Goal: Transaction & Acquisition: Purchase product/service

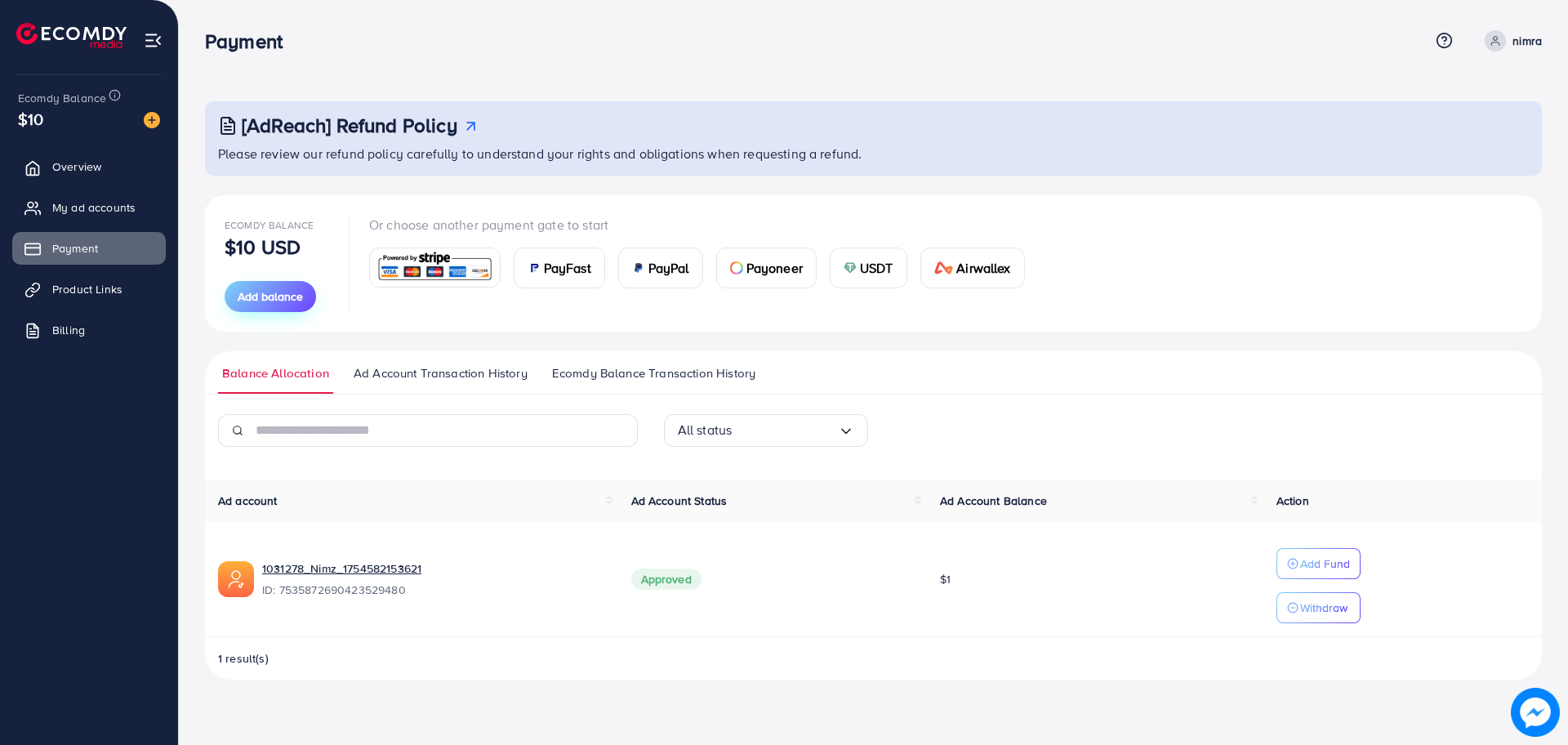
click at [281, 289] on span "Add balance" at bounding box center [270, 296] width 66 height 16
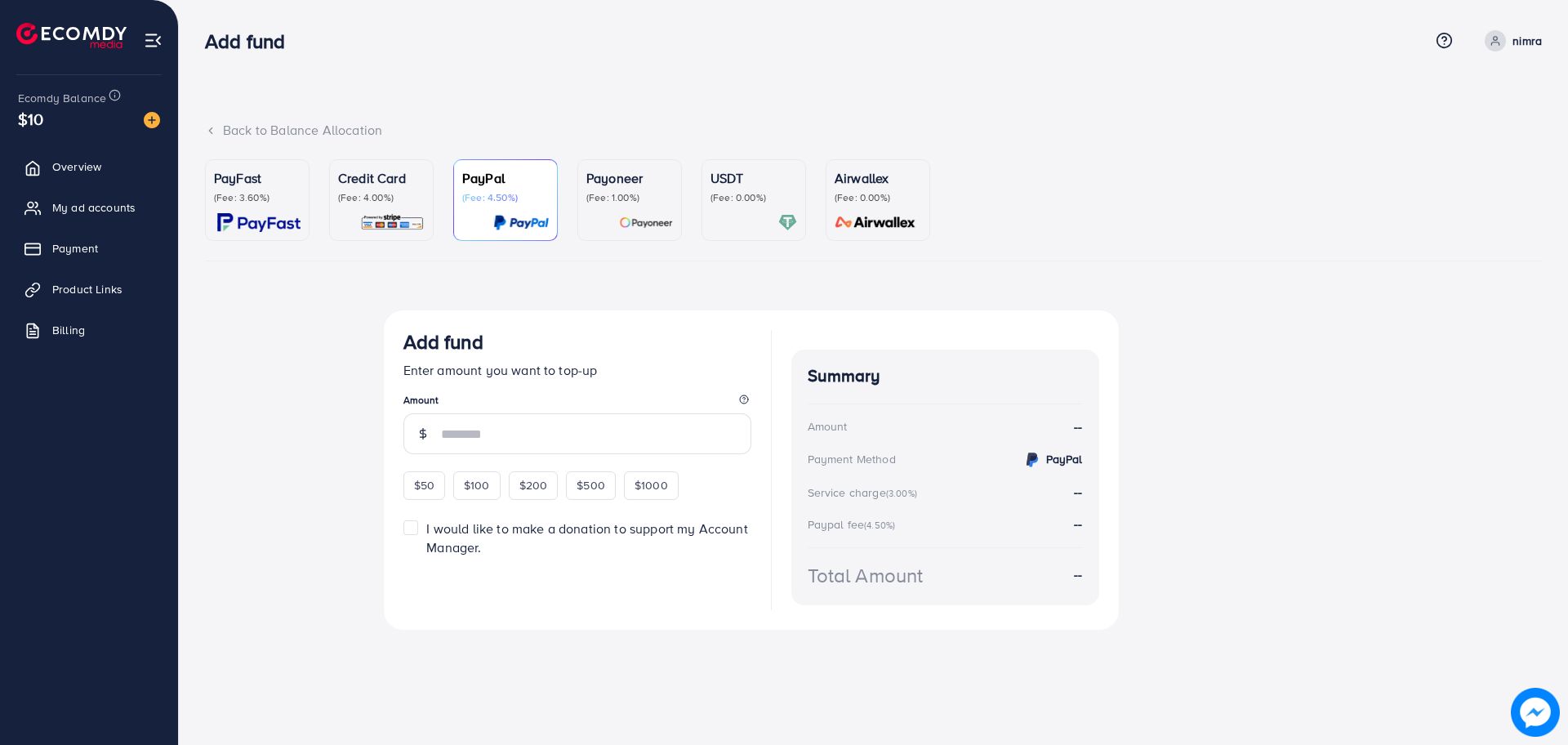
click at [216, 221] on div at bounding box center [257, 222] width 87 height 19
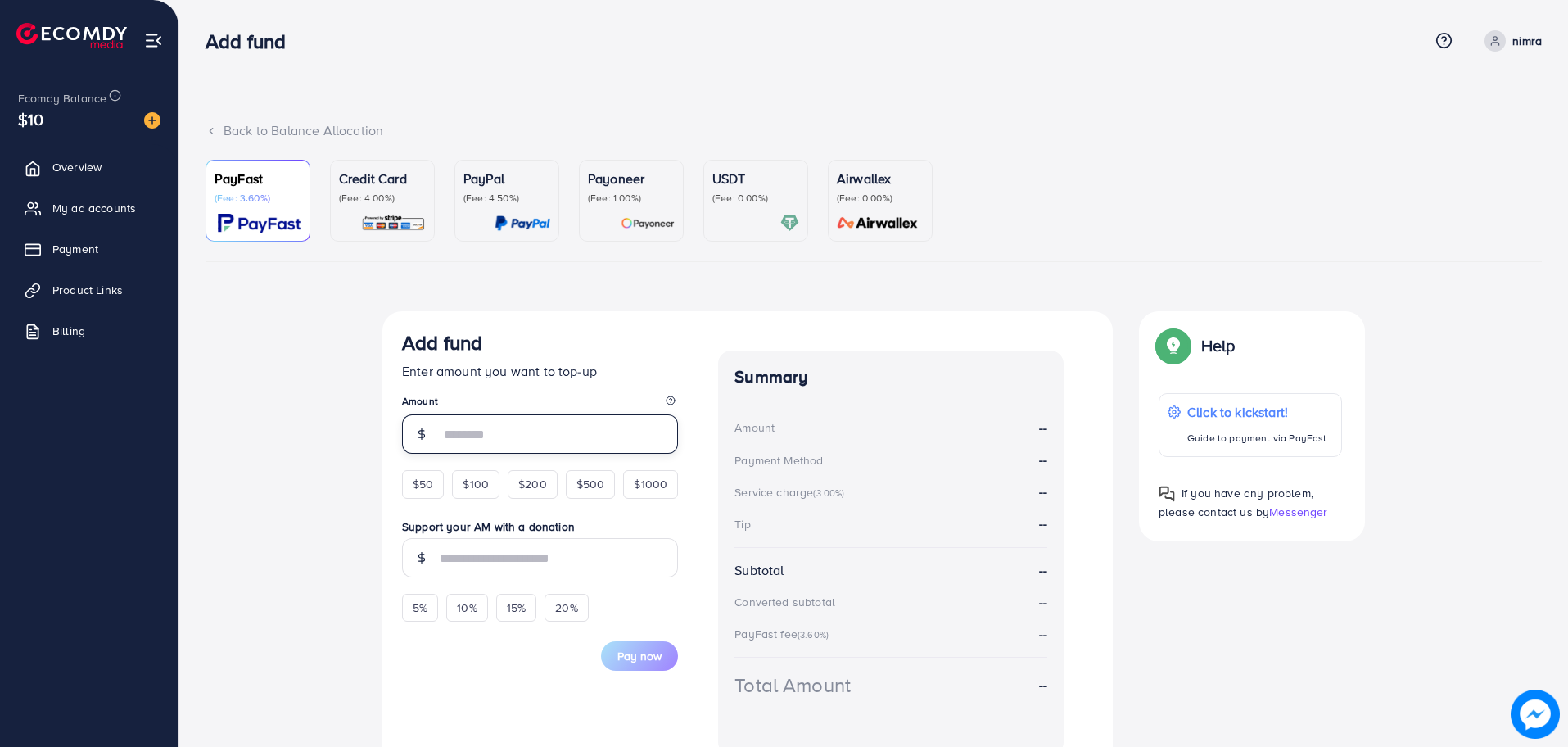
click at [457, 429] on input "number" at bounding box center [558, 434] width 239 height 39
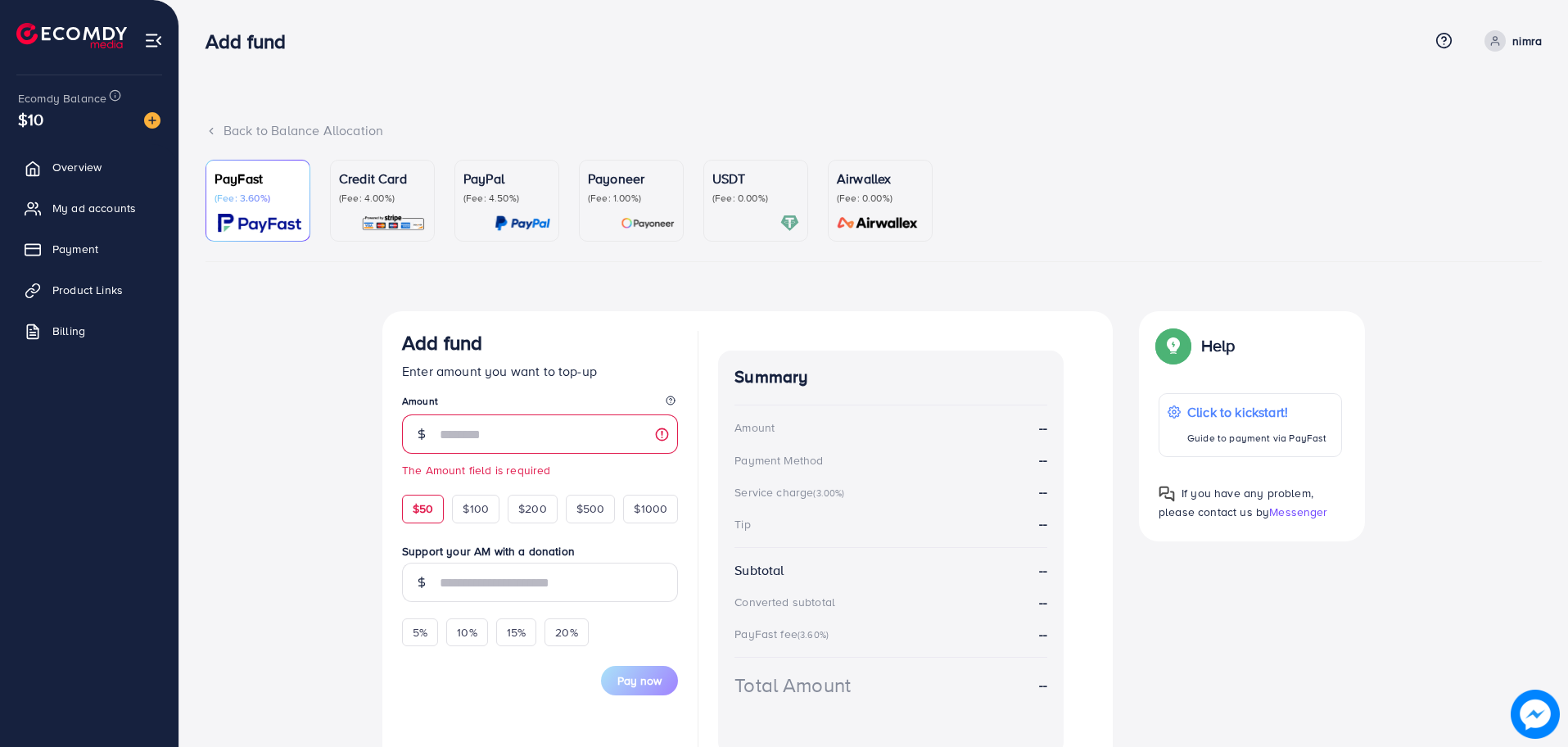
click at [429, 480] on form "Add fund Enter amount you want to top-up Amount The Amount field is required $5…" at bounding box center [539, 513] width 276 height 364
click at [425, 498] on div "$50" at bounding box center [422, 509] width 42 height 28
type input "**"
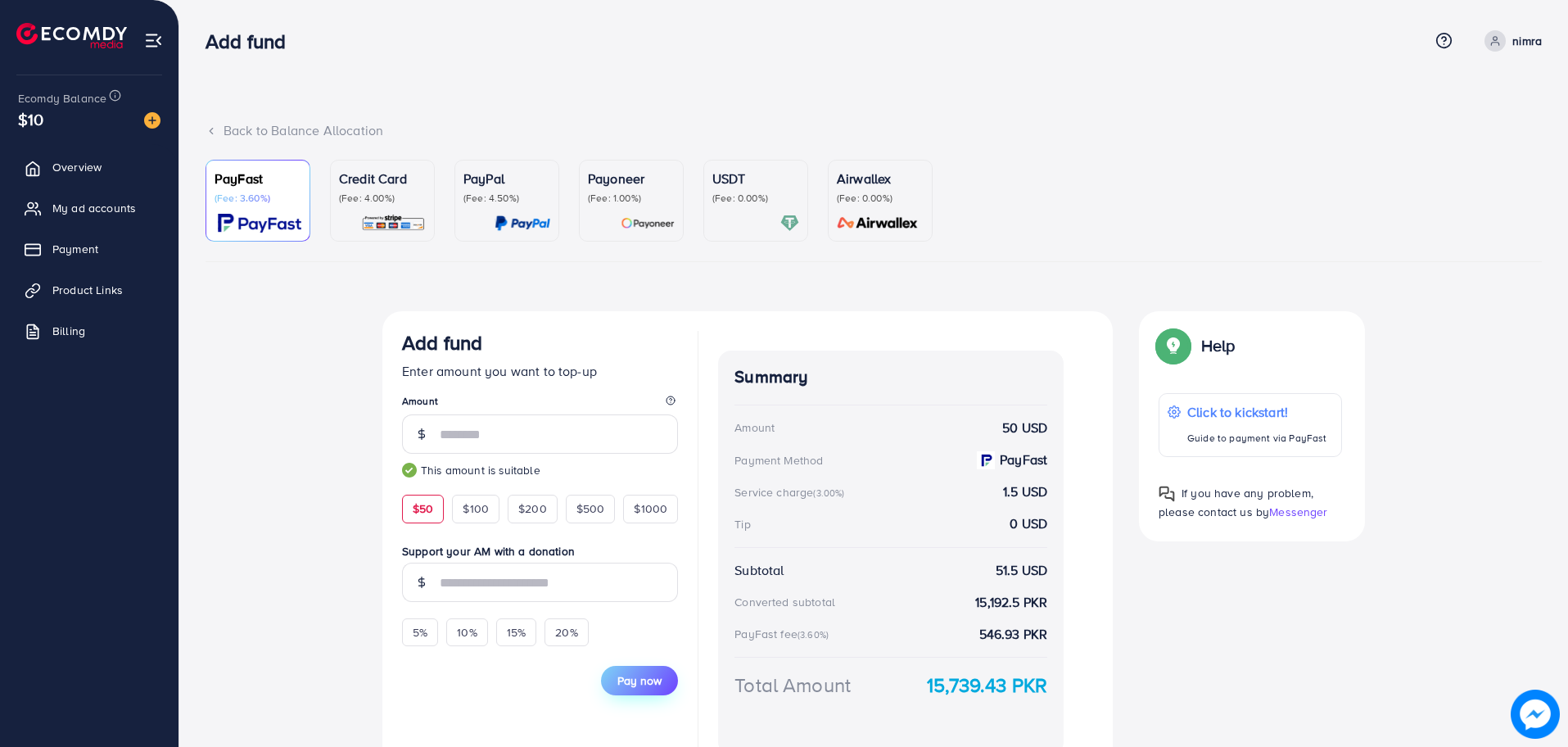
click at [654, 678] on span "Pay now" at bounding box center [640, 679] width 44 height 16
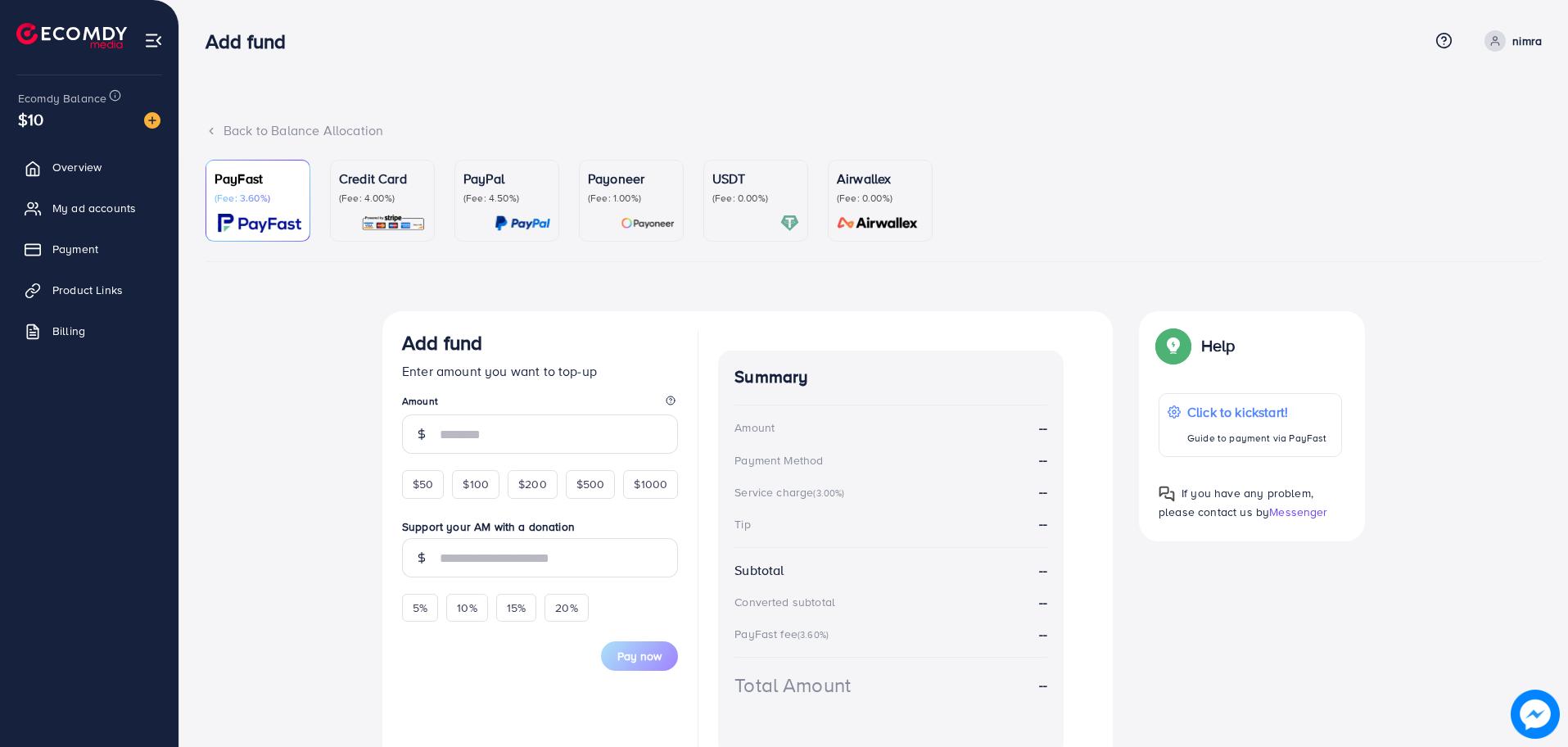
click at [289, 230] on img at bounding box center [260, 223] width 84 height 19
click at [437, 488] on div "$50" at bounding box center [422, 484] width 42 height 28
type input "**"
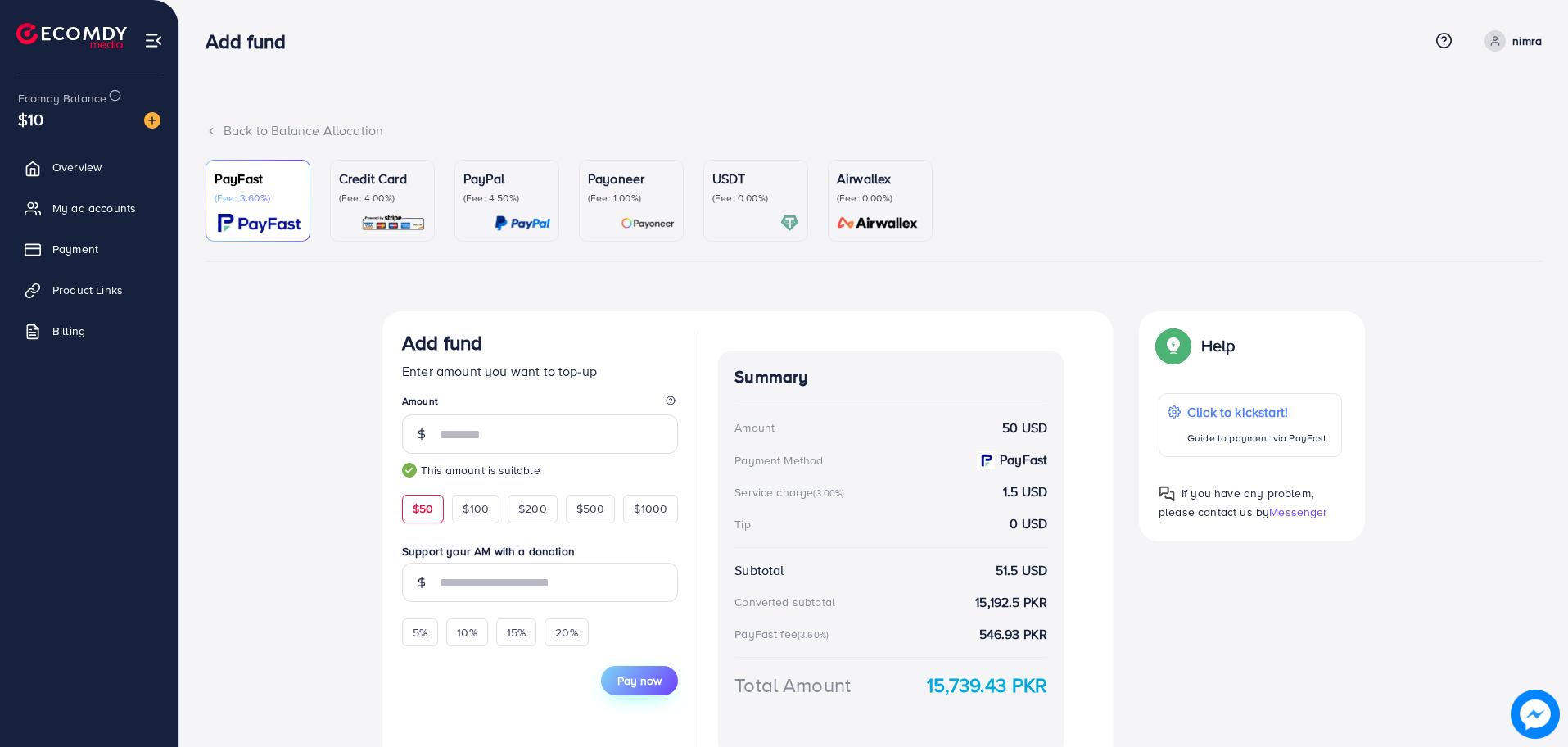
click at [645, 684] on span "Pay now" at bounding box center [640, 679] width 44 height 16
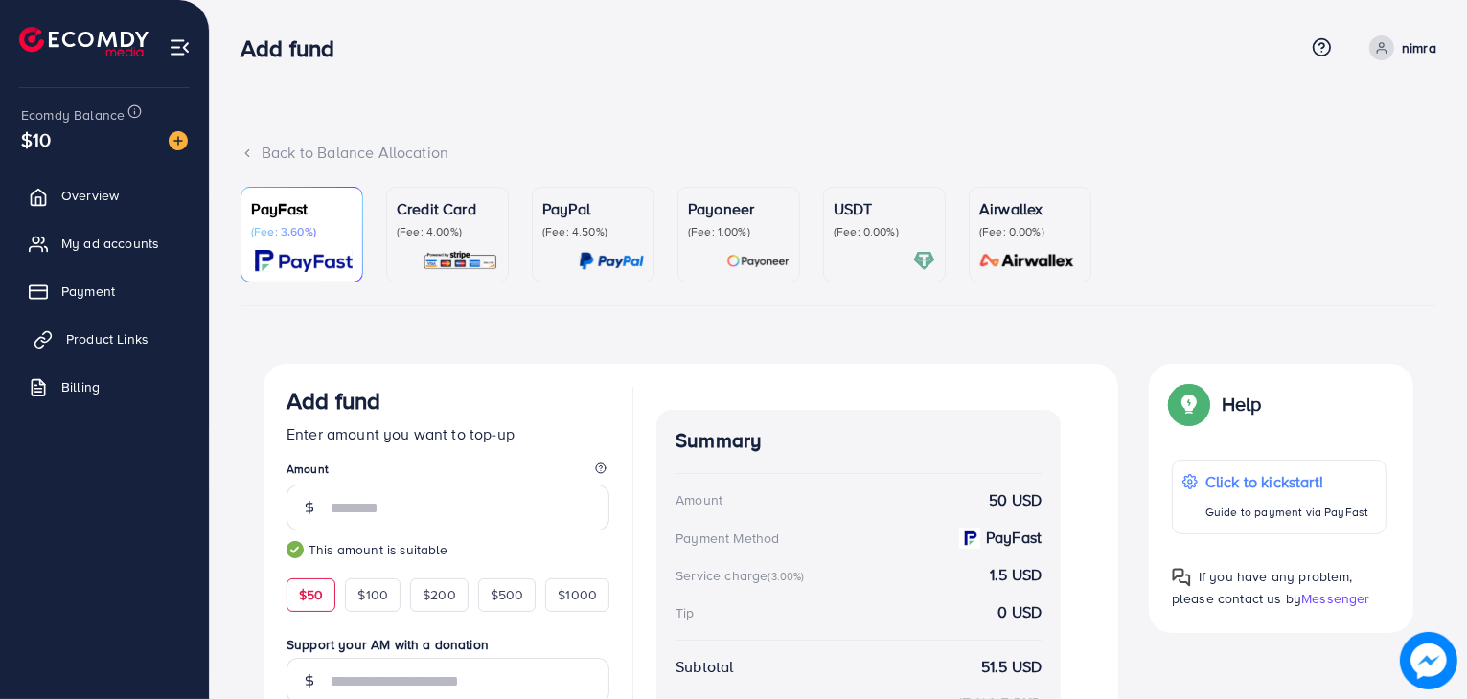
click at [111, 342] on span "Product Links" at bounding box center [107, 339] width 82 height 19
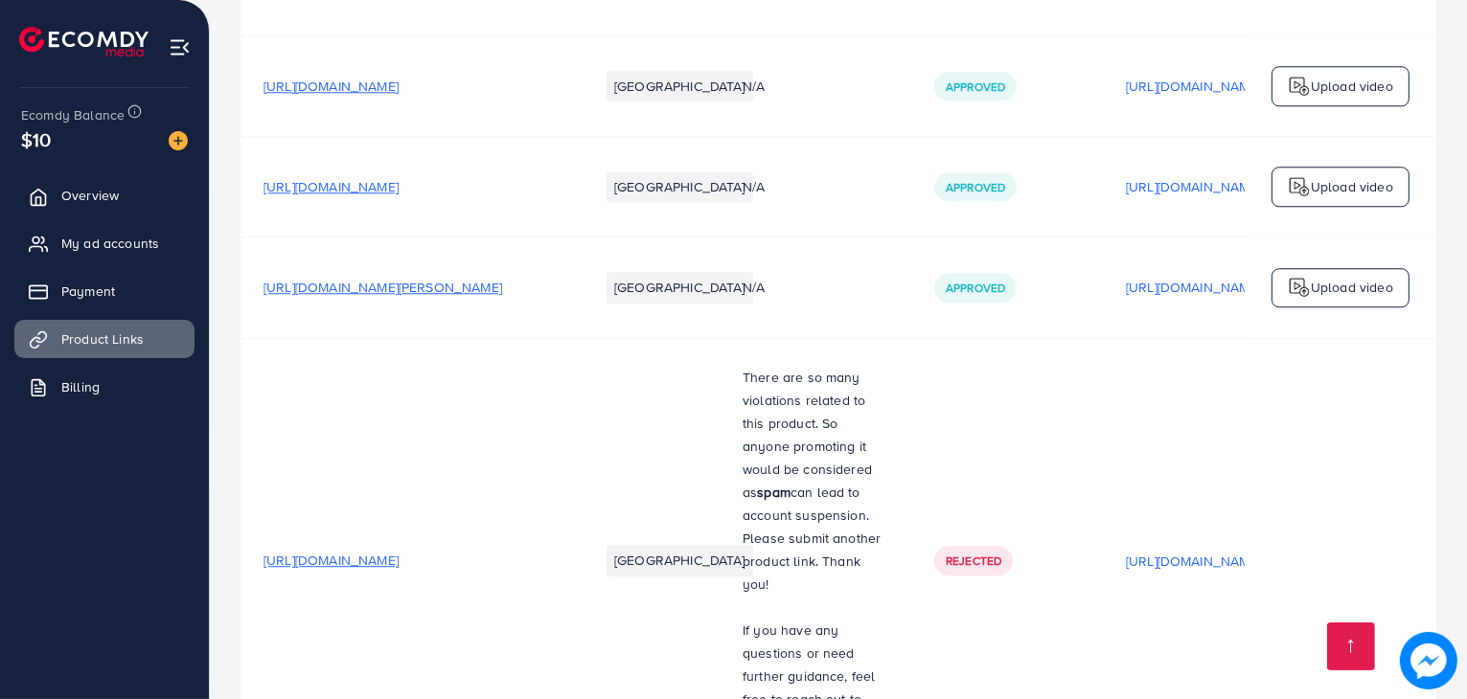
scroll to position [5845, 0]
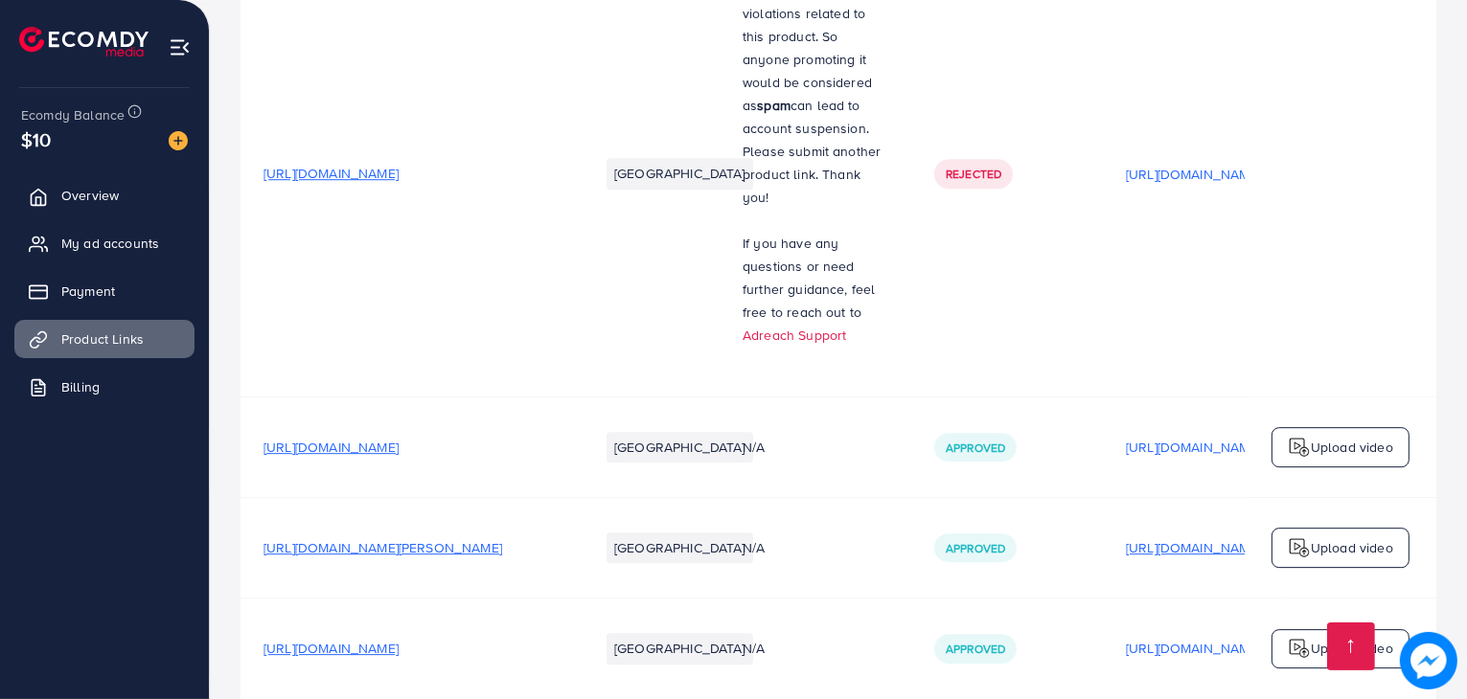
click at [1163, 536] on p "https://files.ecomdy.com/videos/34248ed5-01f2-46b6-915a-56a03bcc3afb-1759937445…" at bounding box center [1193, 547] width 135 height 23
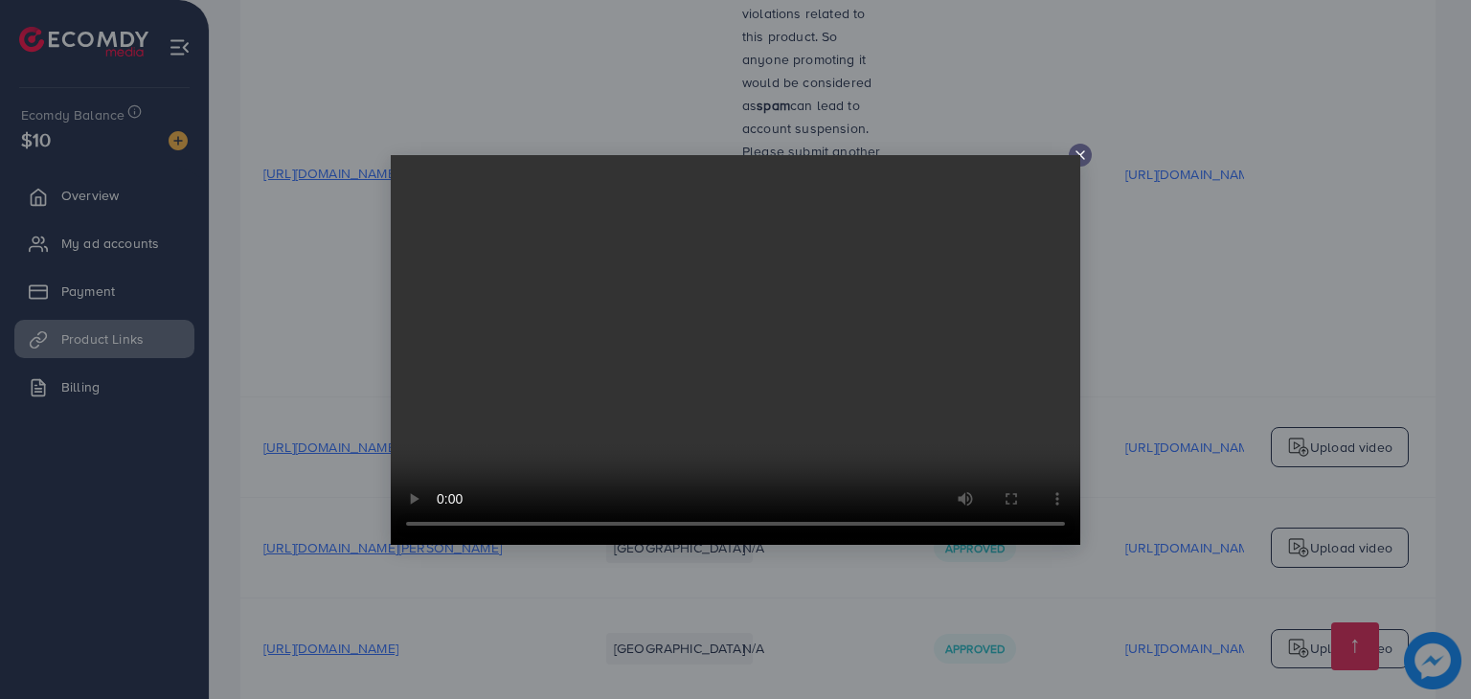
click at [1084, 154] on icon at bounding box center [1080, 155] width 15 height 15
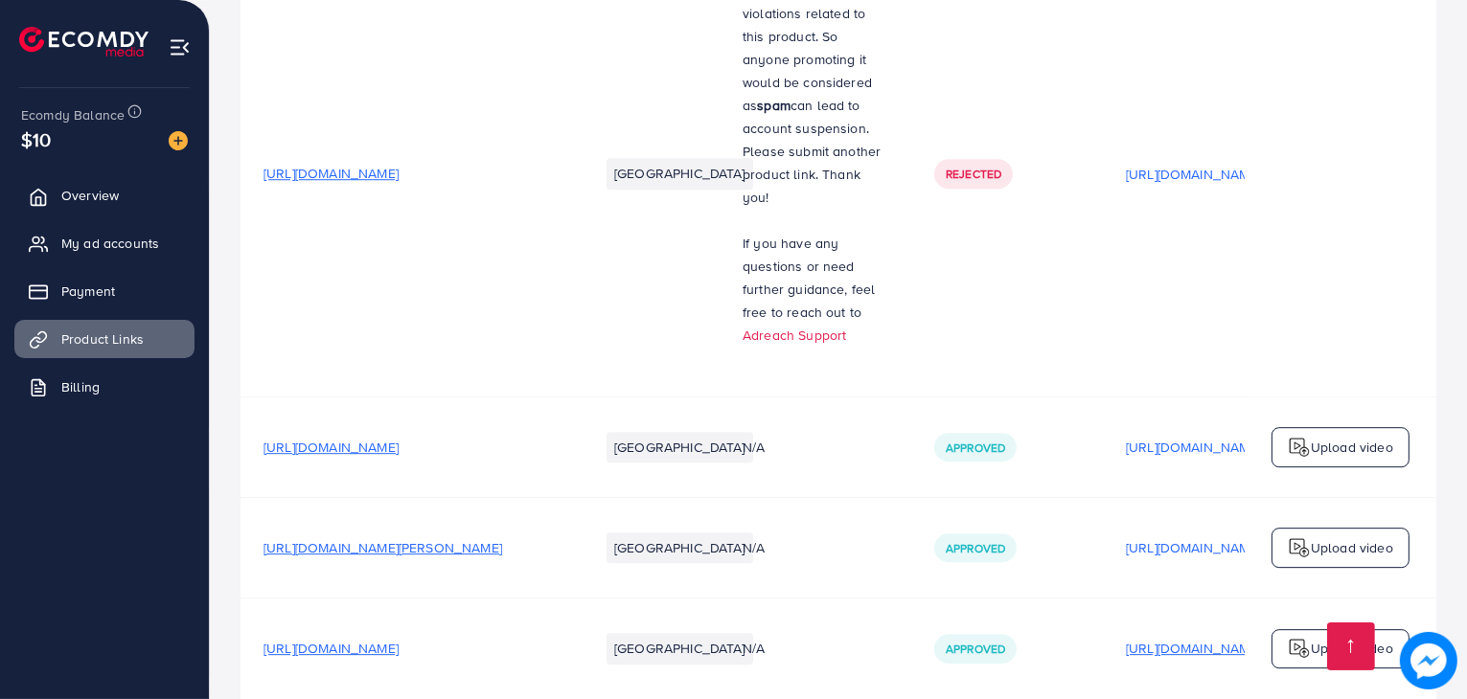
click at [1167, 637] on p "https://files.ecomdy.com/videos/541f17d4-b086-4cea-8564-f36a7f6f1384-1759943245…" at bounding box center [1193, 648] width 135 height 23
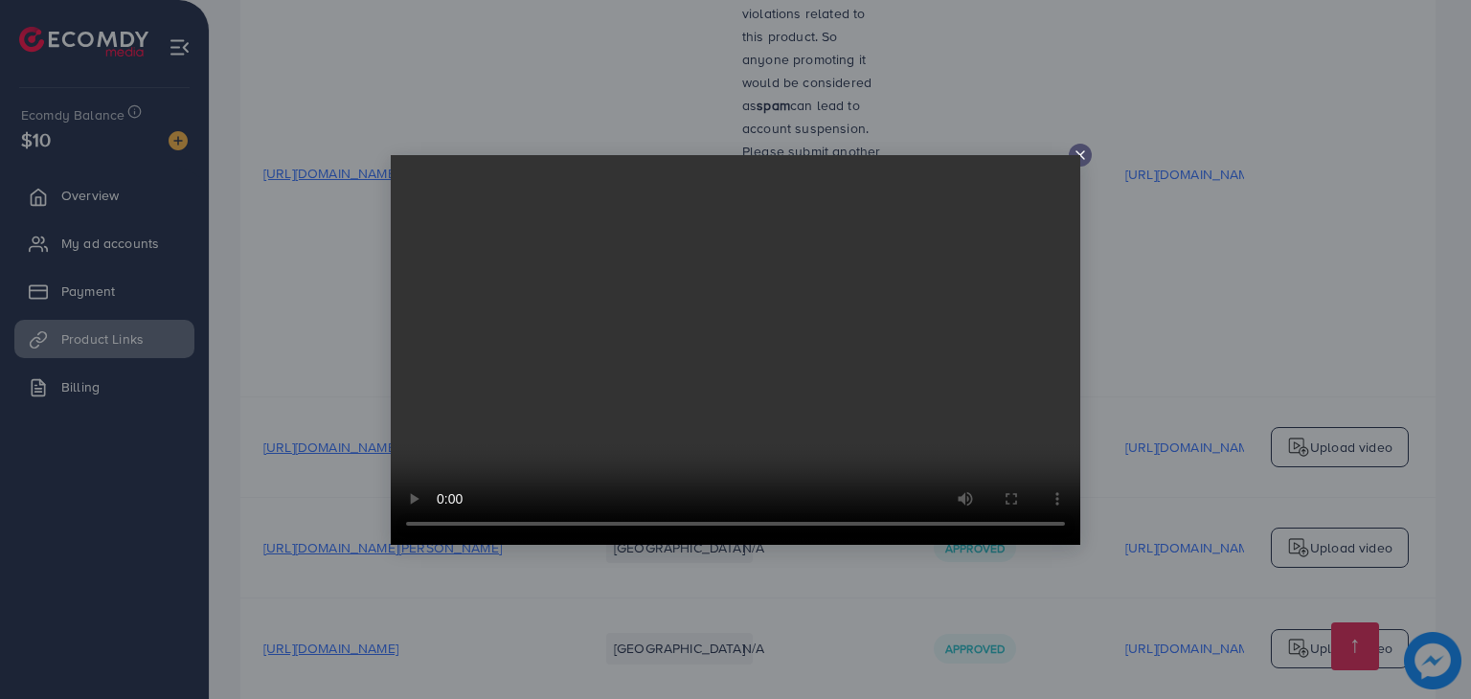
click at [1088, 156] on div at bounding box center [1080, 155] width 23 height 23
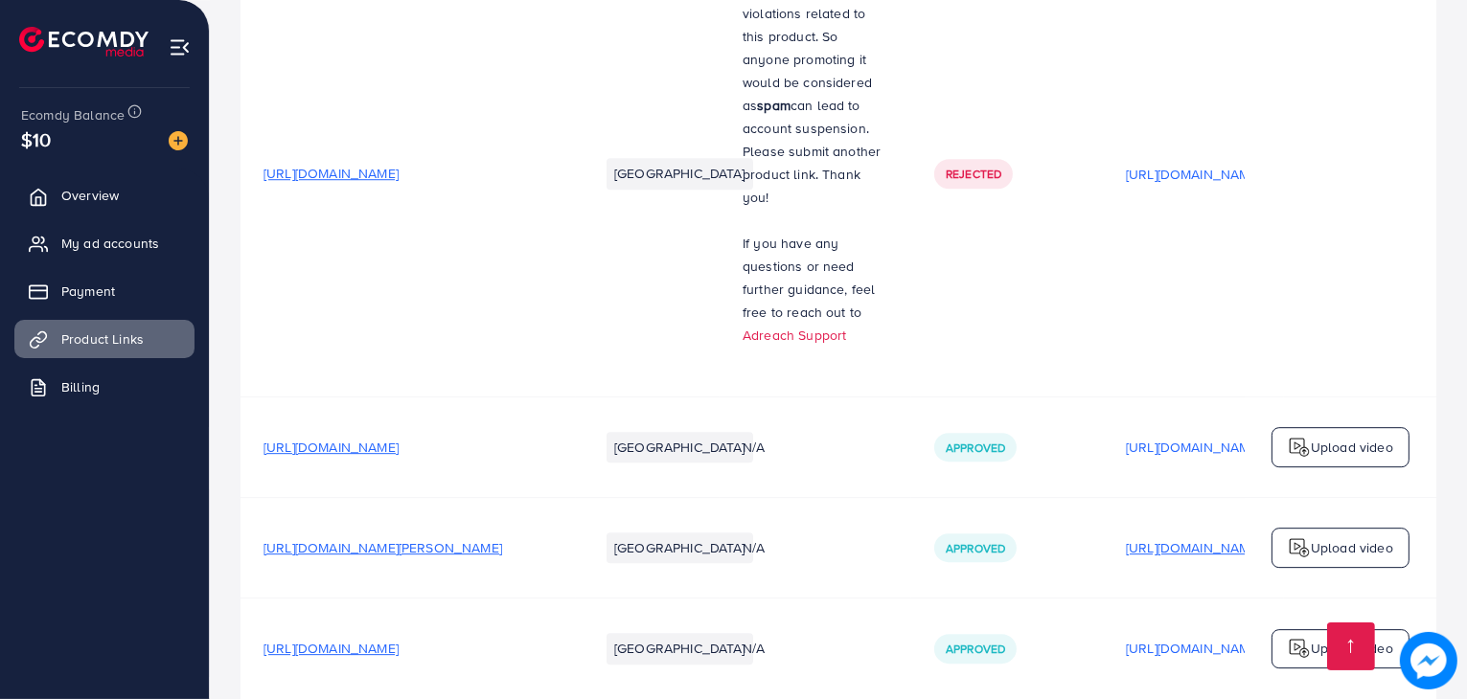
click at [1138, 536] on p "https://files.ecomdy.com/videos/34248ed5-01f2-46b6-915a-56a03bcc3afb-1759937445…" at bounding box center [1193, 547] width 135 height 23
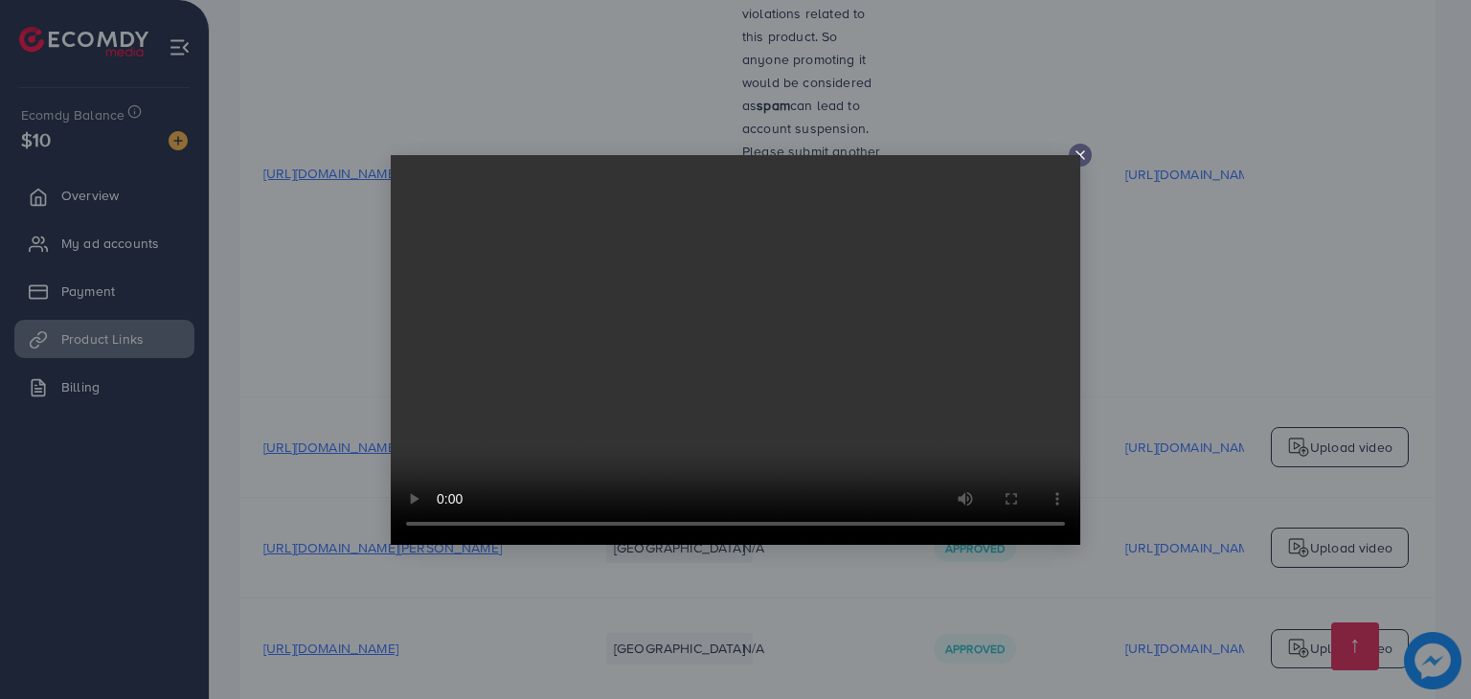
click at [1087, 150] on icon at bounding box center [1080, 155] width 15 height 15
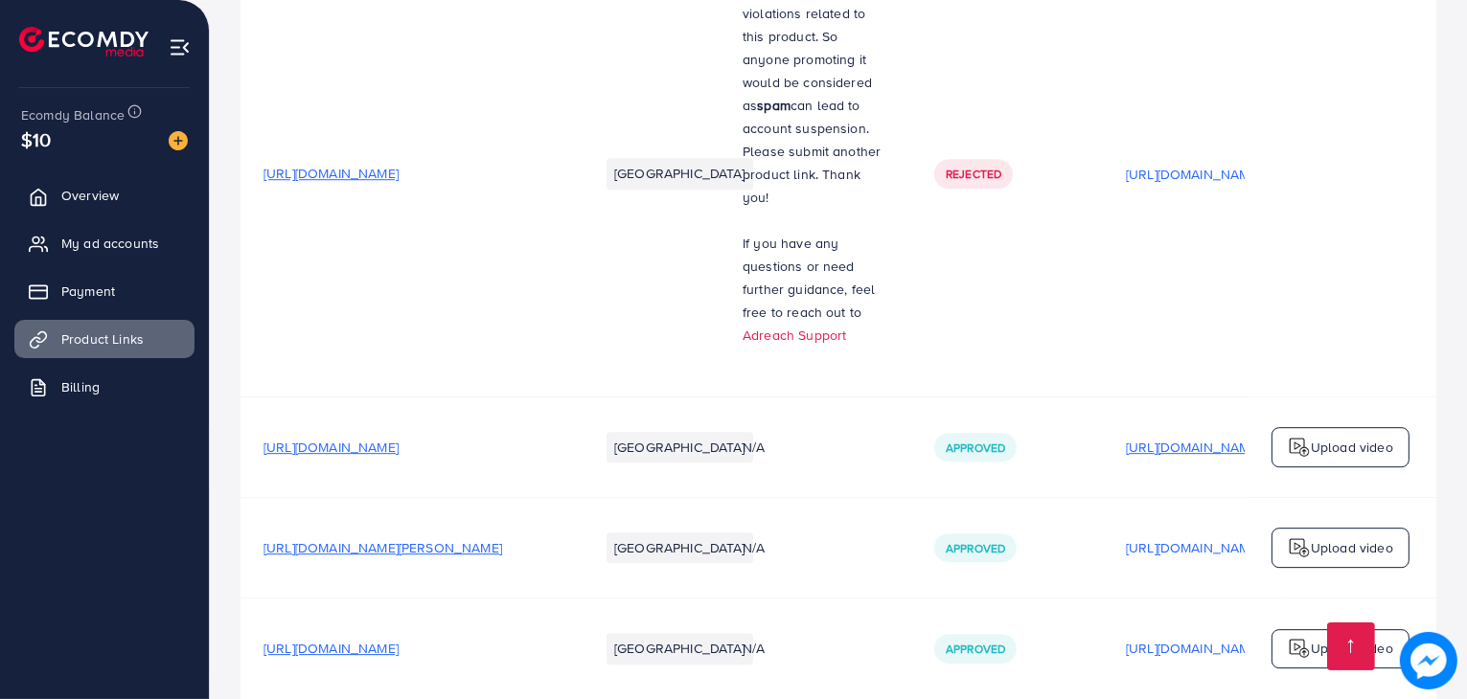
click at [1157, 436] on p "https://files.ecomdy.com/videos/84238631-2c21-4f54-8d02-db889be748e6-1759937383…" at bounding box center [1193, 447] width 135 height 23
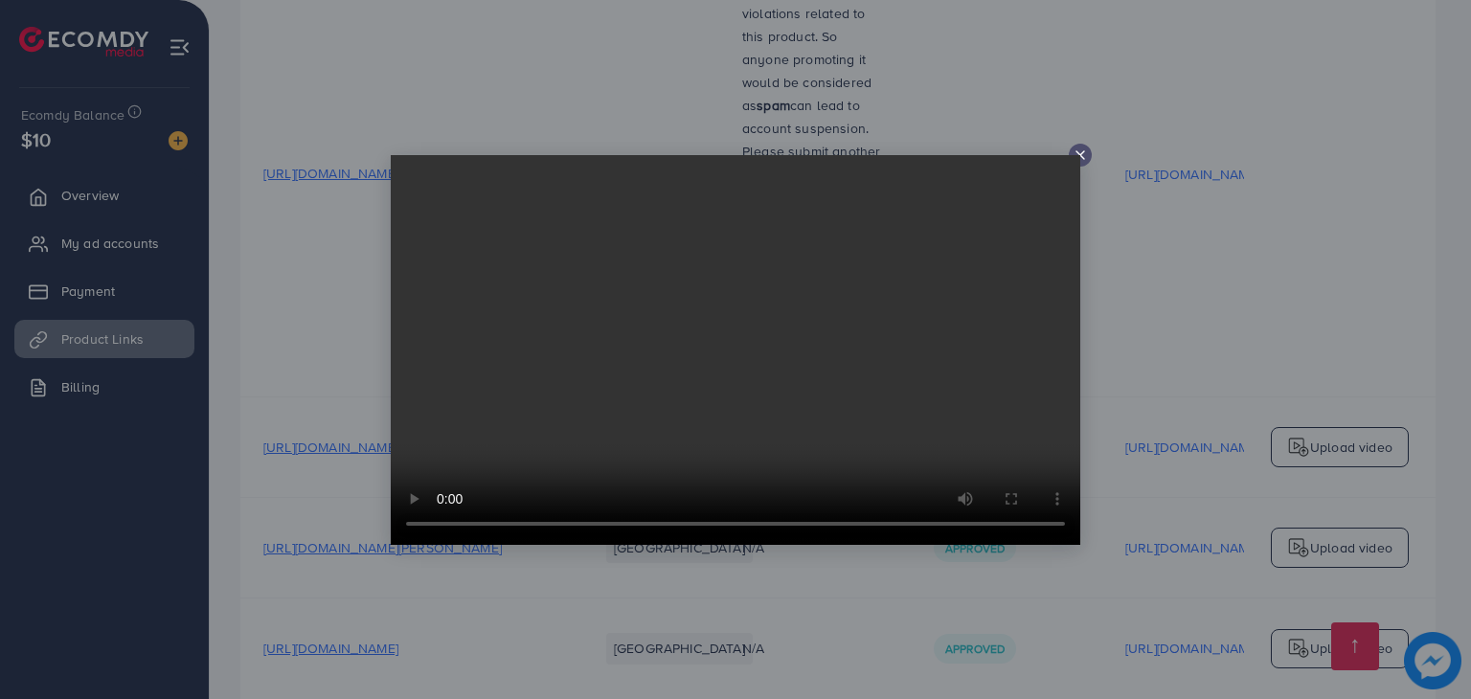
click at [1080, 153] on line at bounding box center [1081, 155] width 8 height 8
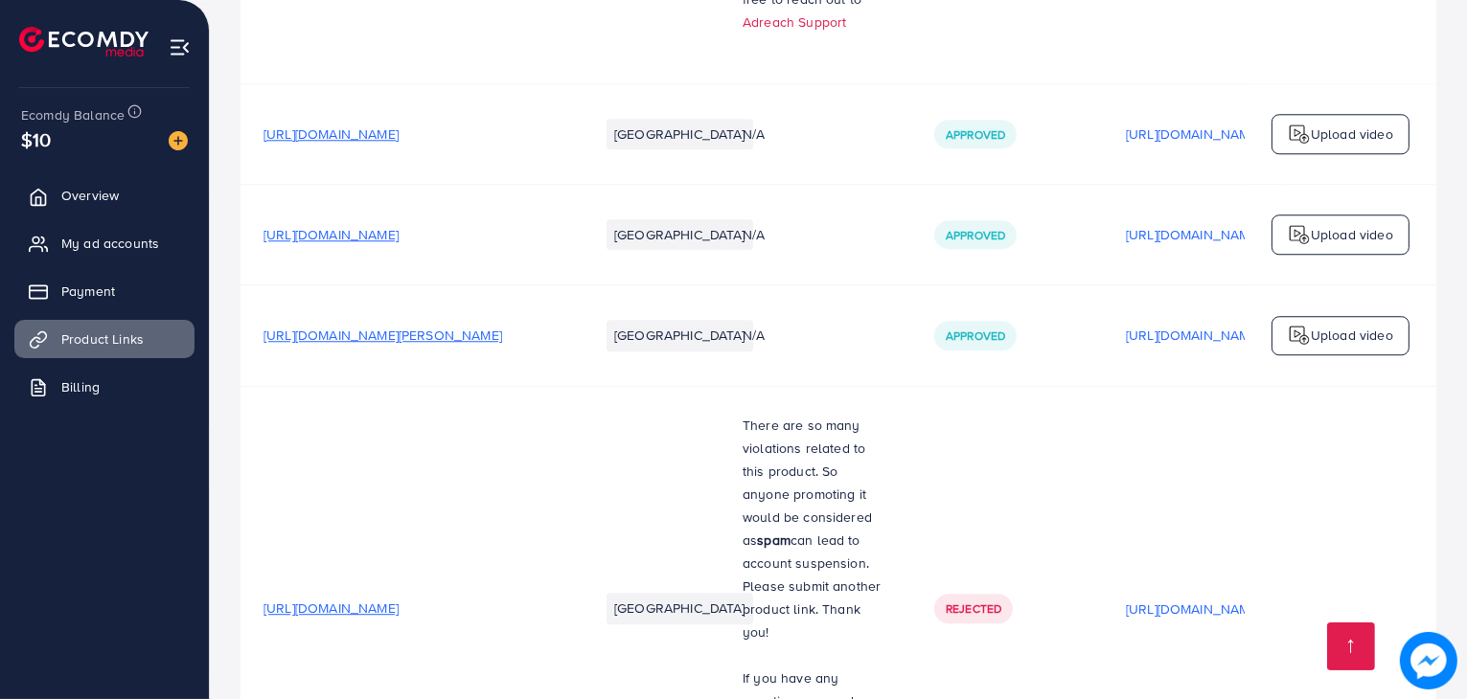
scroll to position [5393, 0]
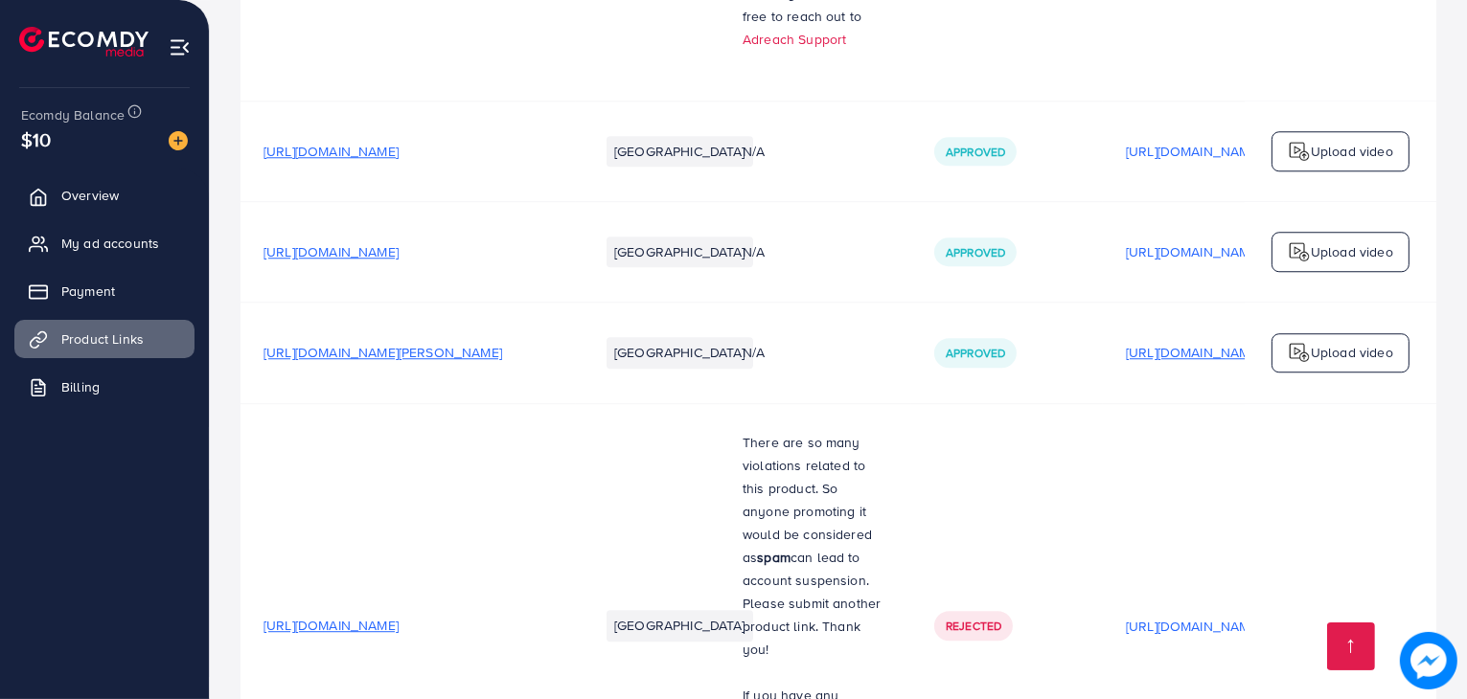
click at [1157, 341] on p "https://files.ecomdy.com/videos/10f55e94-f38e-4a9b-a8f9-221763aea721-1759937107…" at bounding box center [1193, 352] width 135 height 23
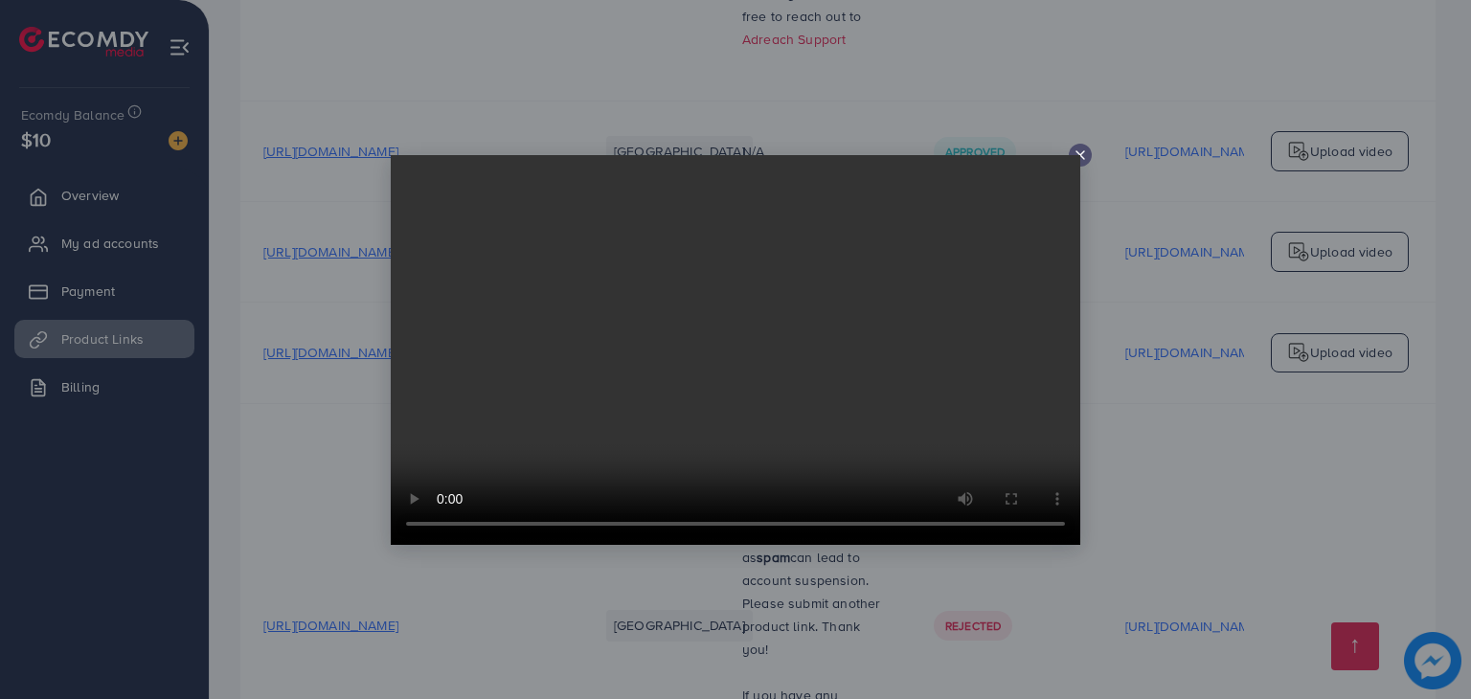
click at [1086, 155] on icon at bounding box center [1080, 155] width 15 height 15
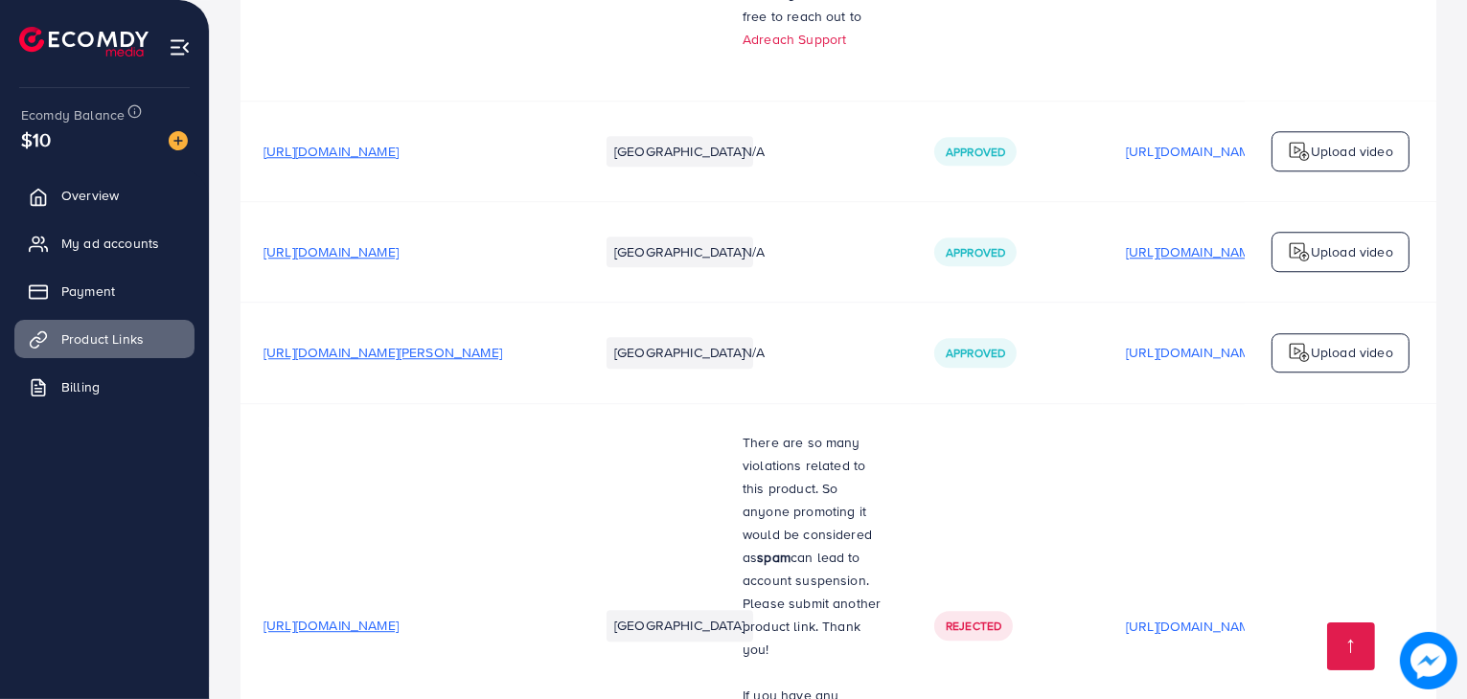
click at [1158, 240] on p "https://files.ecomdy.com/videos/197362fa-aa36-4b34-ae1c-69d220bc3f19-1759937029…" at bounding box center [1193, 251] width 135 height 23
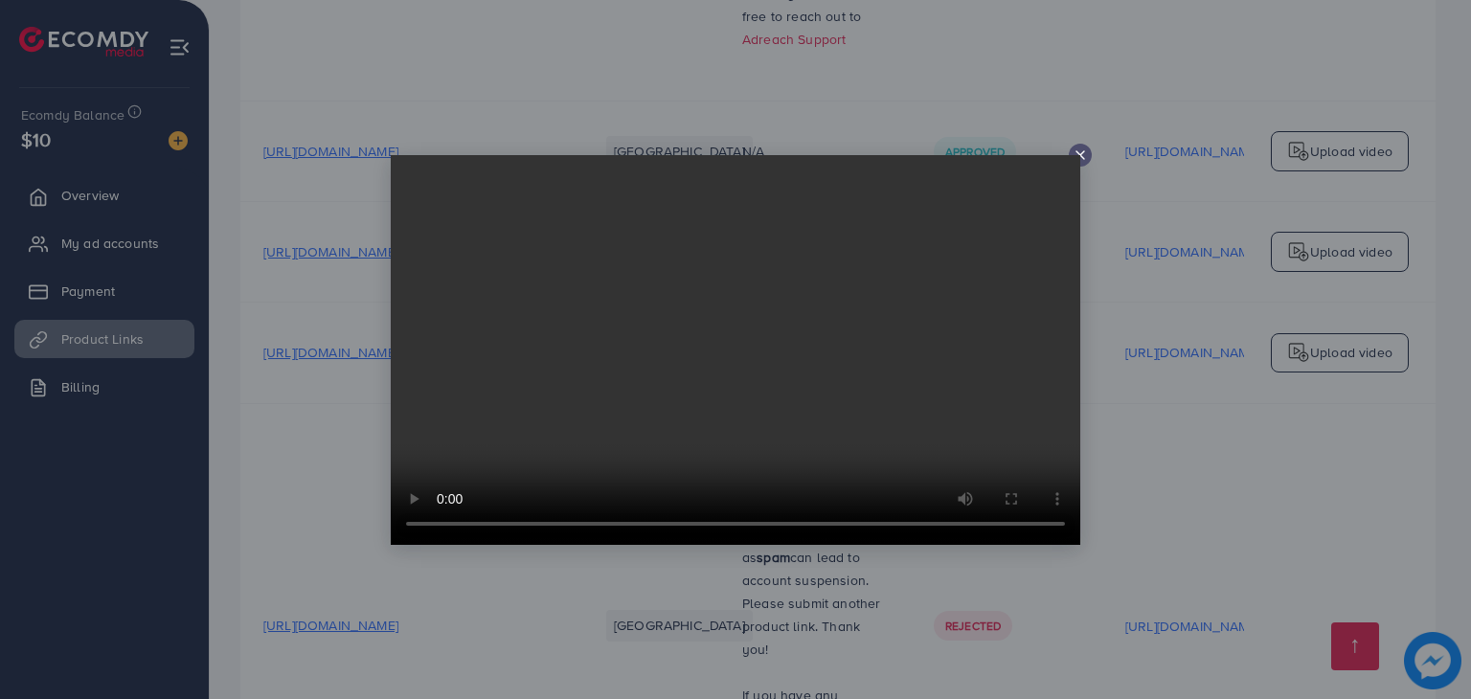
click at [1077, 151] on line at bounding box center [1081, 155] width 8 height 8
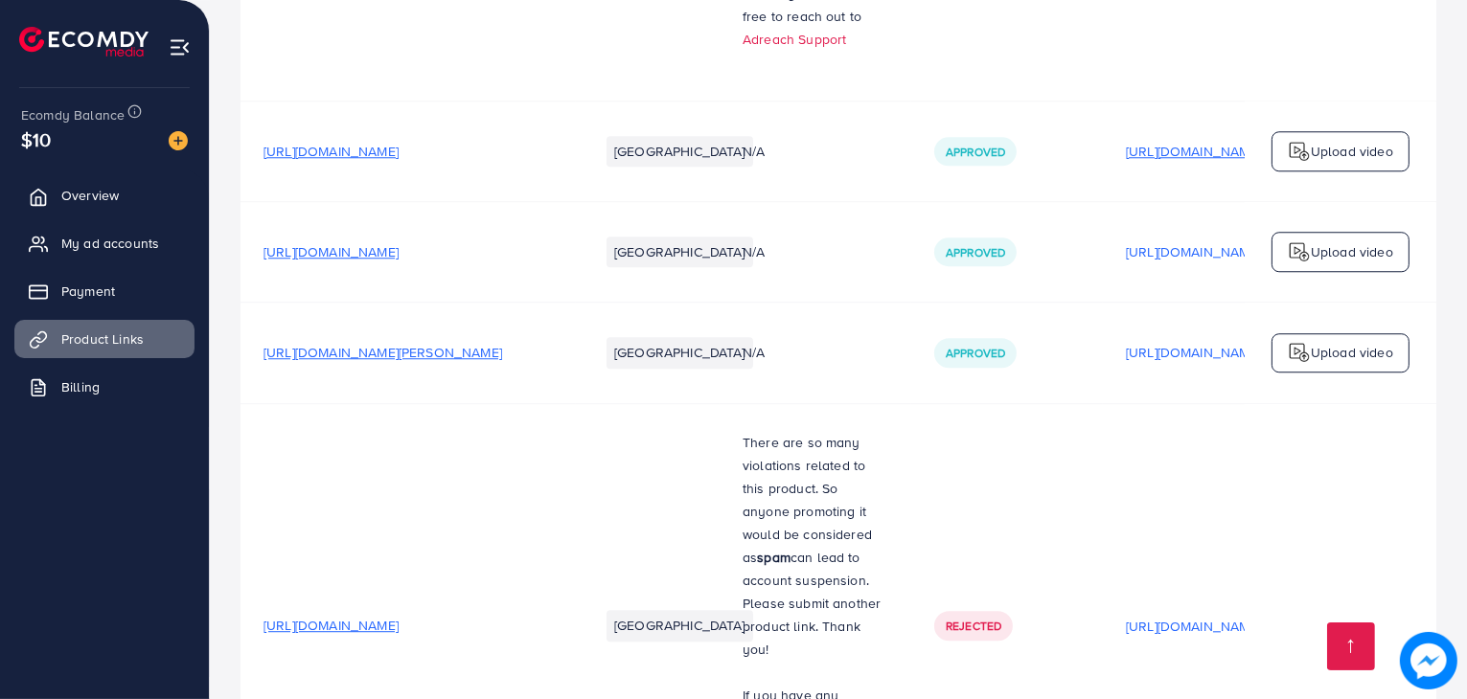
click at [1161, 140] on p "https://files.ecomdy.com/videos/f745ff43-f502-462b-b307-561e5530932f-1759936956…" at bounding box center [1193, 151] width 135 height 23
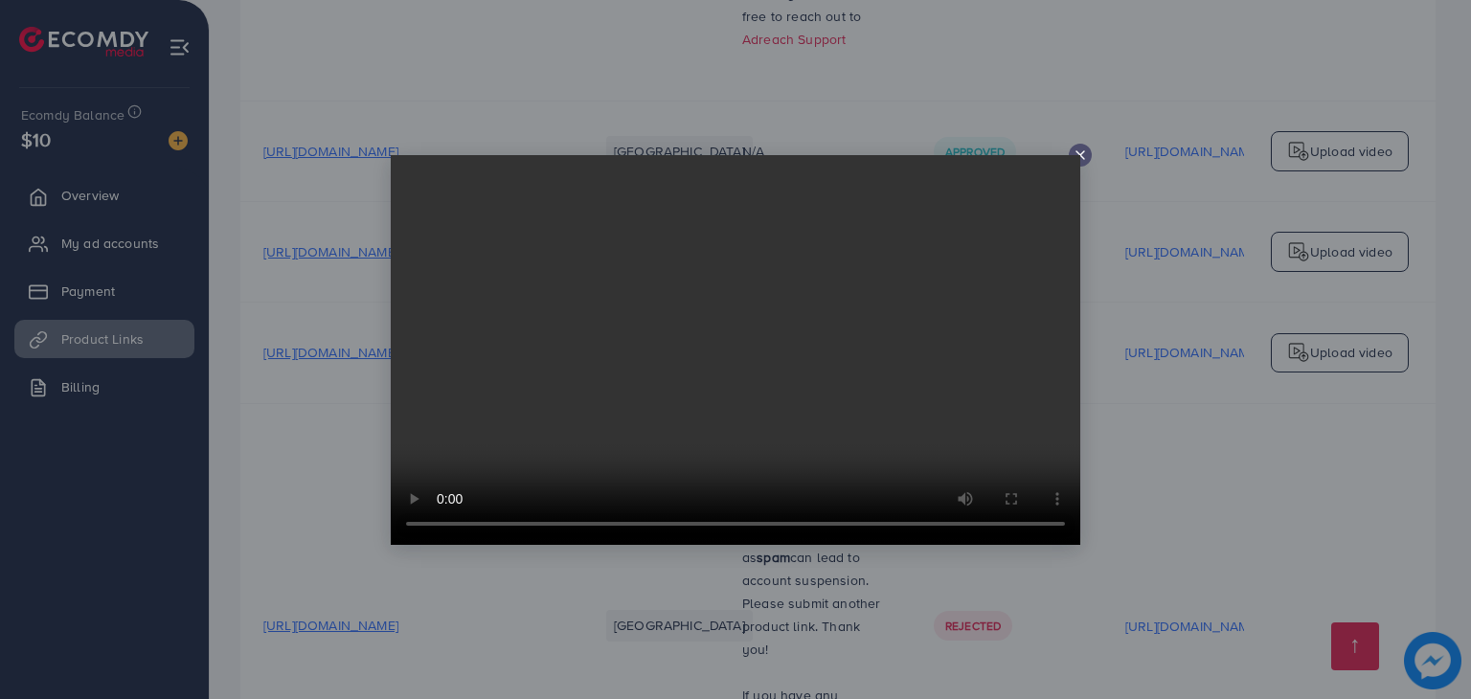
click at [1081, 154] on line at bounding box center [1081, 155] width 8 height 8
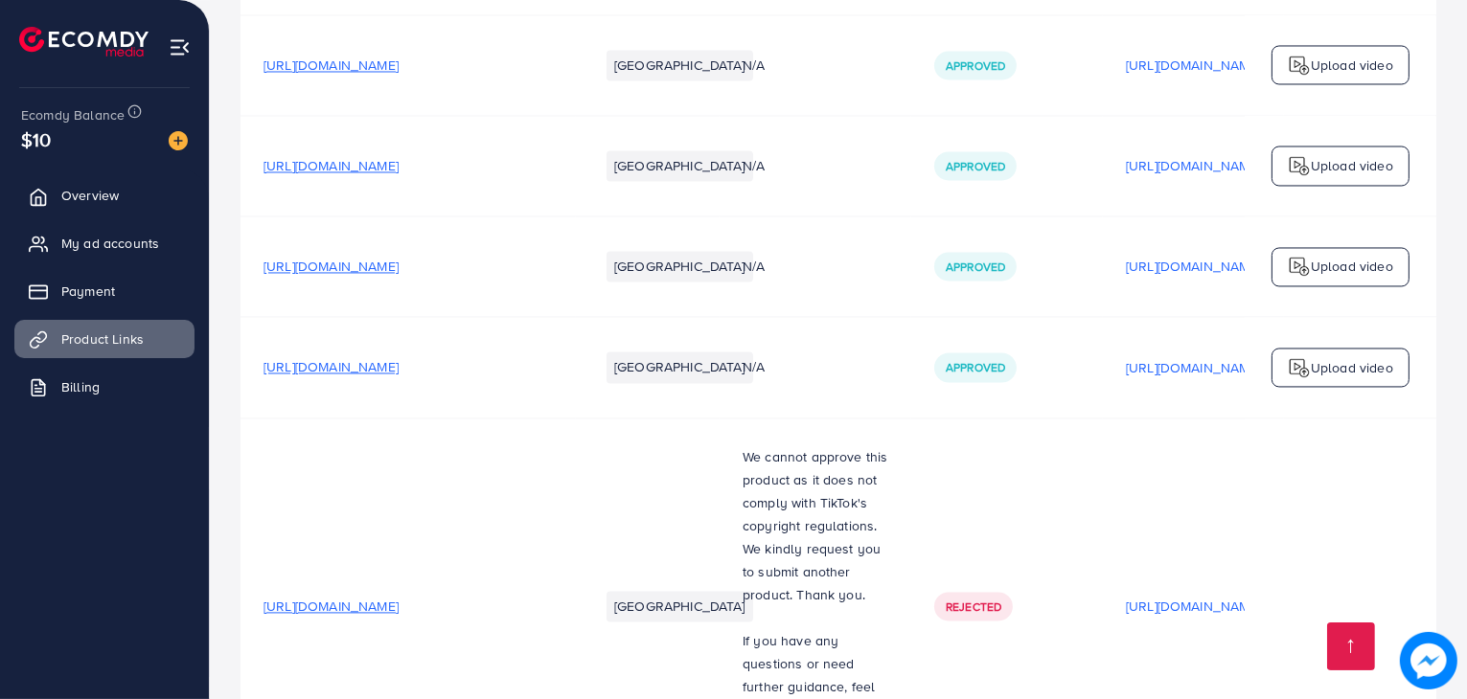
scroll to position [3941, 0]
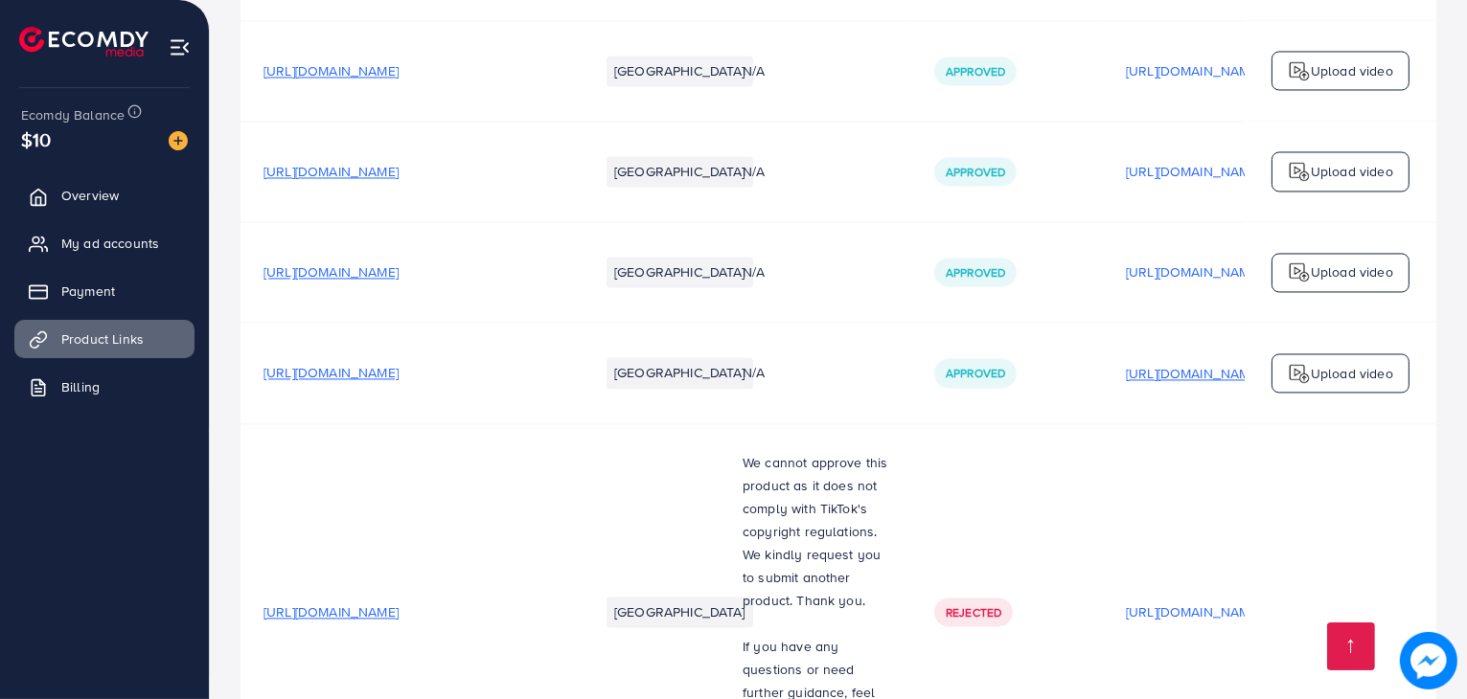
click at [1157, 362] on p "https://files.ecomdy.com/videos/08e5edbe-7fe3-43f9-9893-d33ea8d0a75a-1756929279…" at bounding box center [1193, 373] width 135 height 23
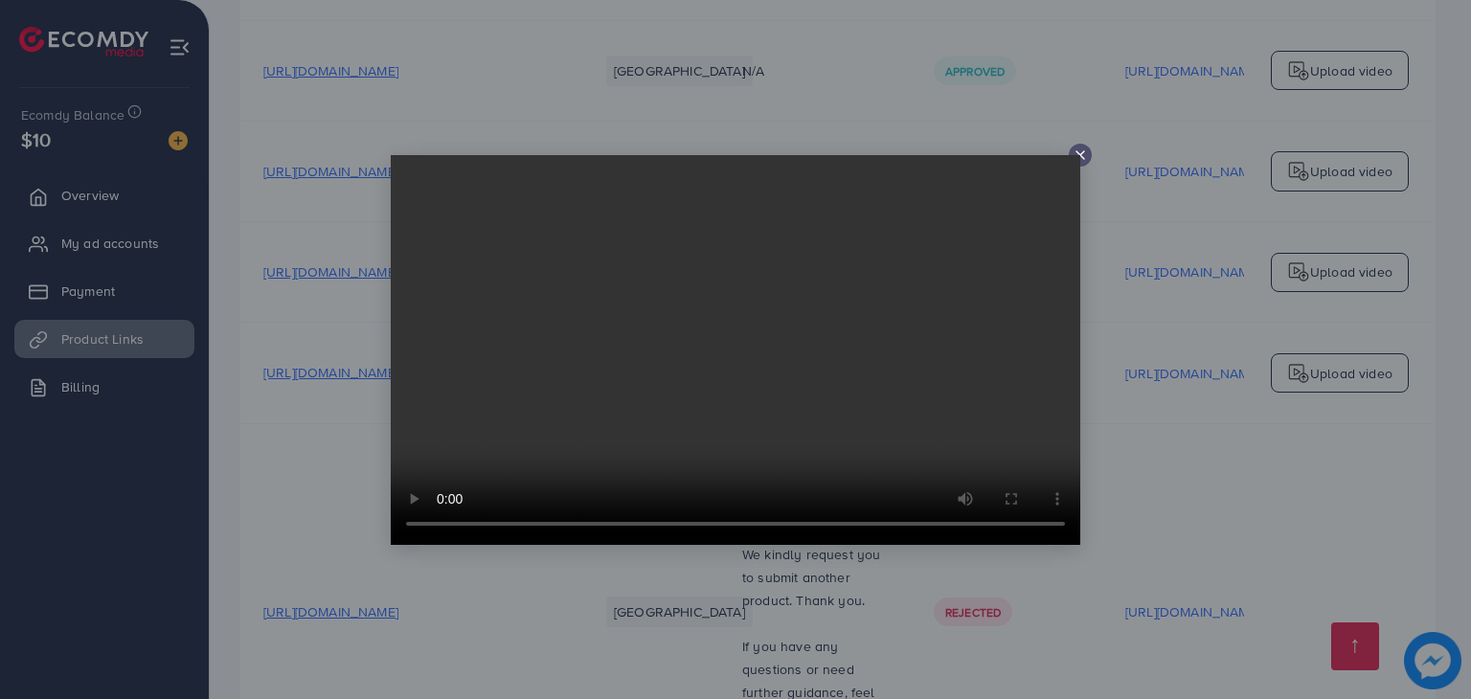
click at [1081, 148] on icon at bounding box center [1080, 155] width 15 height 15
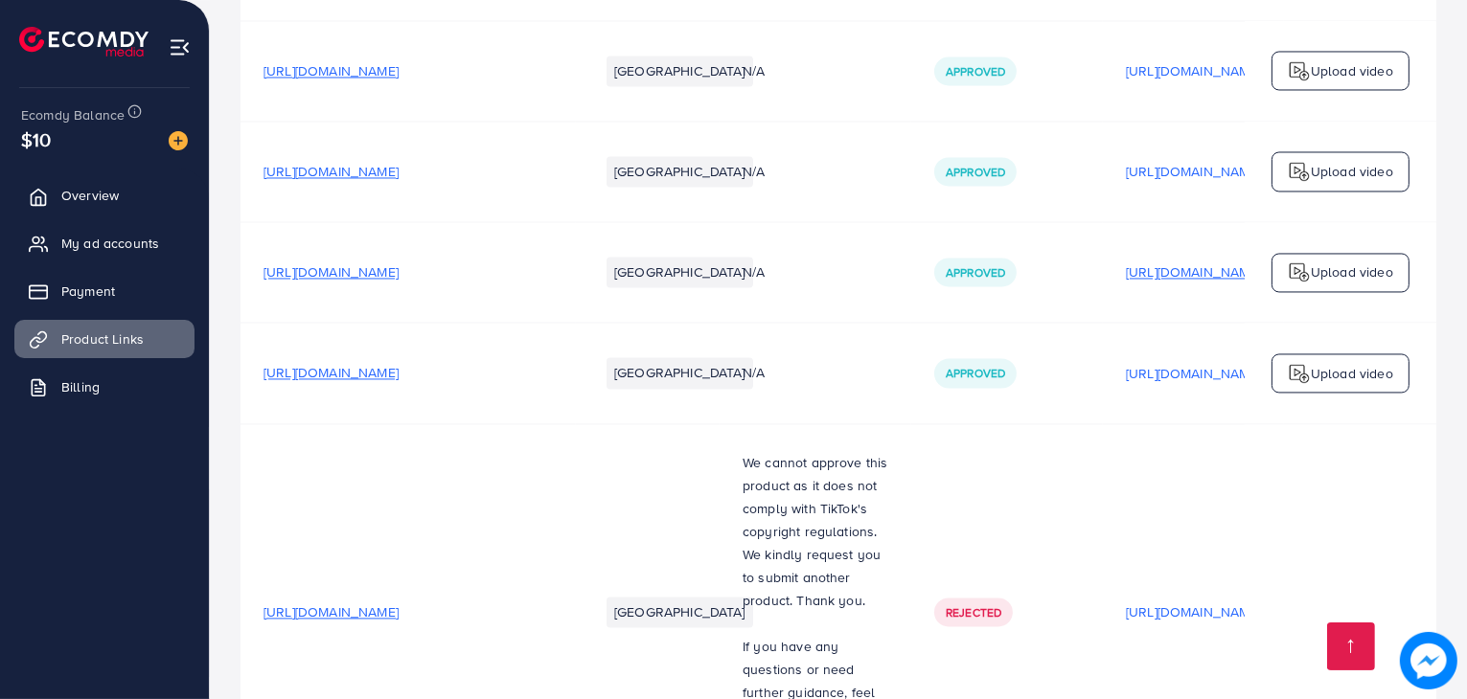
click at [1153, 261] on p "https://files.ecomdy.com/videos/139e6b06-7889-4b81-951b-d5597369437d-1756747752…" at bounding box center [1193, 272] width 135 height 23
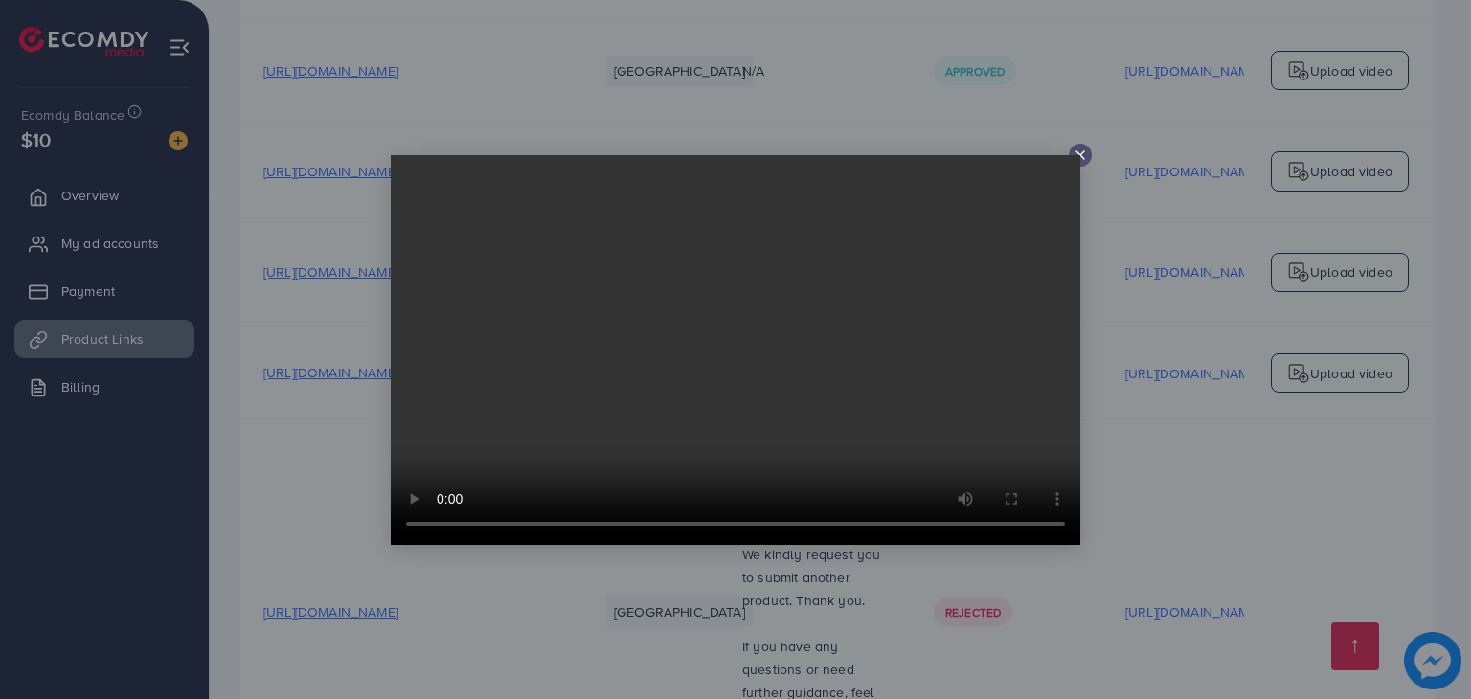
click at [1086, 150] on icon at bounding box center [1080, 155] width 15 height 15
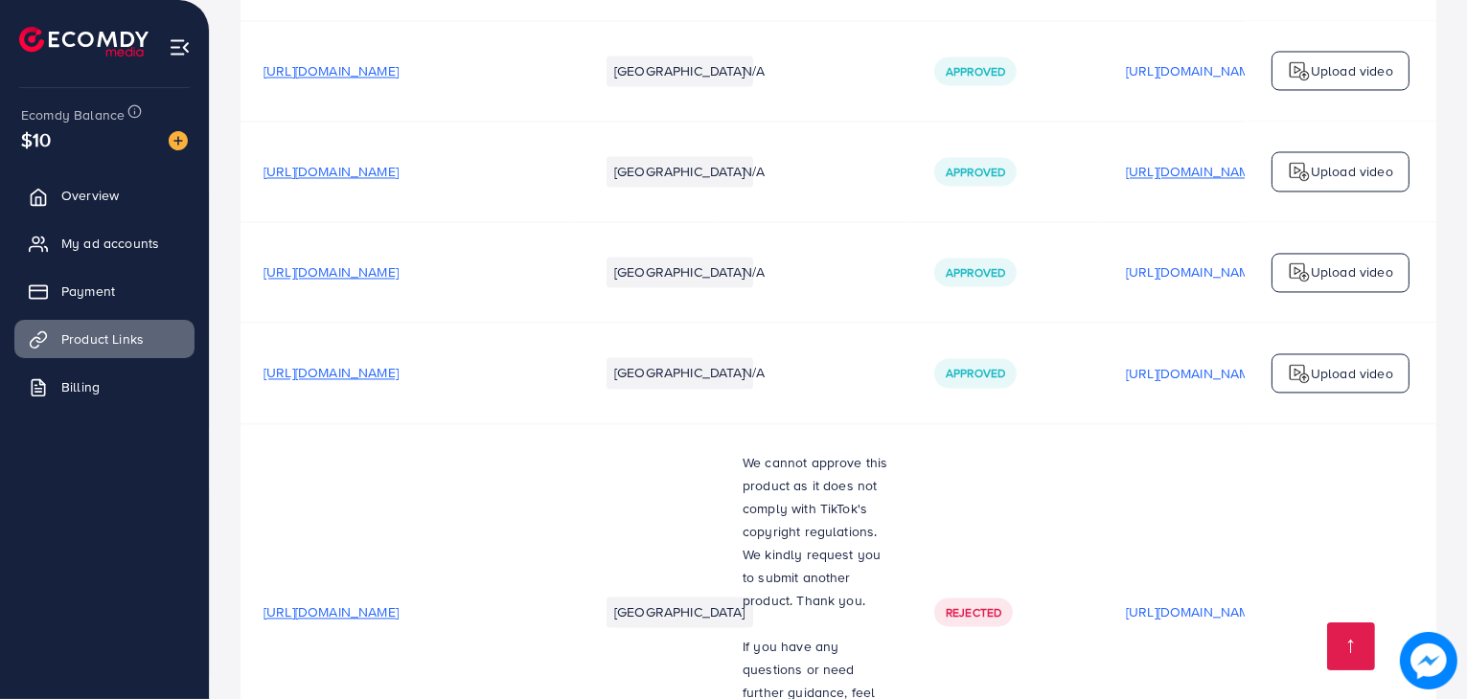
click at [1133, 160] on p "https://files.ecomdy.com/videos/5796fc34-7021-4d5b-aeee-7f5f6fbb67c1-1756745563…" at bounding box center [1193, 171] width 135 height 23
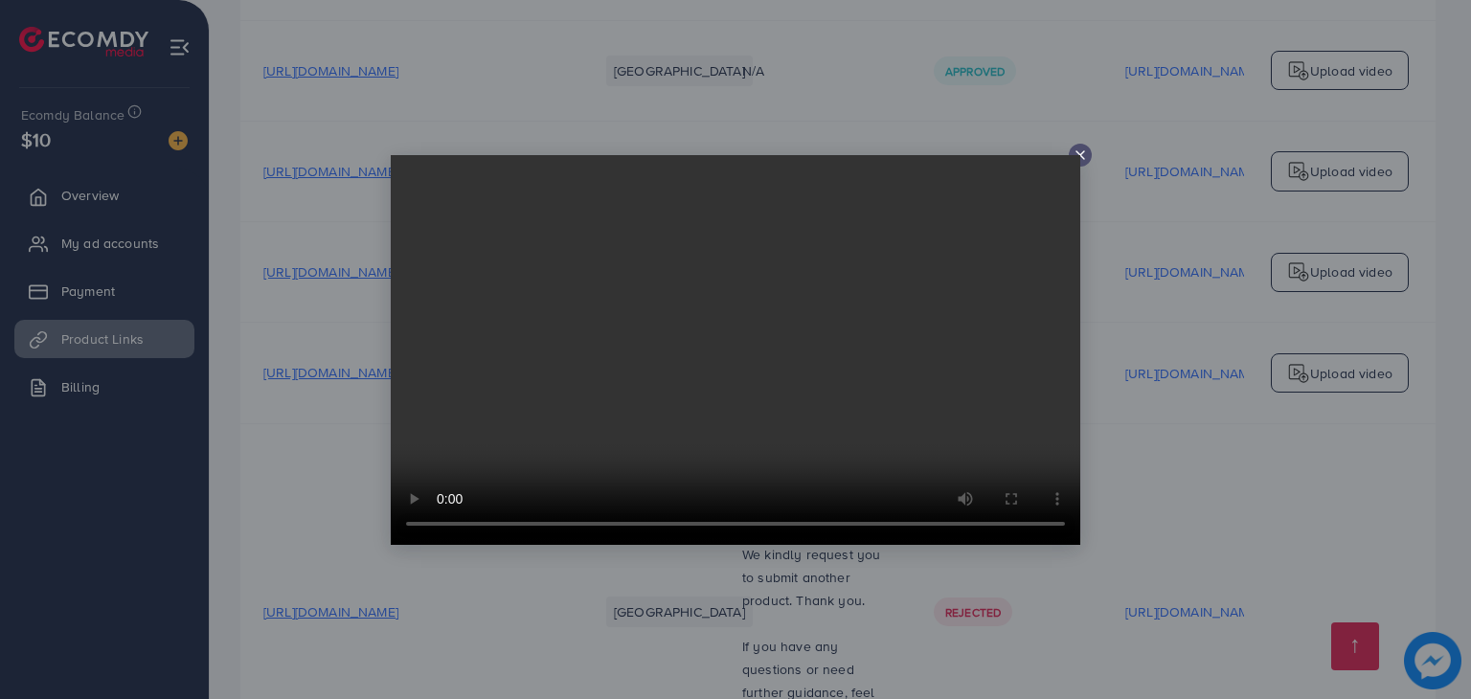
click at [1080, 161] on video at bounding box center [736, 350] width 690 height 390
click at [1080, 155] on video at bounding box center [736, 350] width 690 height 390
click at [1081, 153] on line at bounding box center [1081, 155] width 8 height 8
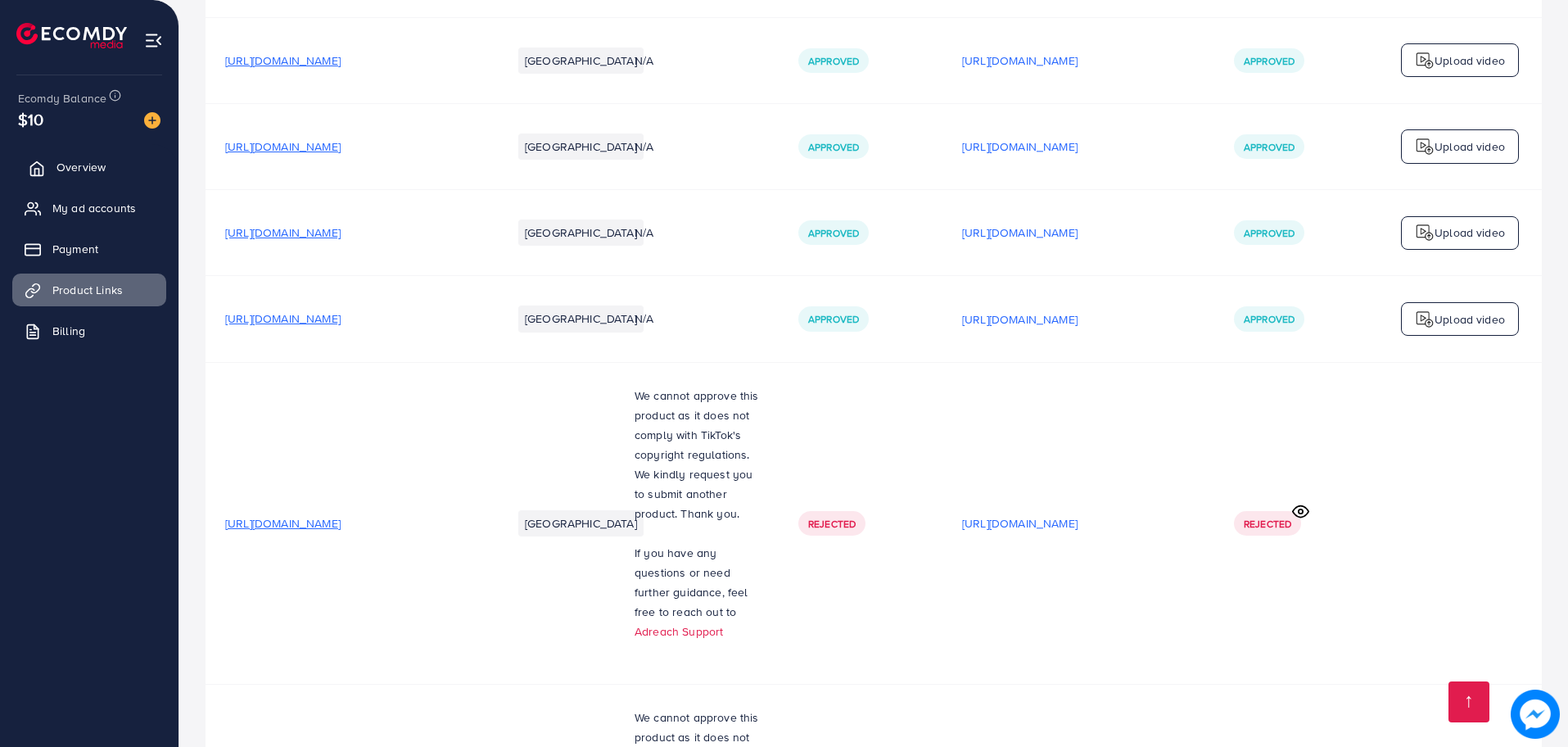
click at [93, 168] on span "Overview" at bounding box center [80, 167] width 49 height 16
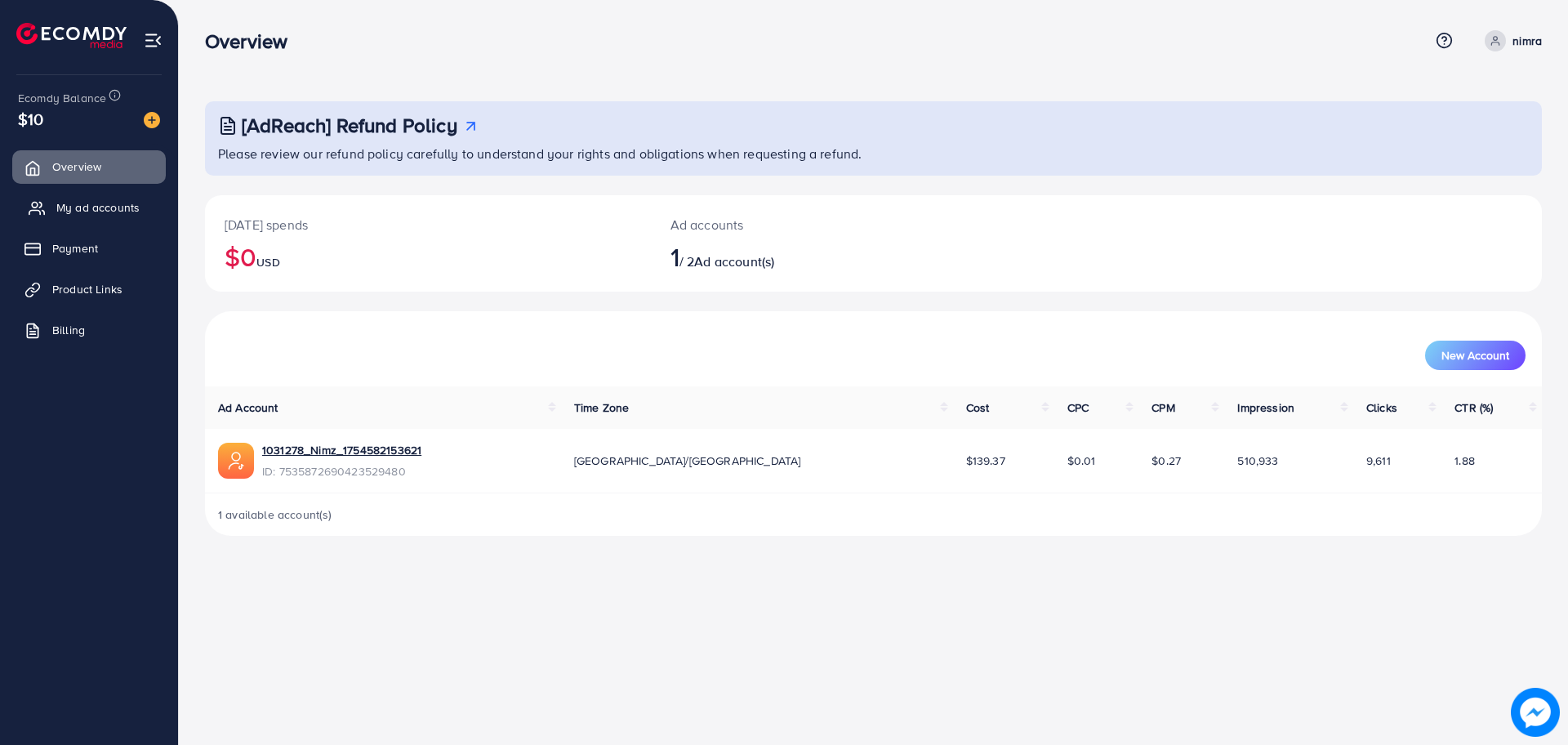
click at [92, 214] on span "My ad accounts" at bounding box center [98, 207] width 84 height 16
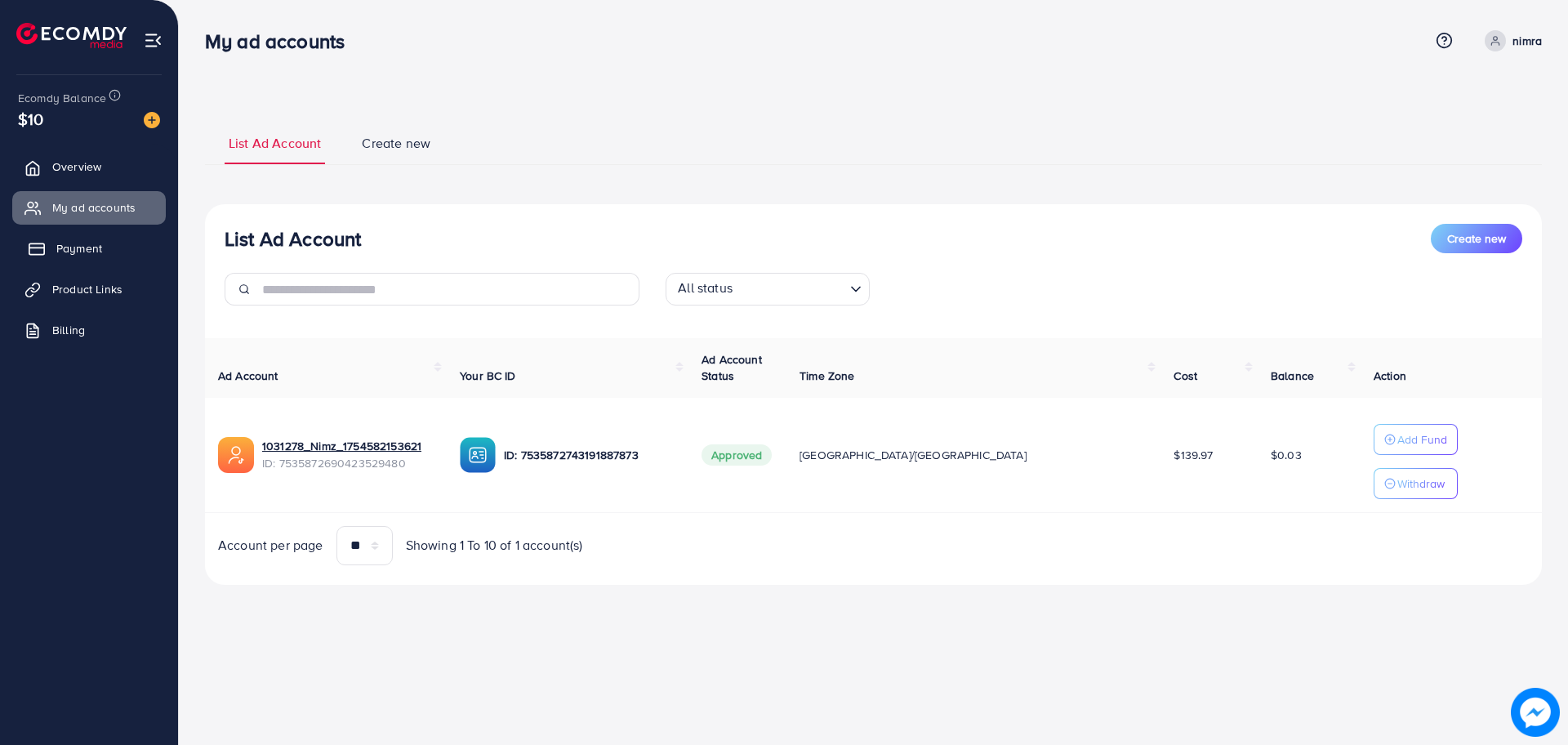
click at [104, 242] on link "Payment" at bounding box center [89, 248] width 153 height 32
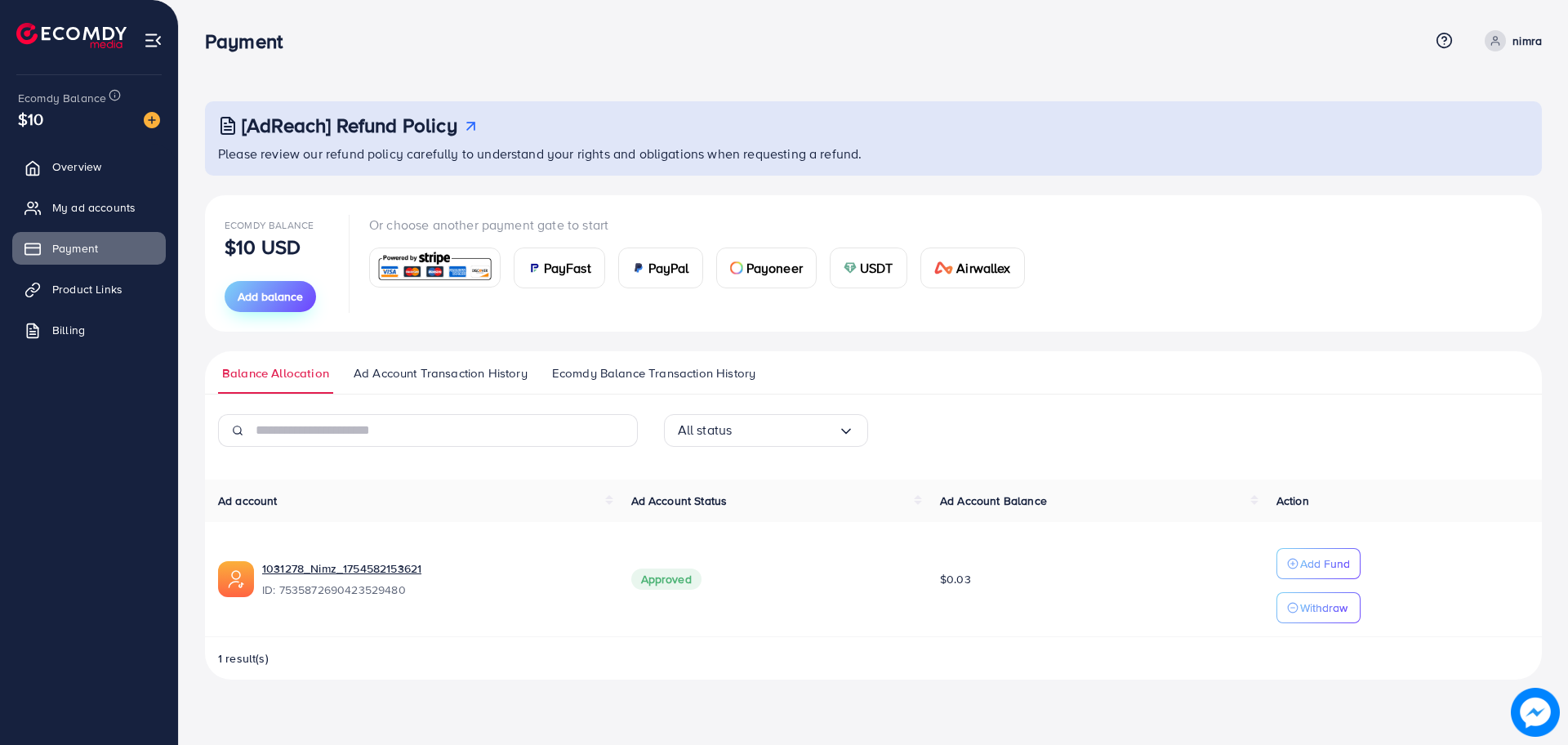
click at [286, 301] on span "Add balance" at bounding box center [270, 296] width 66 height 16
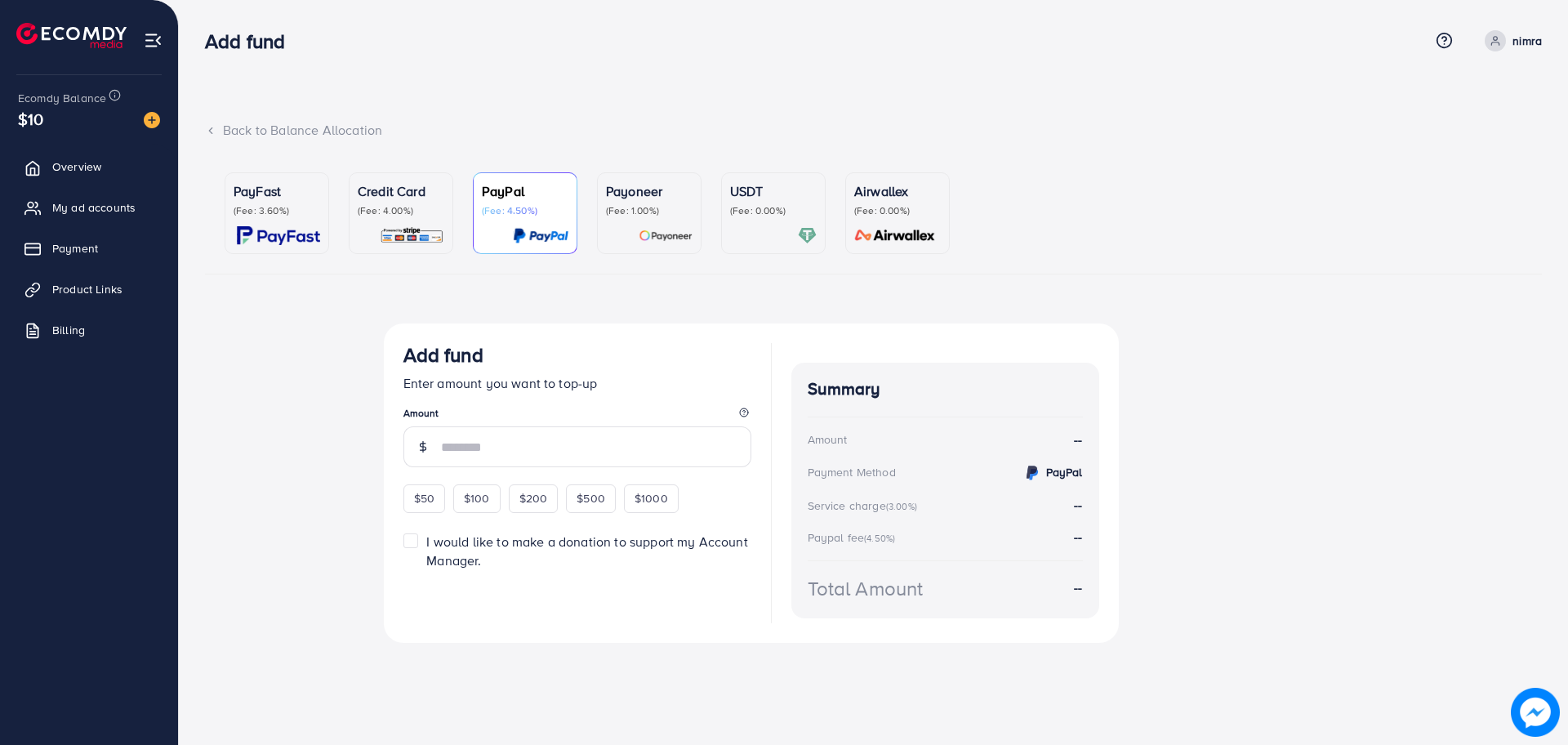
click at [300, 217] on div "PayFast (Fee: 3.60%)" at bounding box center [277, 213] width 87 height 64
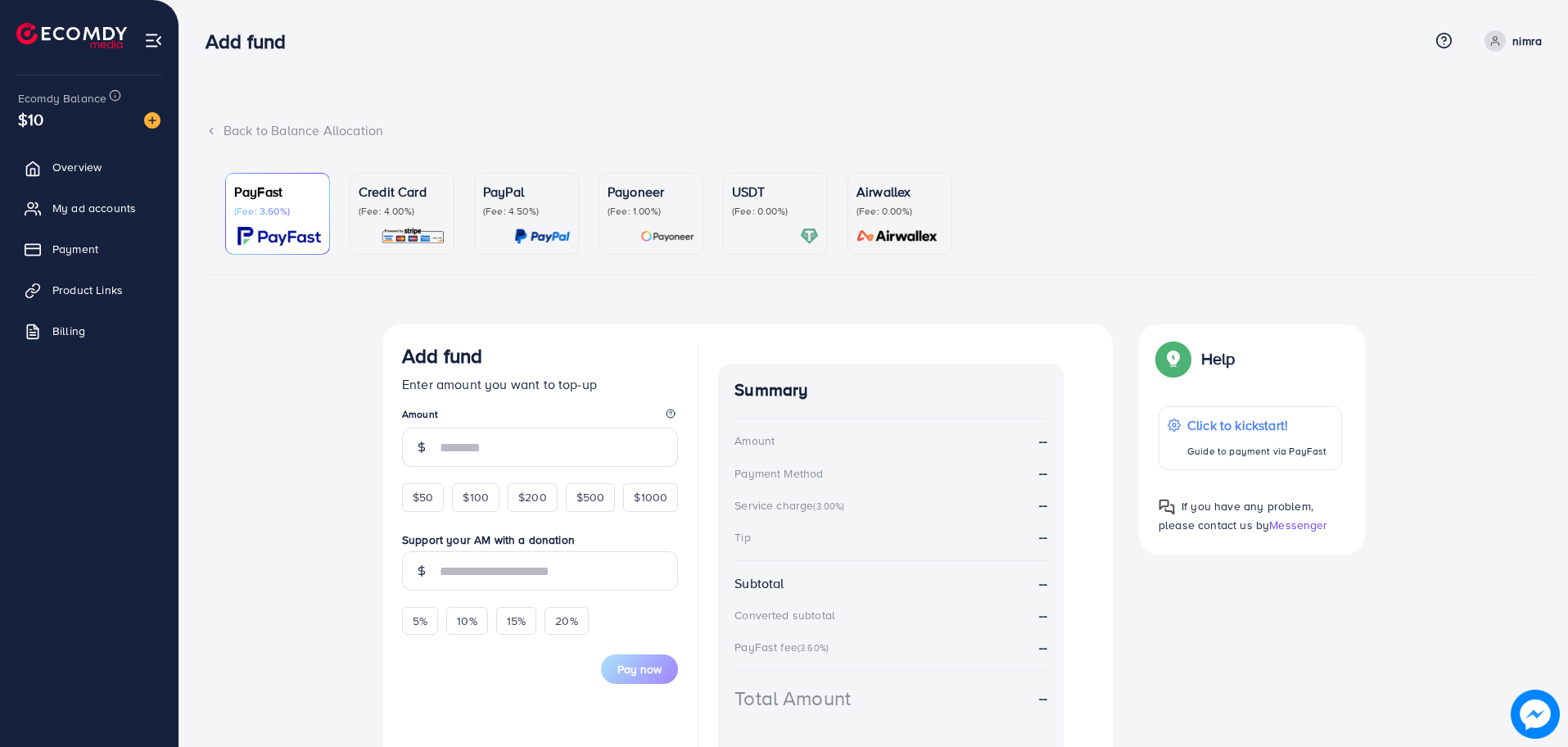
scroll to position [100, 0]
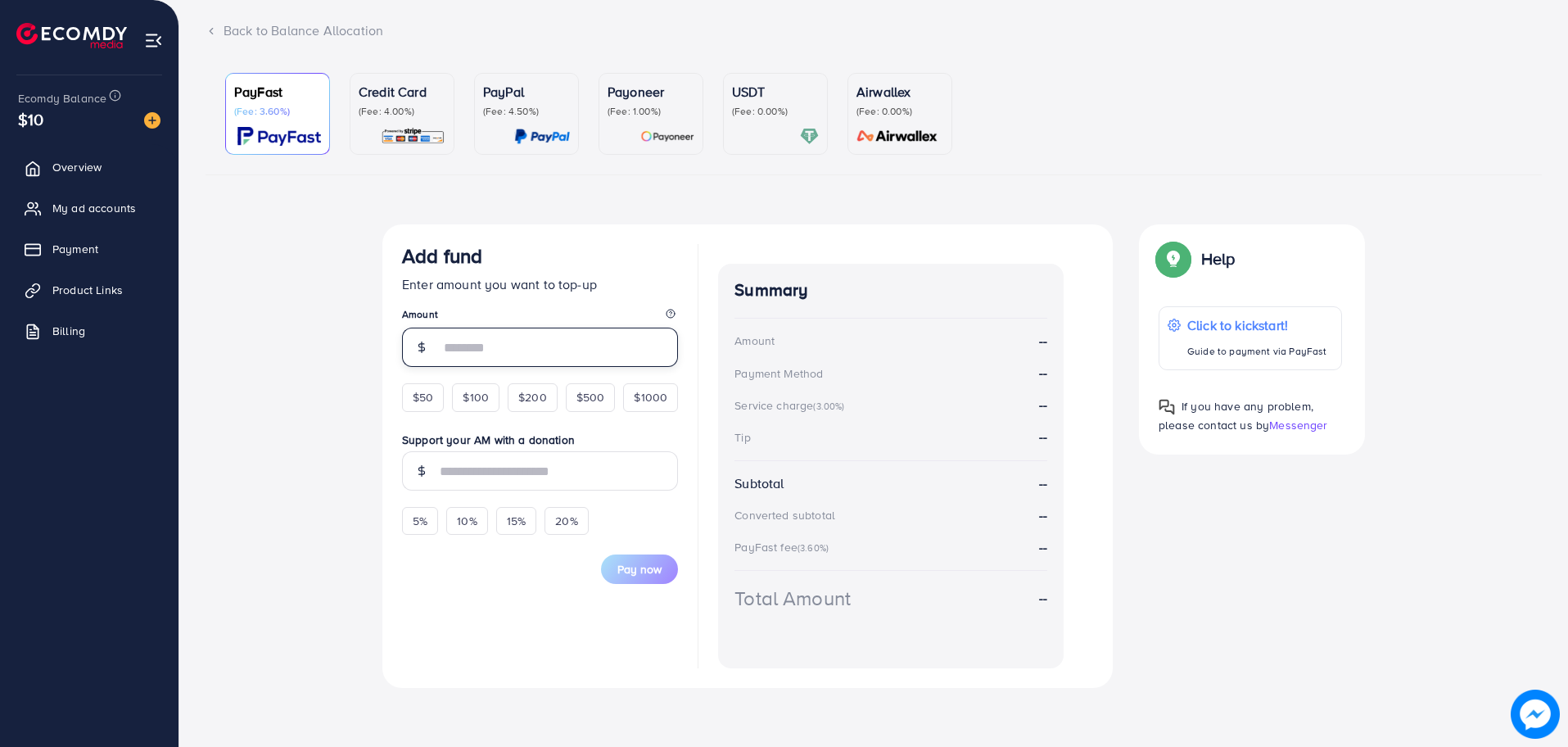
click at [461, 346] on input "number" at bounding box center [558, 347] width 239 height 39
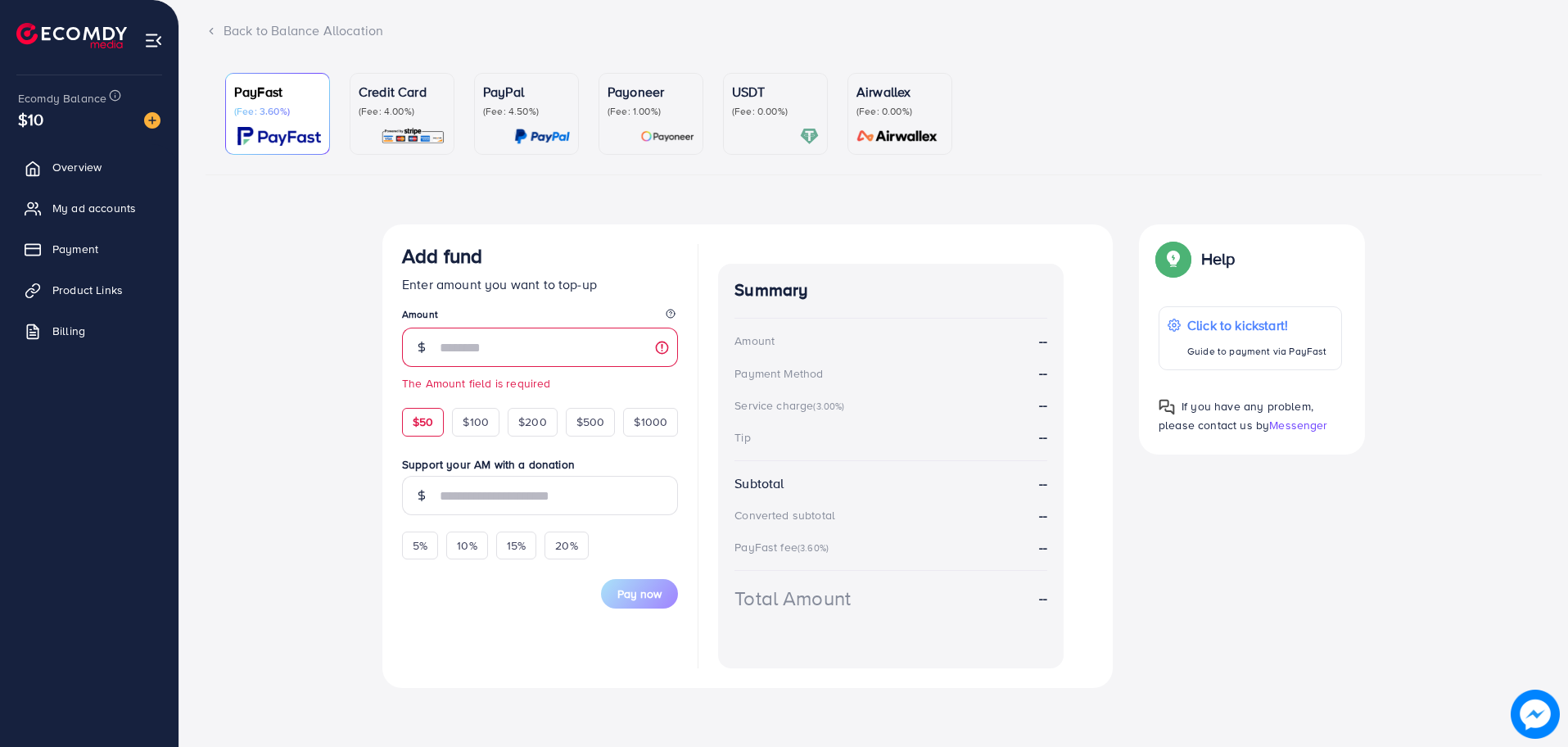
click at [436, 392] on form "Add fund Enter amount you want to top-up Amount The Amount field is required $5…" at bounding box center [539, 426] width 276 height 364
click at [428, 434] on div "$50" at bounding box center [422, 421] width 42 height 28
type input "**"
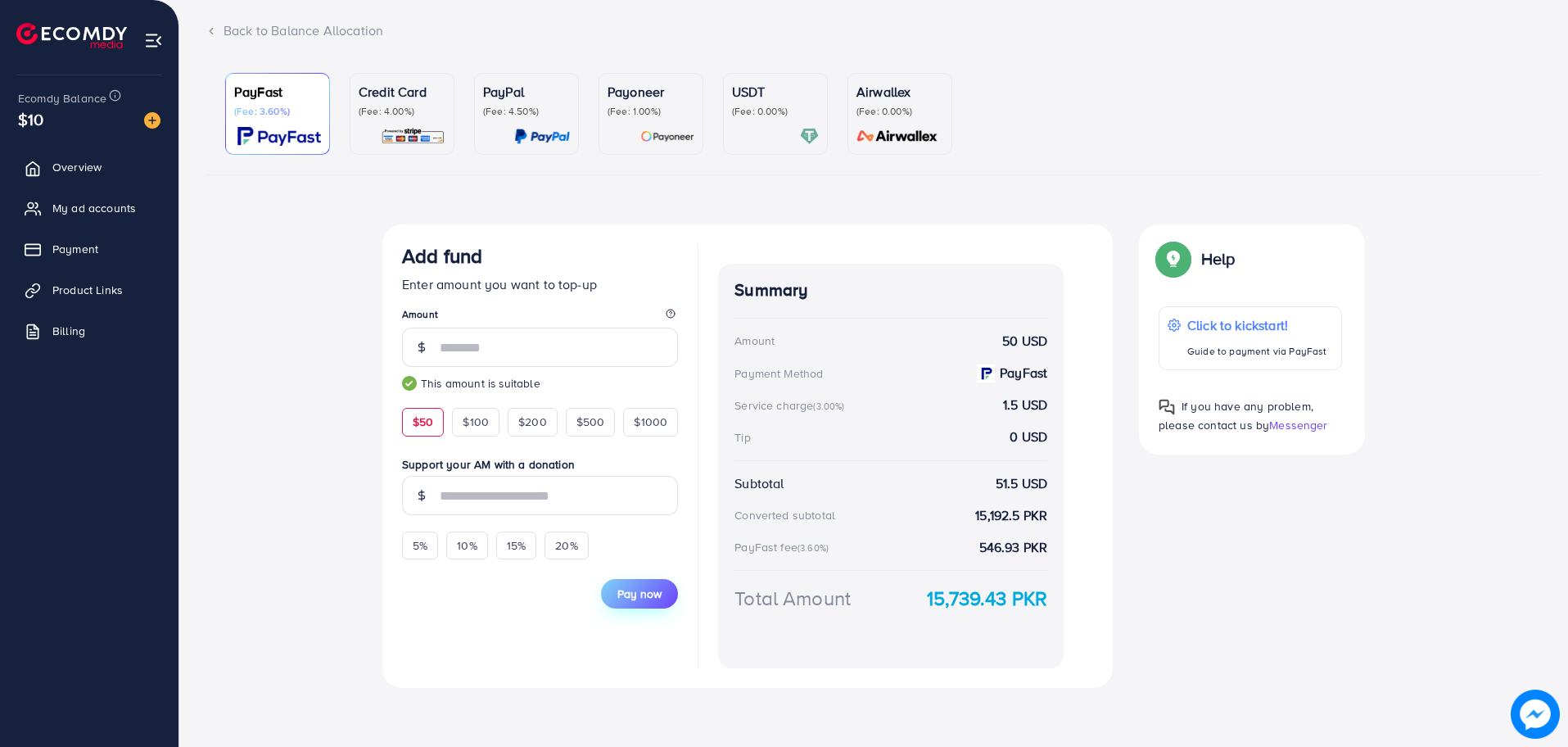
click at [651, 596] on span "Pay now" at bounding box center [640, 593] width 44 height 16
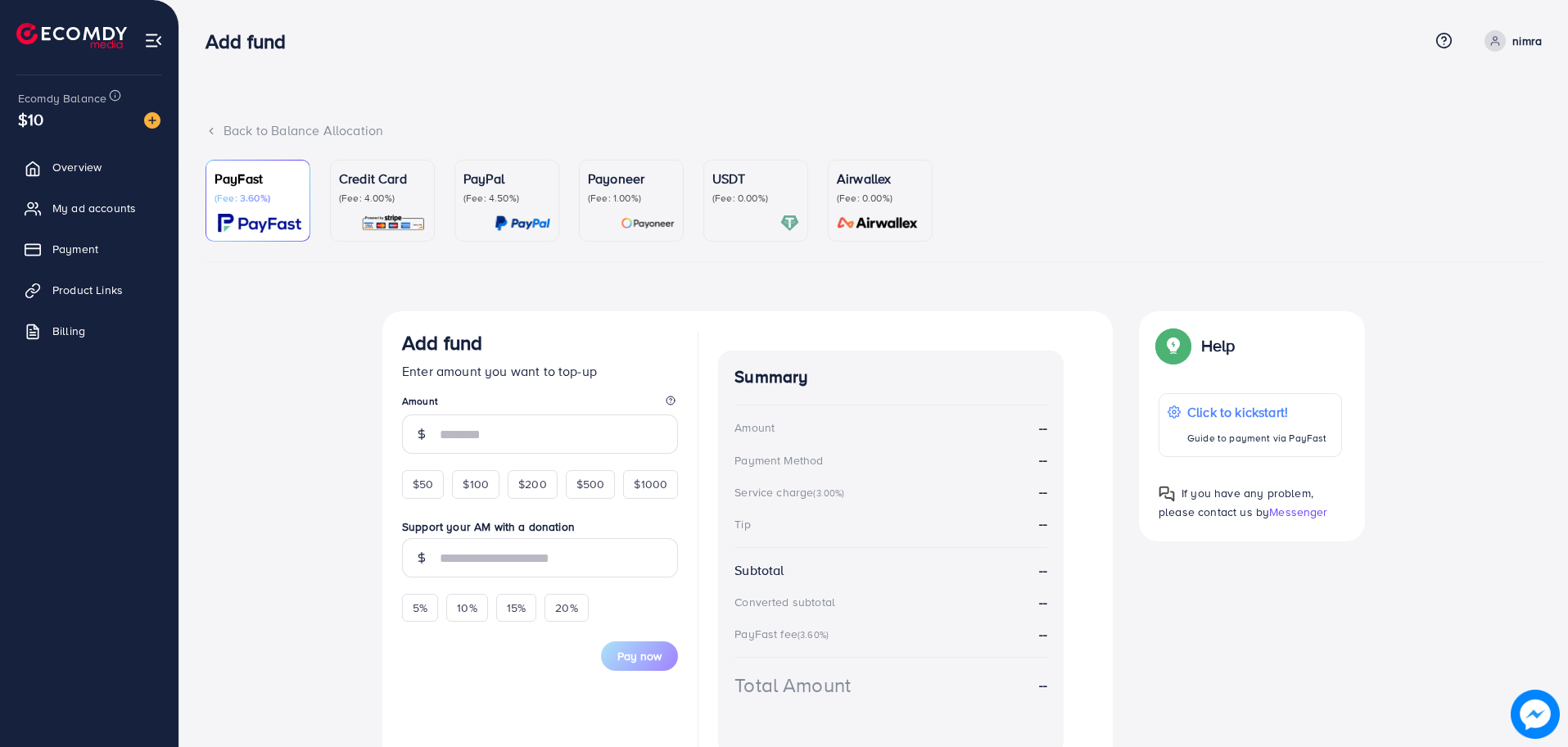
click at [379, 223] on img at bounding box center [393, 223] width 65 height 19
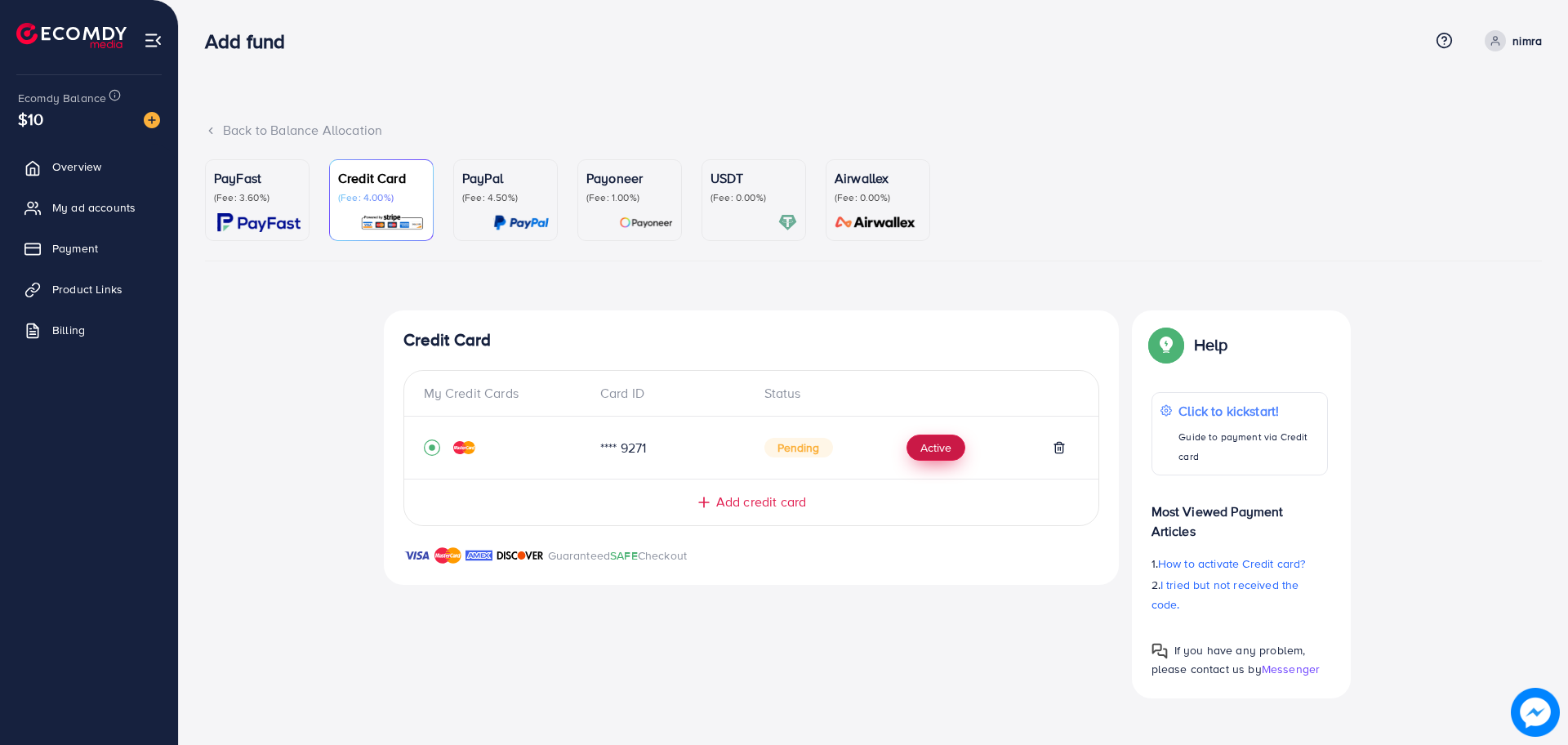
click at [940, 450] on button "Active" at bounding box center [935, 448] width 59 height 26
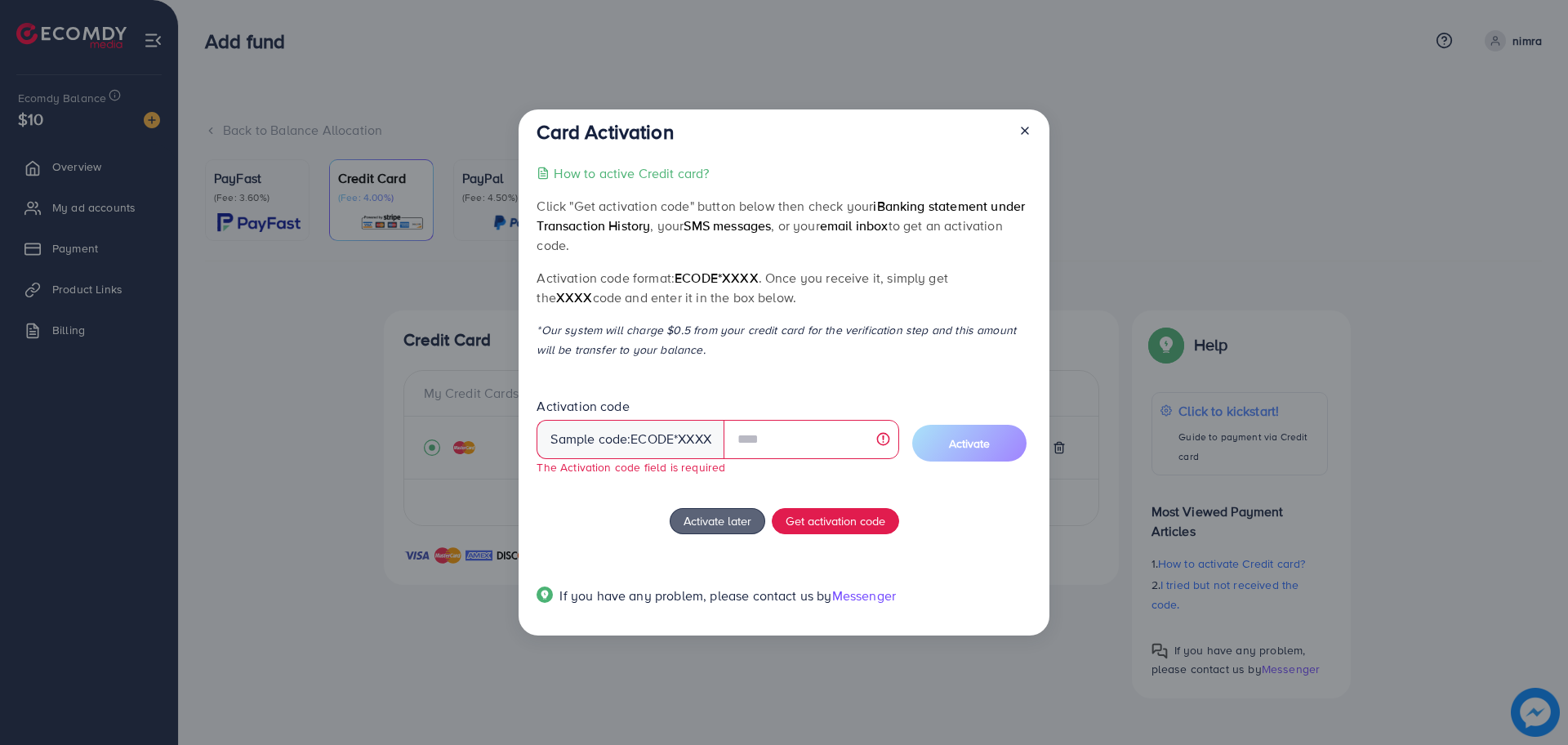
click at [1026, 138] on div at bounding box center [1018, 135] width 26 height 30
click at [1026, 126] on icon at bounding box center [1024, 130] width 13 height 13
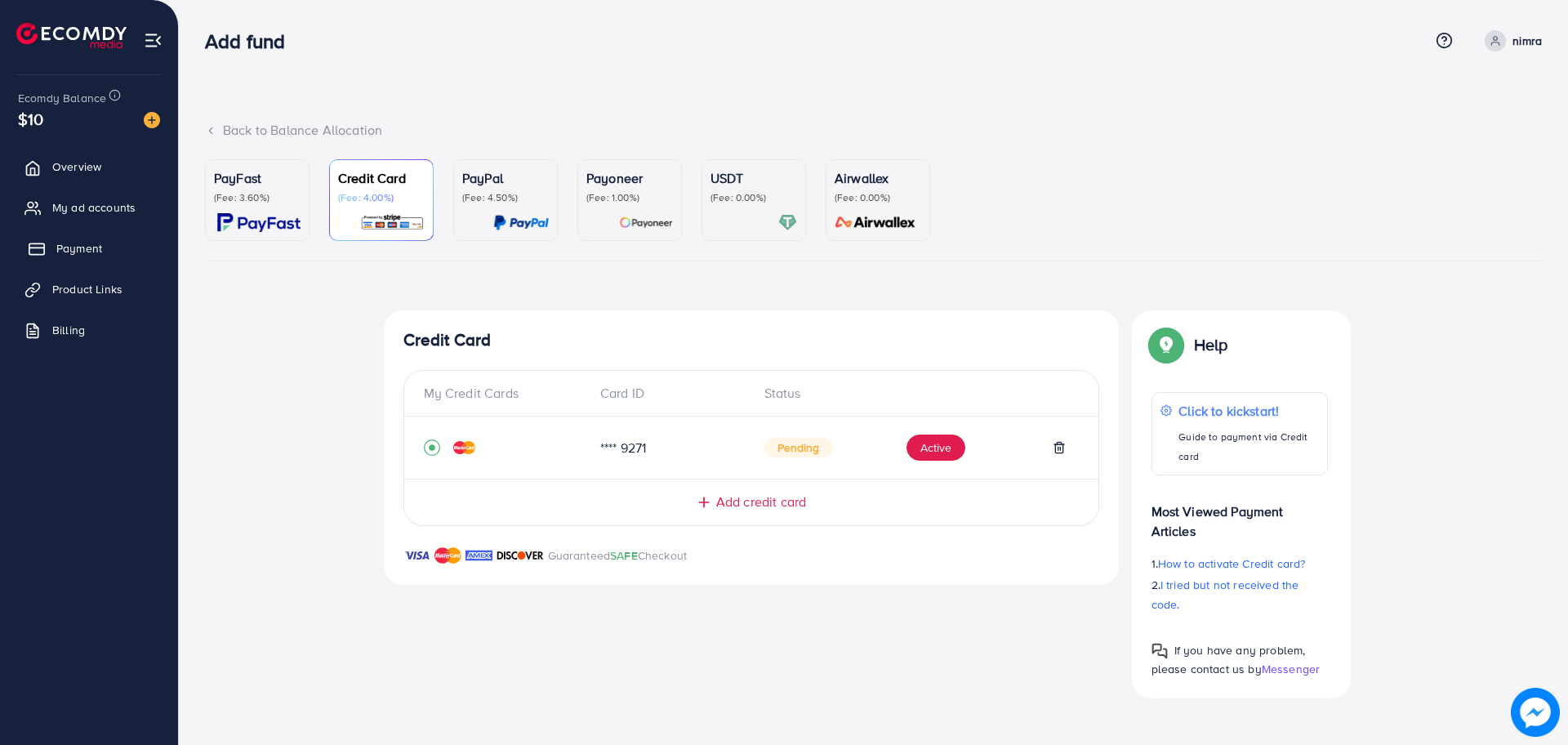
click at [106, 245] on link "Payment" at bounding box center [89, 248] width 153 height 32
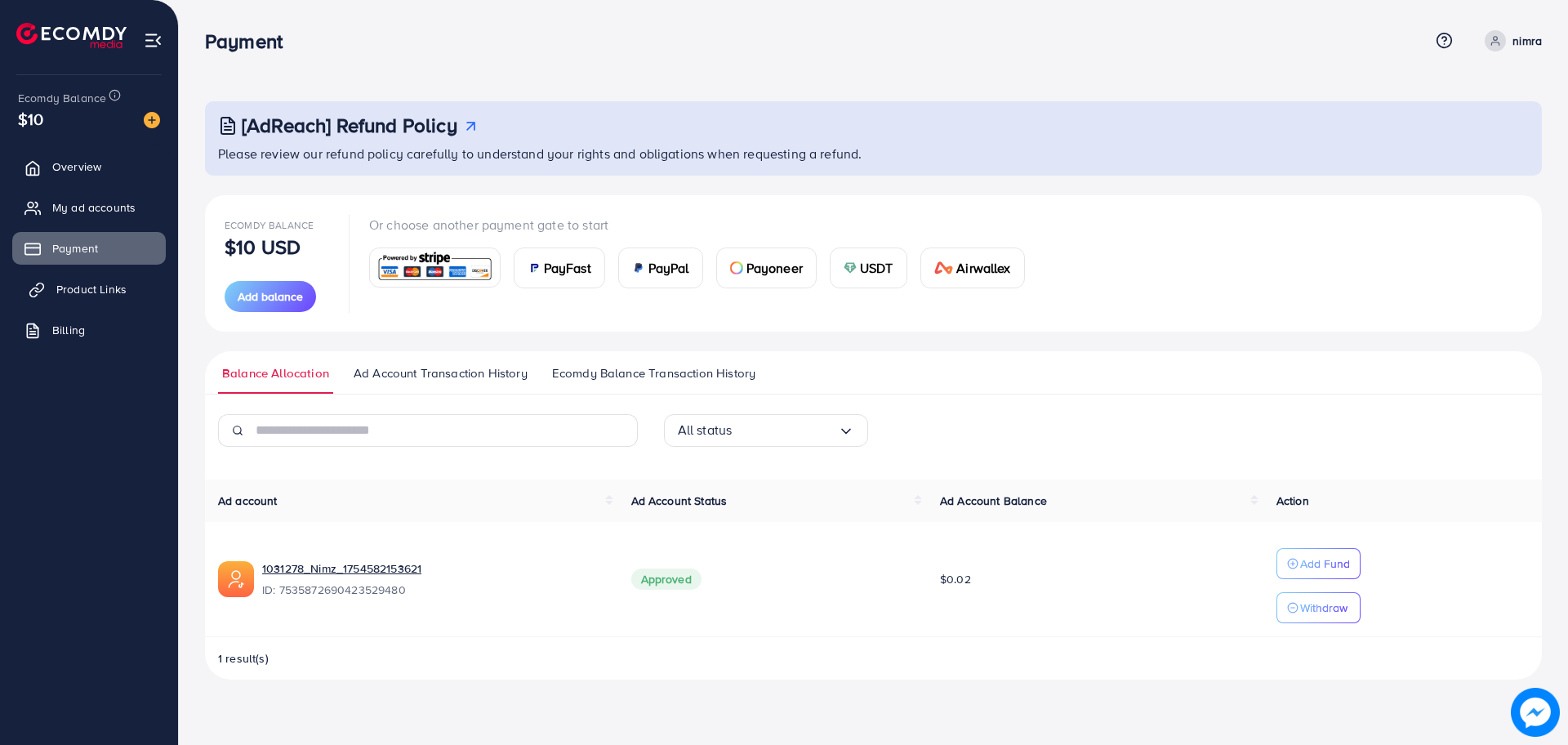
click at [113, 292] on span "Product Links" at bounding box center [91, 289] width 70 height 16
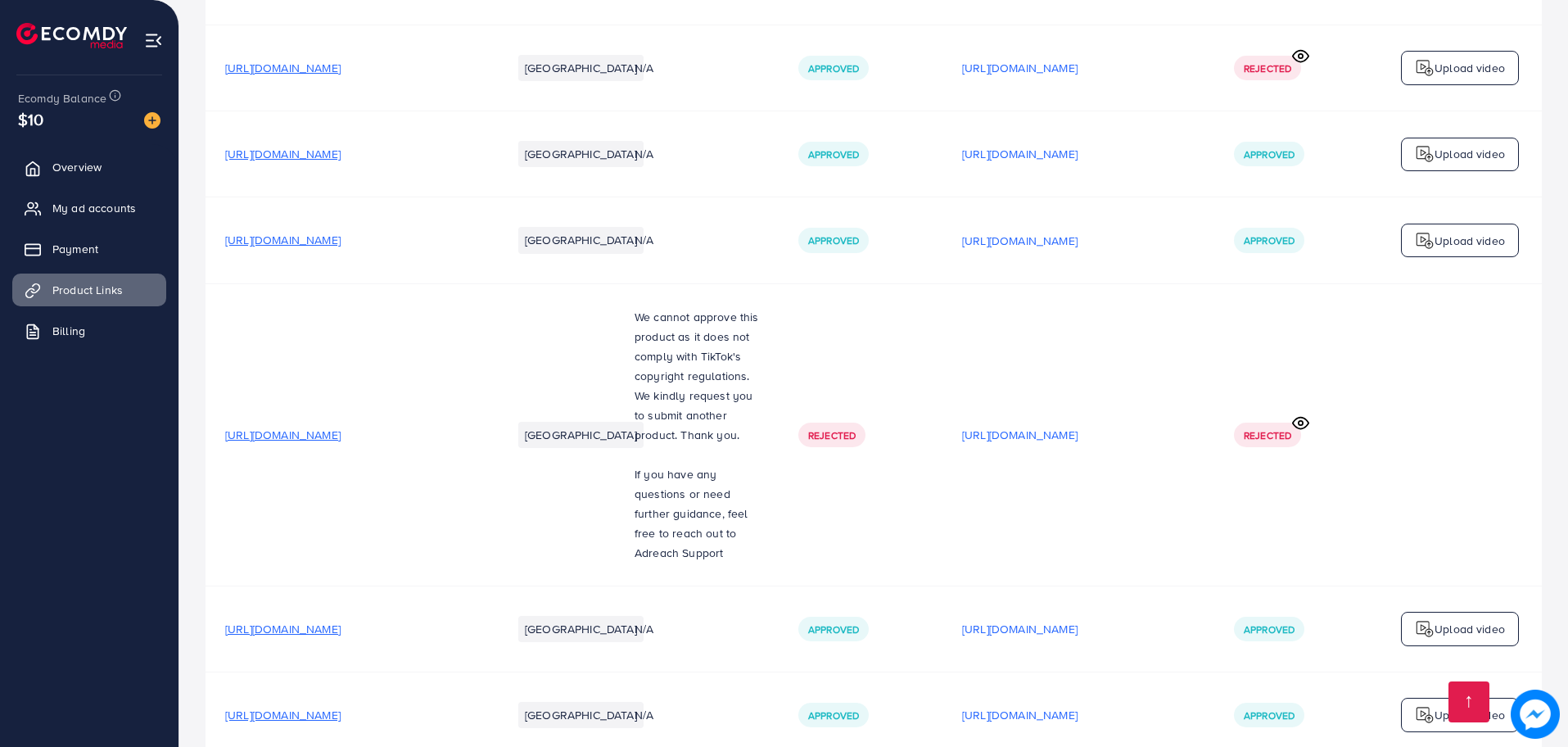
scroll to position [2005, 0]
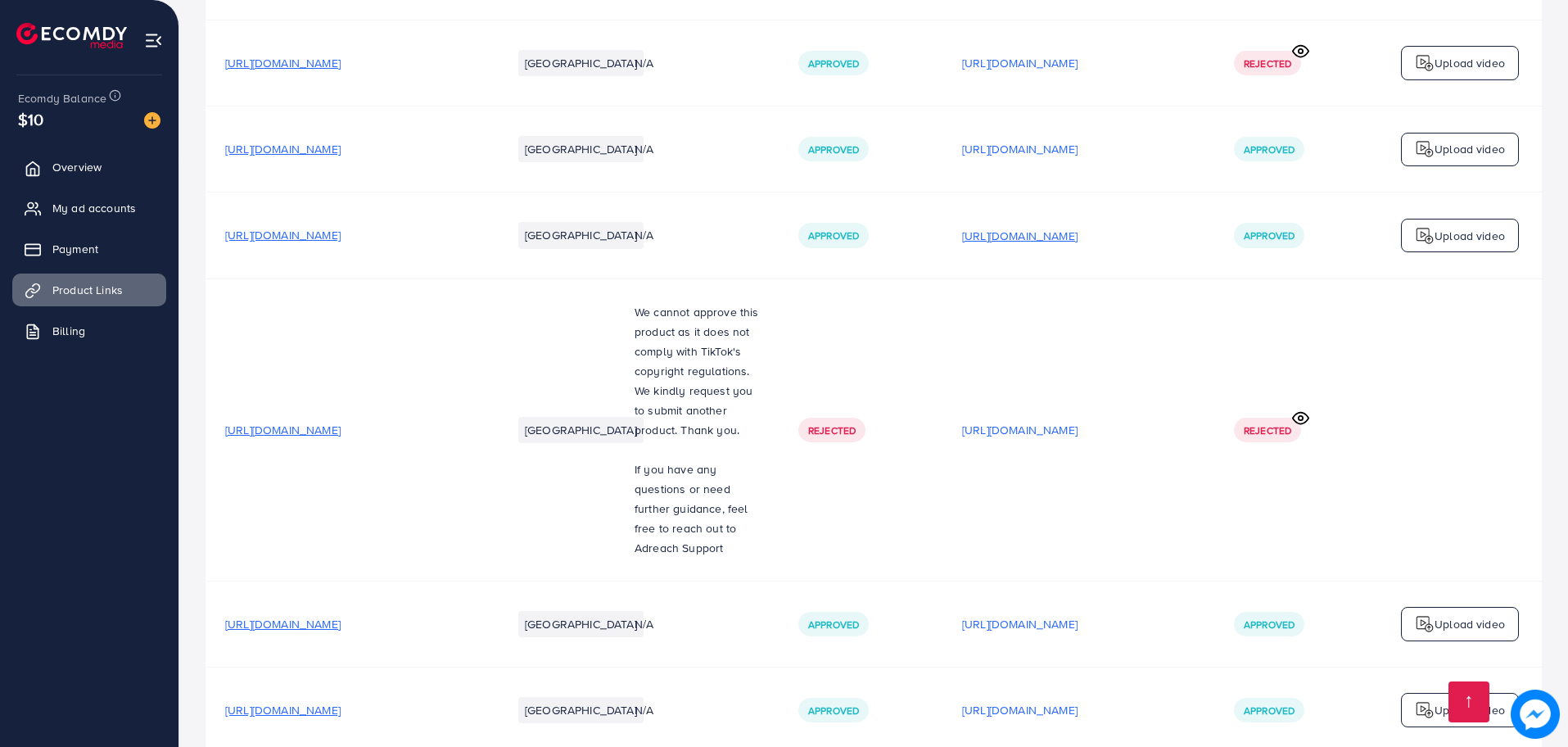
click at [995, 226] on p "https://files.ecomdy.com/videos/8c353ce4-6168-470b-90d7-b47ca8bf461b-1754744277…" at bounding box center [1020, 235] width 115 height 20
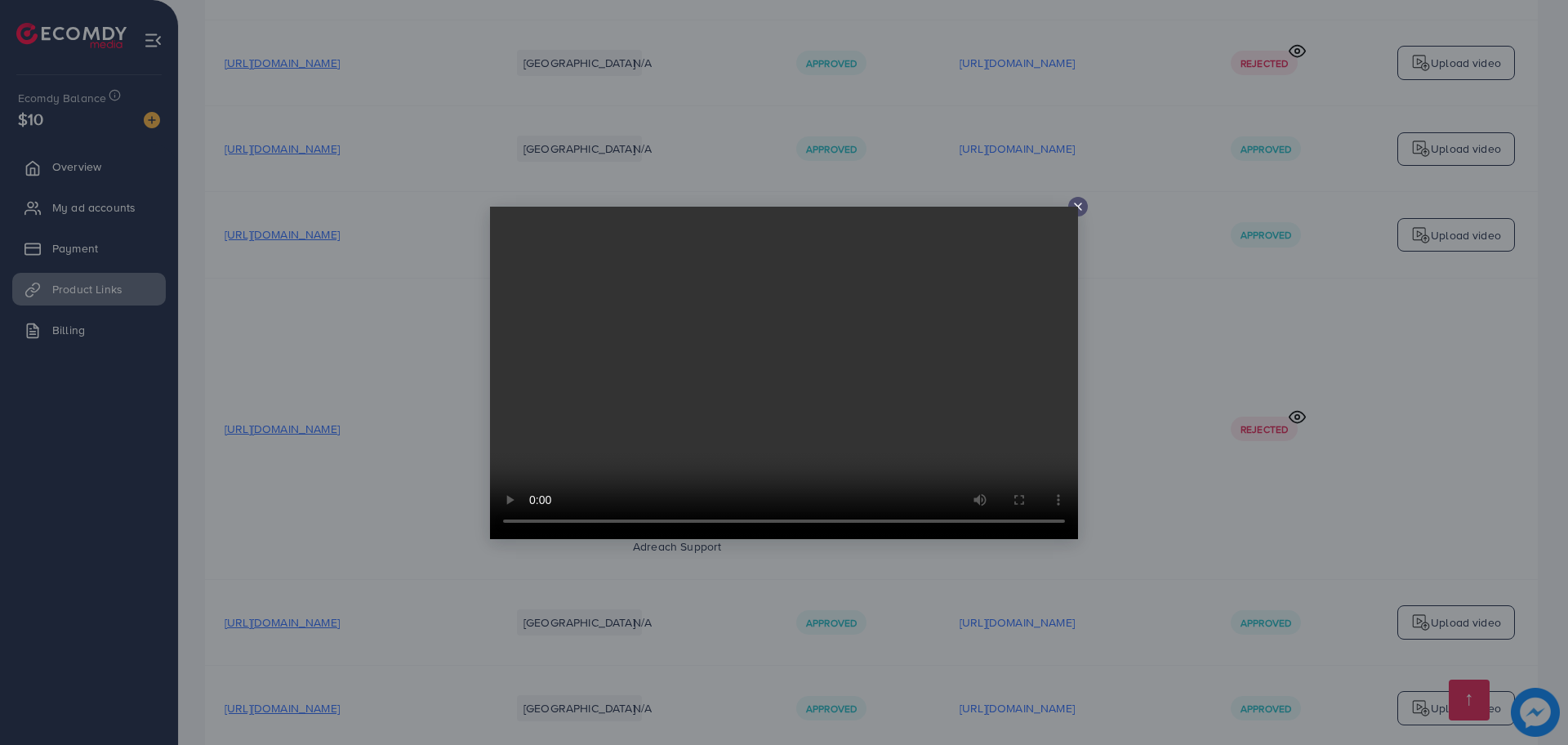
click at [1075, 205] on icon at bounding box center [1078, 206] width 13 height 13
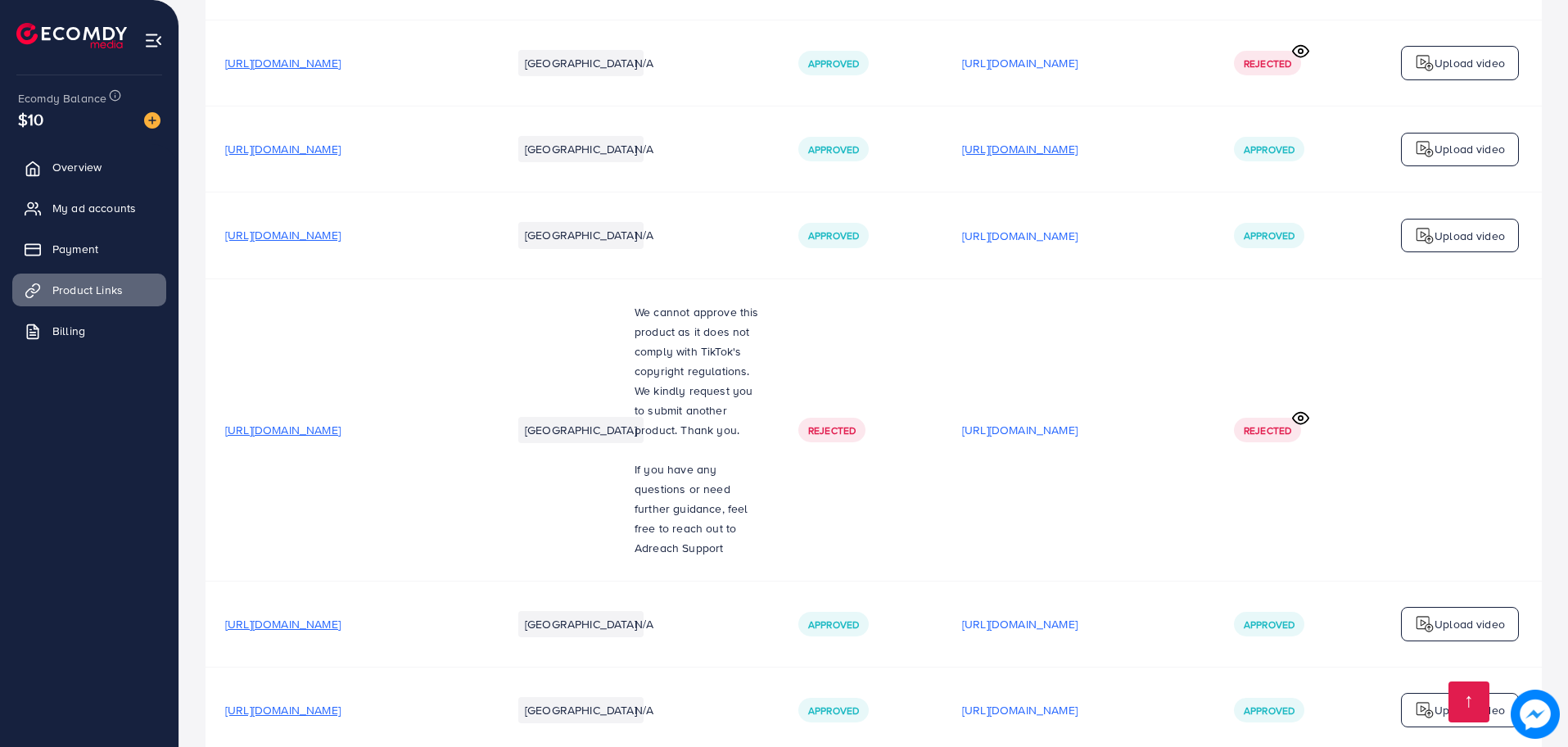
click at [1078, 139] on p "https://files.ecomdy.com/videos/1dd335e5-e814-4605-a61e-489d7b081b60-1754653063…" at bounding box center [1020, 149] width 115 height 20
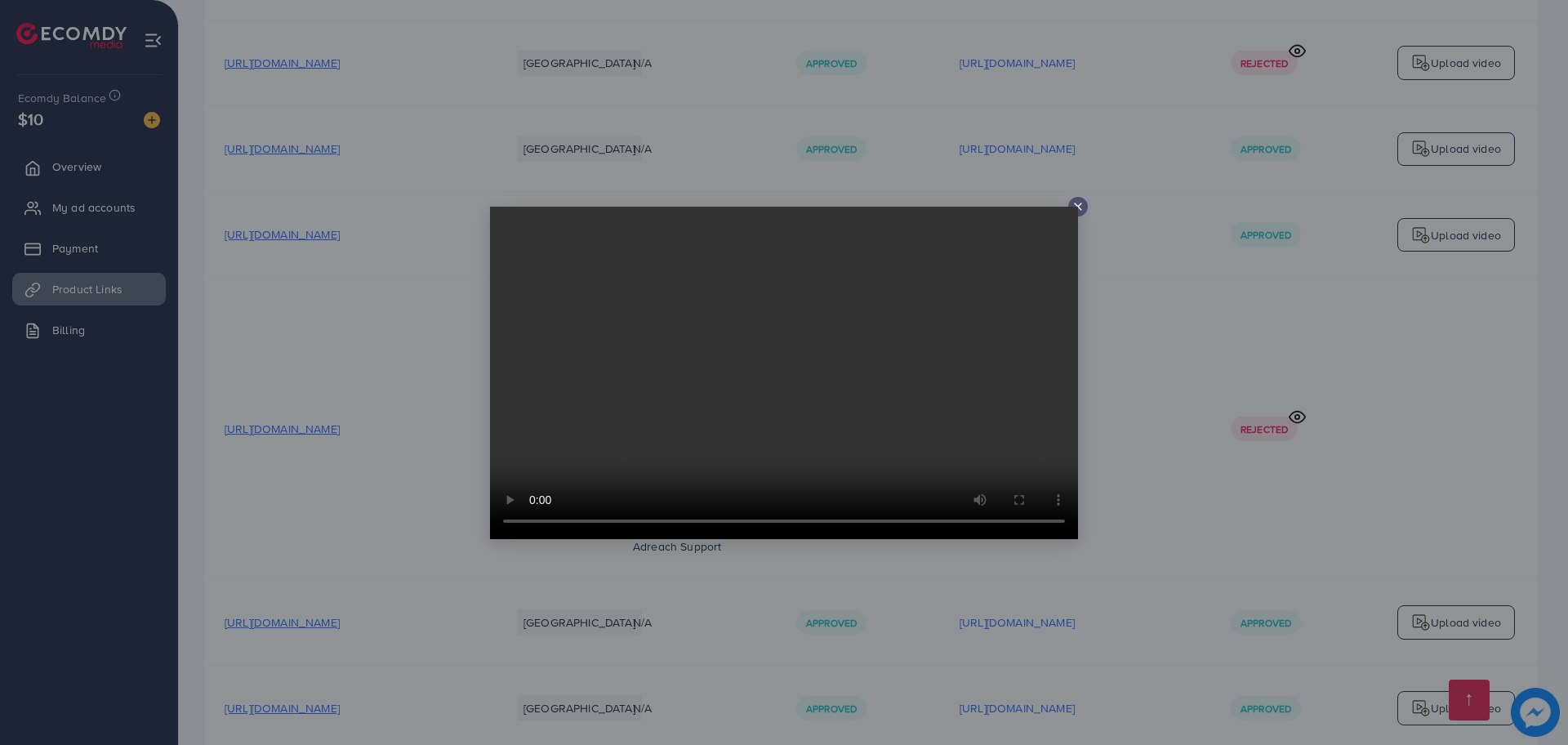
click at [1081, 210] on icon at bounding box center [1078, 206] width 13 height 13
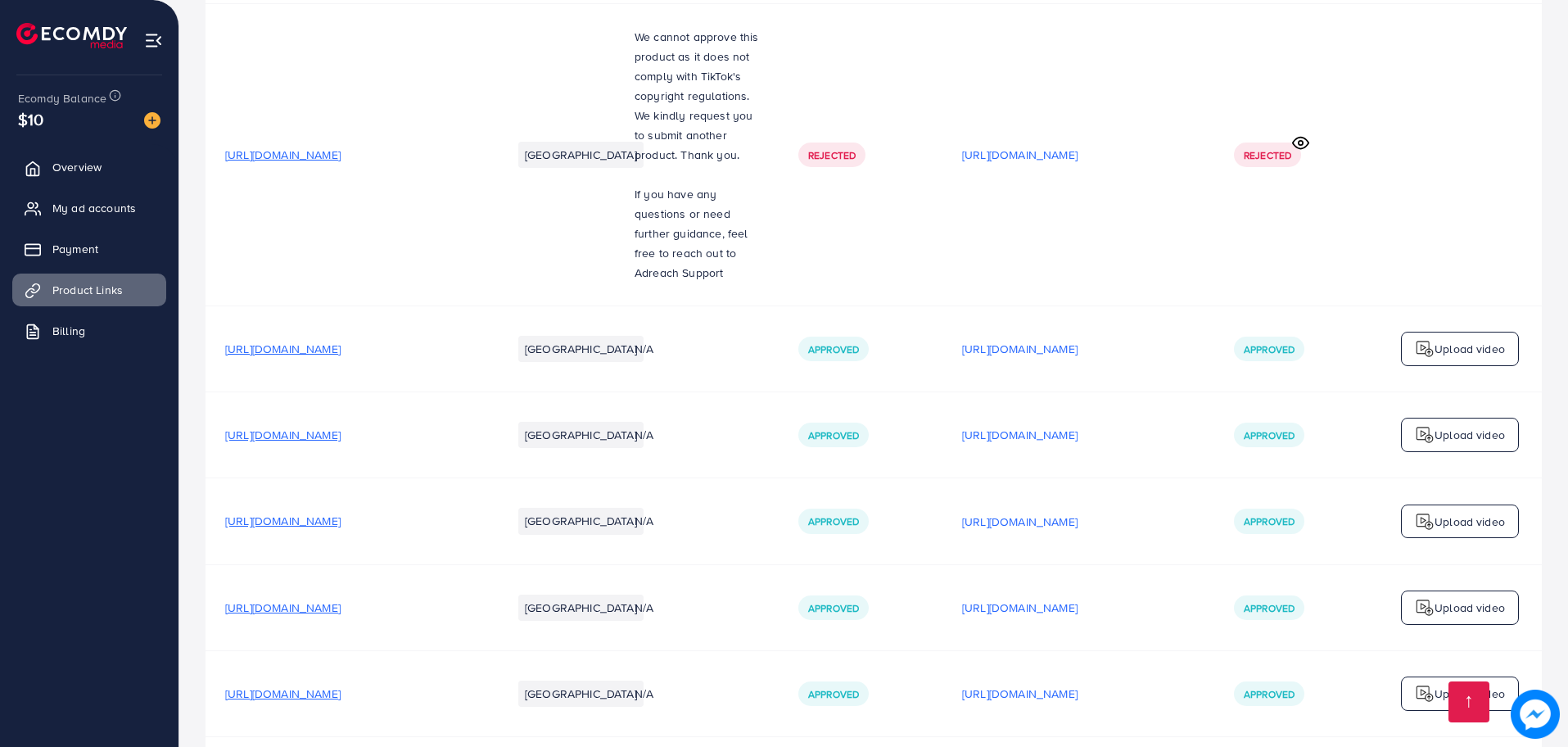
scroll to position [2283, 0]
click at [1078, 337] on p "https://files.ecomdy.com/videos/06253304-29f7-4031-b95b-b303cd1e0c36-1754755080…" at bounding box center [1020, 346] width 115 height 20
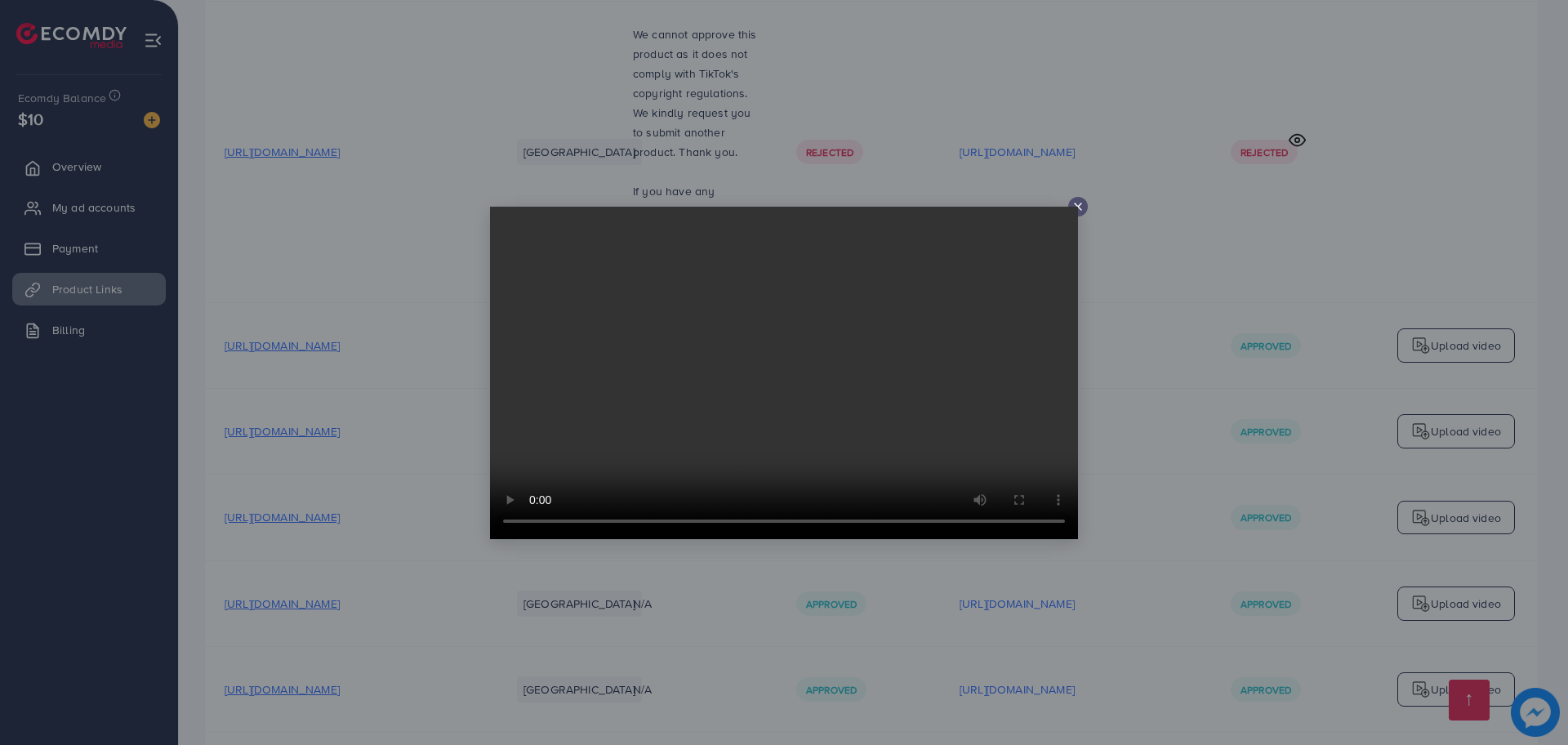
click at [1078, 205] on line at bounding box center [1079, 207] width 7 height 7
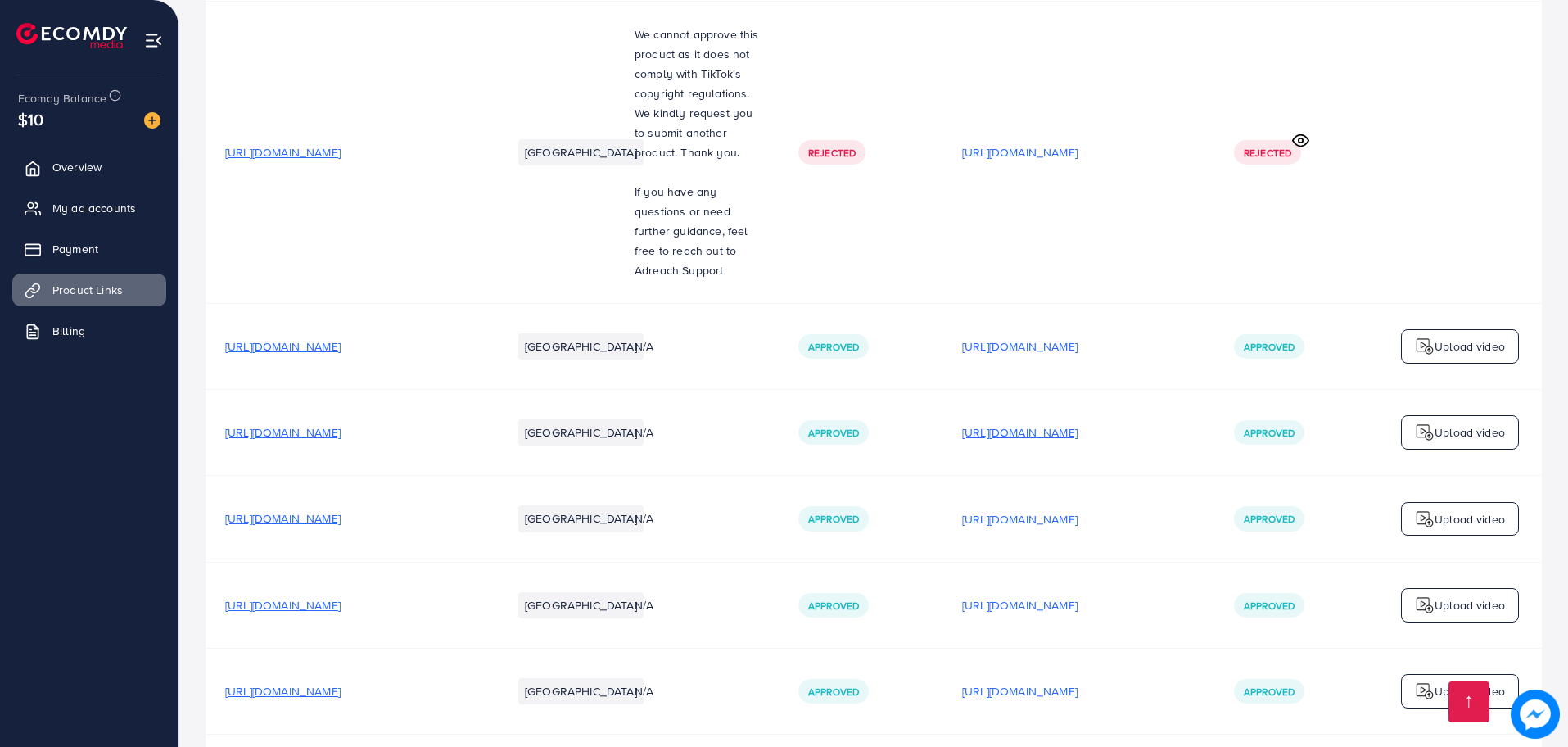
click at [1071, 422] on p "https://files.ecomdy.com/videos/51333642-6f51-4dbd-9b20-70bca0e5605c-1754840535…" at bounding box center [1020, 432] width 115 height 20
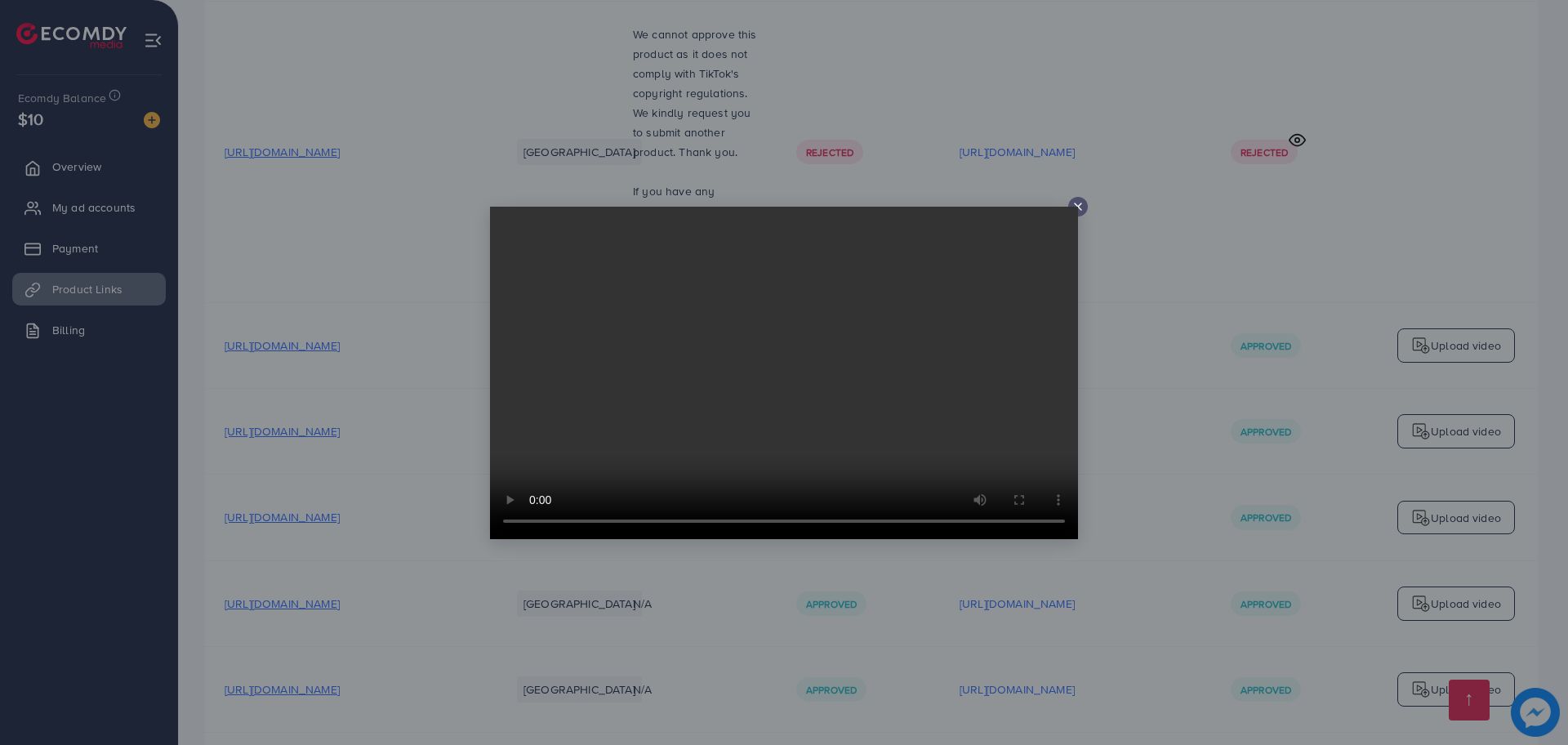
click at [1083, 199] on div at bounding box center [1078, 206] width 20 height 20
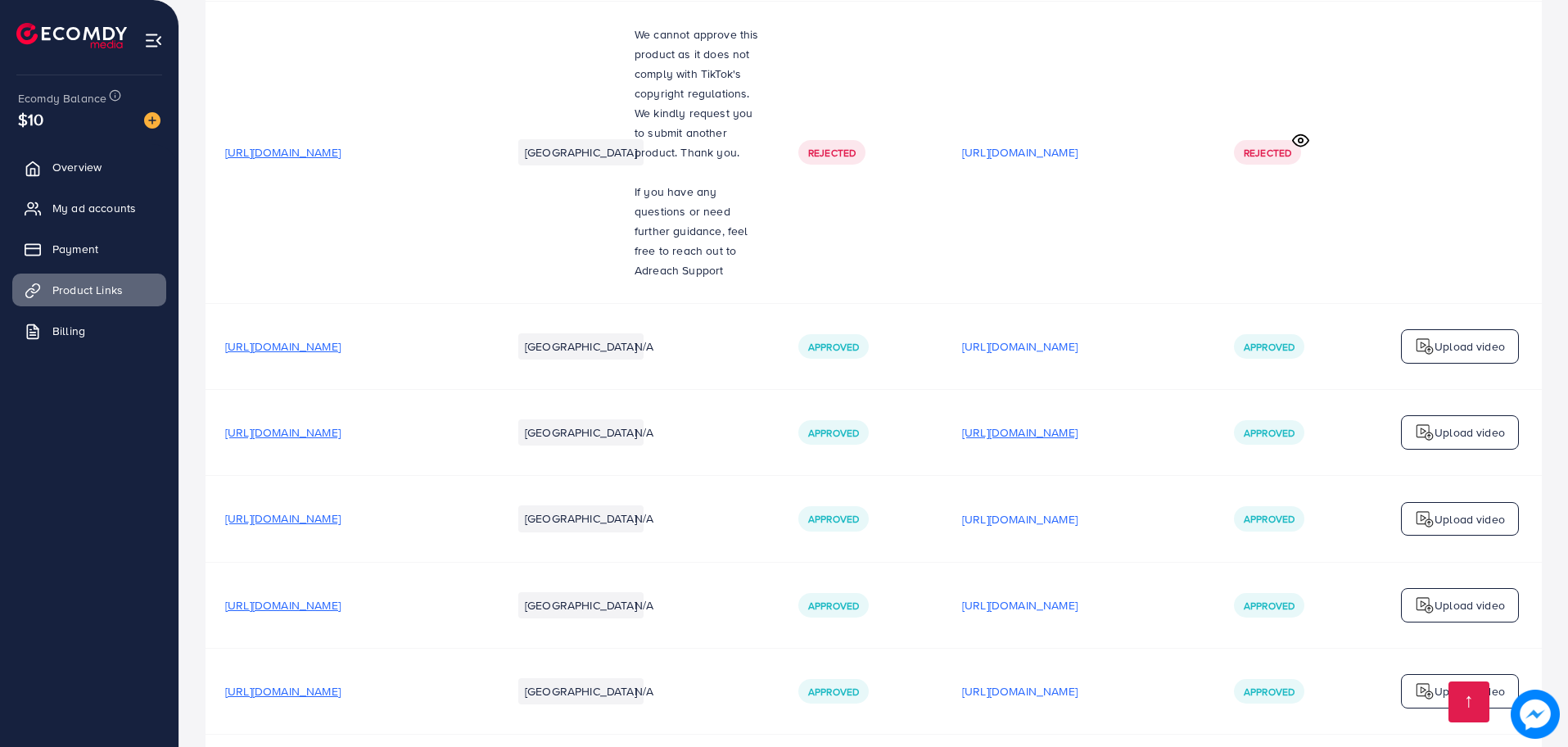
click at [1078, 422] on p "https://files.ecomdy.com/videos/51333642-6f51-4dbd-9b20-70bca0e5605c-1754840535…" at bounding box center [1020, 432] width 115 height 20
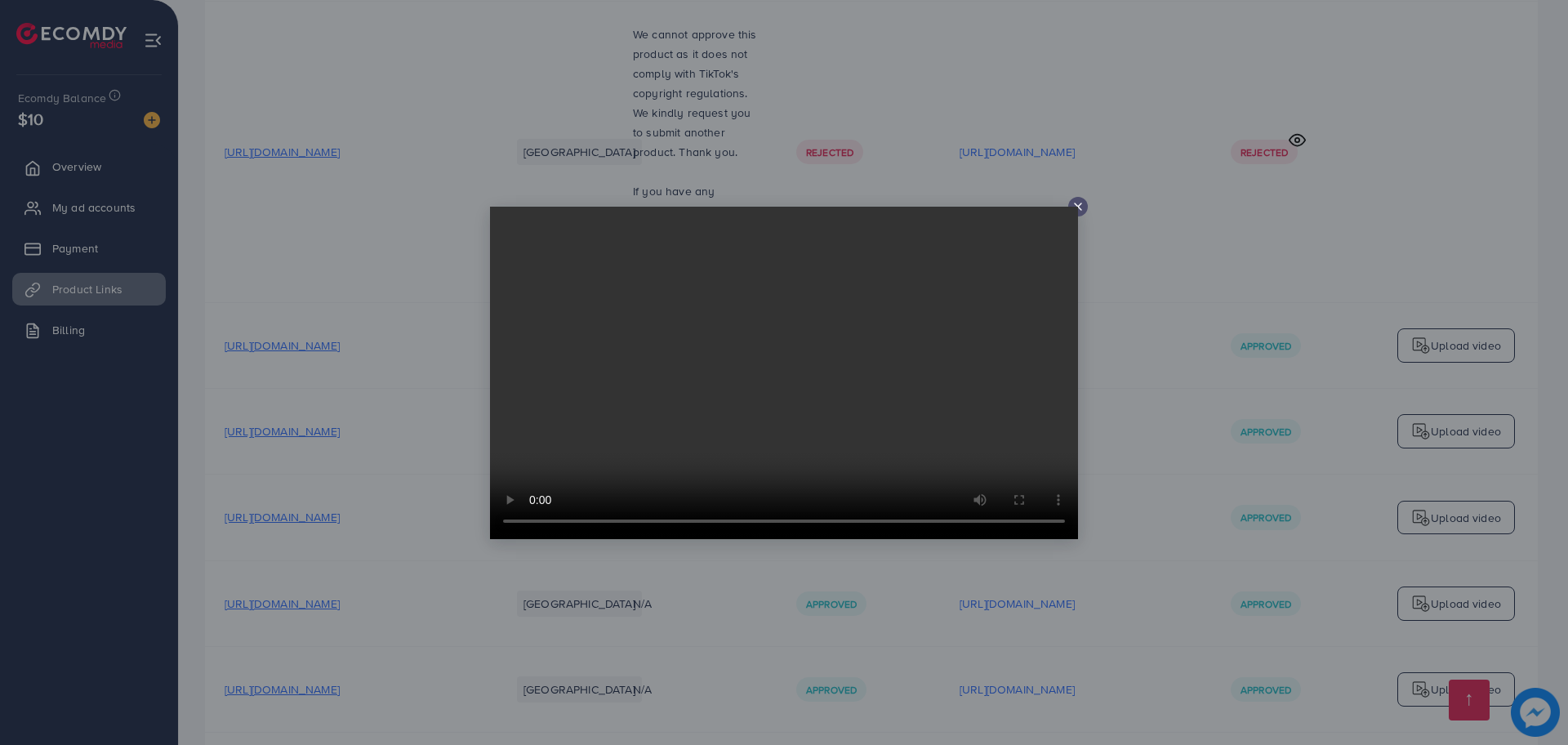
click at [1074, 204] on icon at bounding box center [1078, 206] width 13 height 13
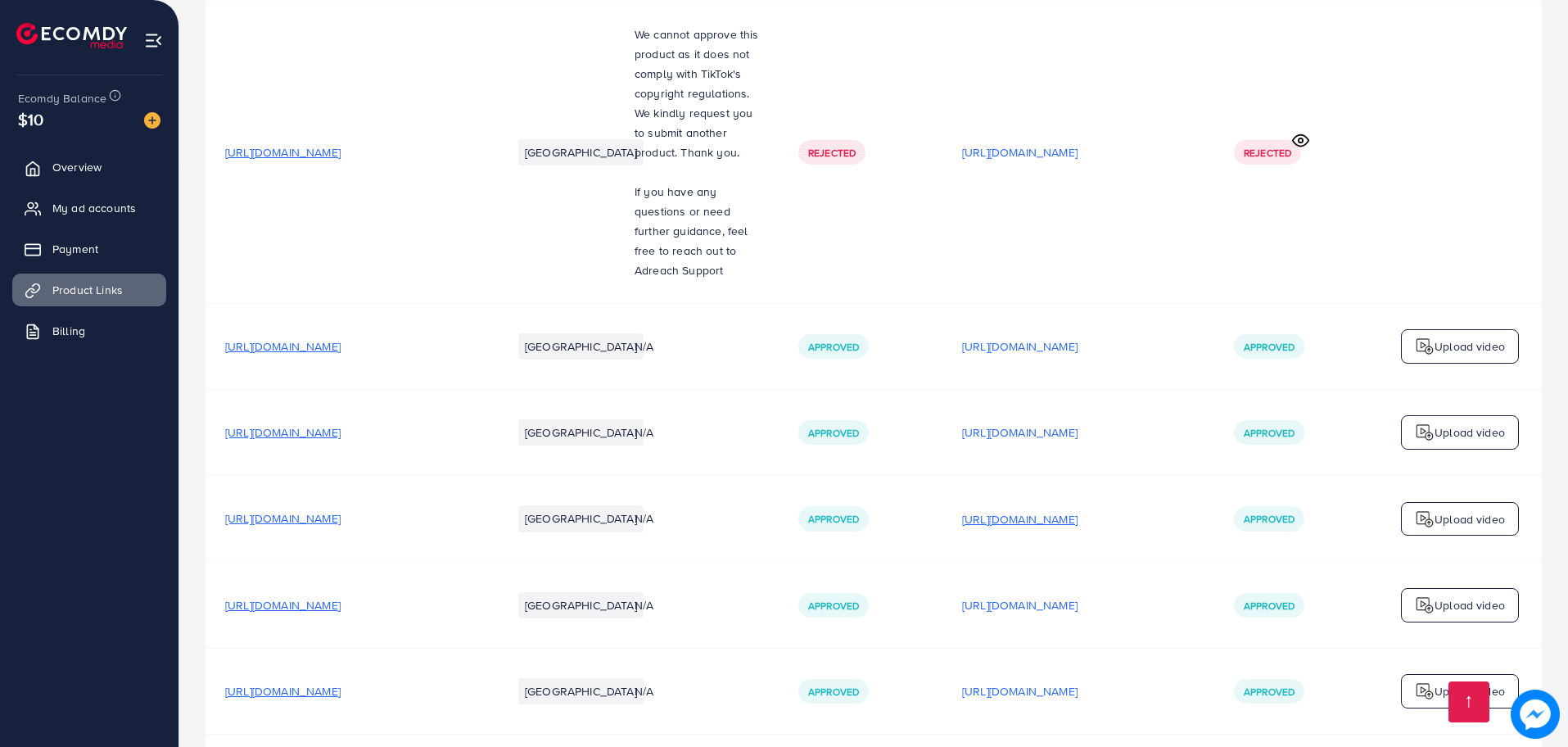
click at [1078, 509] on p "https://files.ecomdy.com/videos/0b3eae2c-5179-4425-b1e3-8174984f18d4-1755694228…" at bounding box center [1020, 519] width 115 height 20
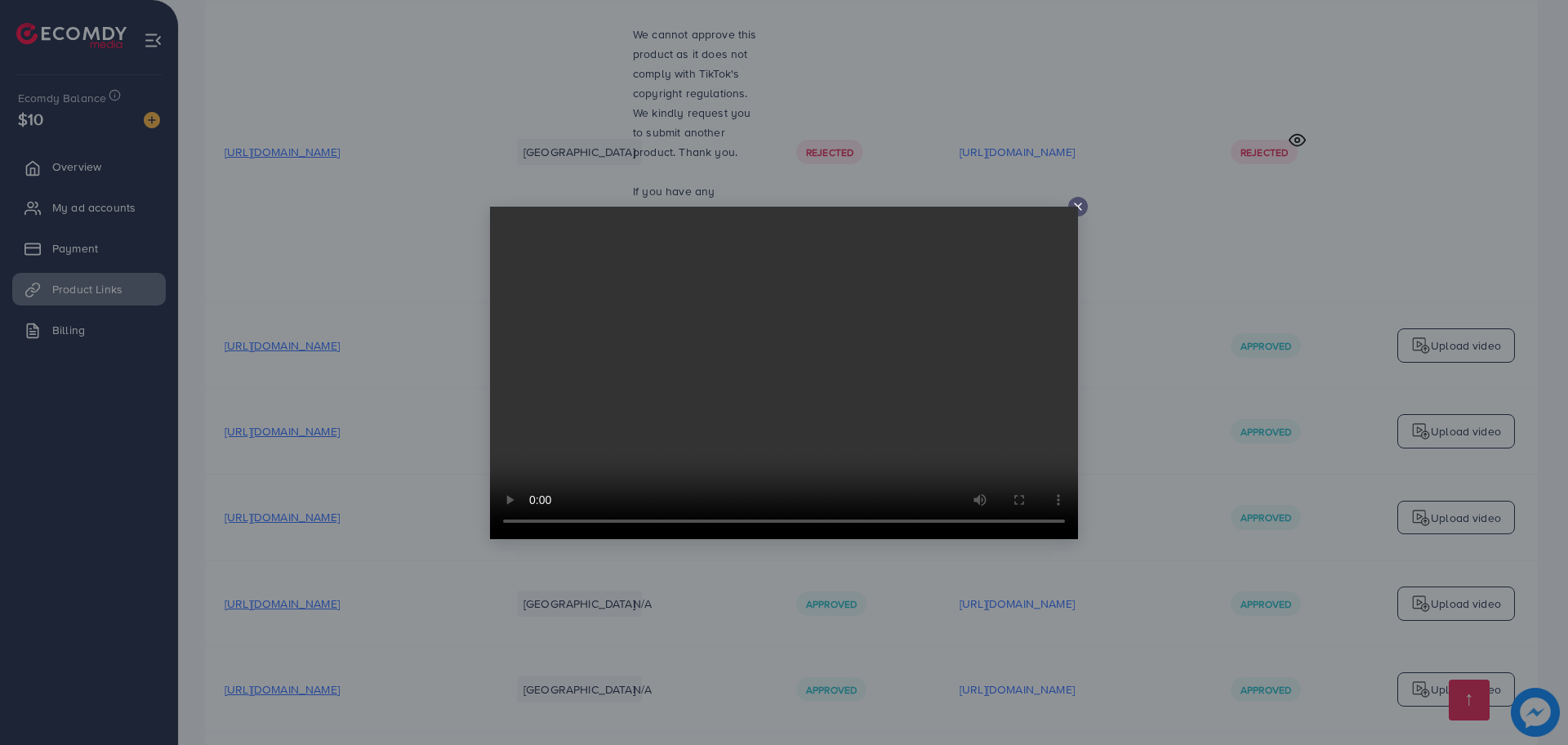
click at [1080, 204] on line at bounding box center [1079, 207] width 7 height 7
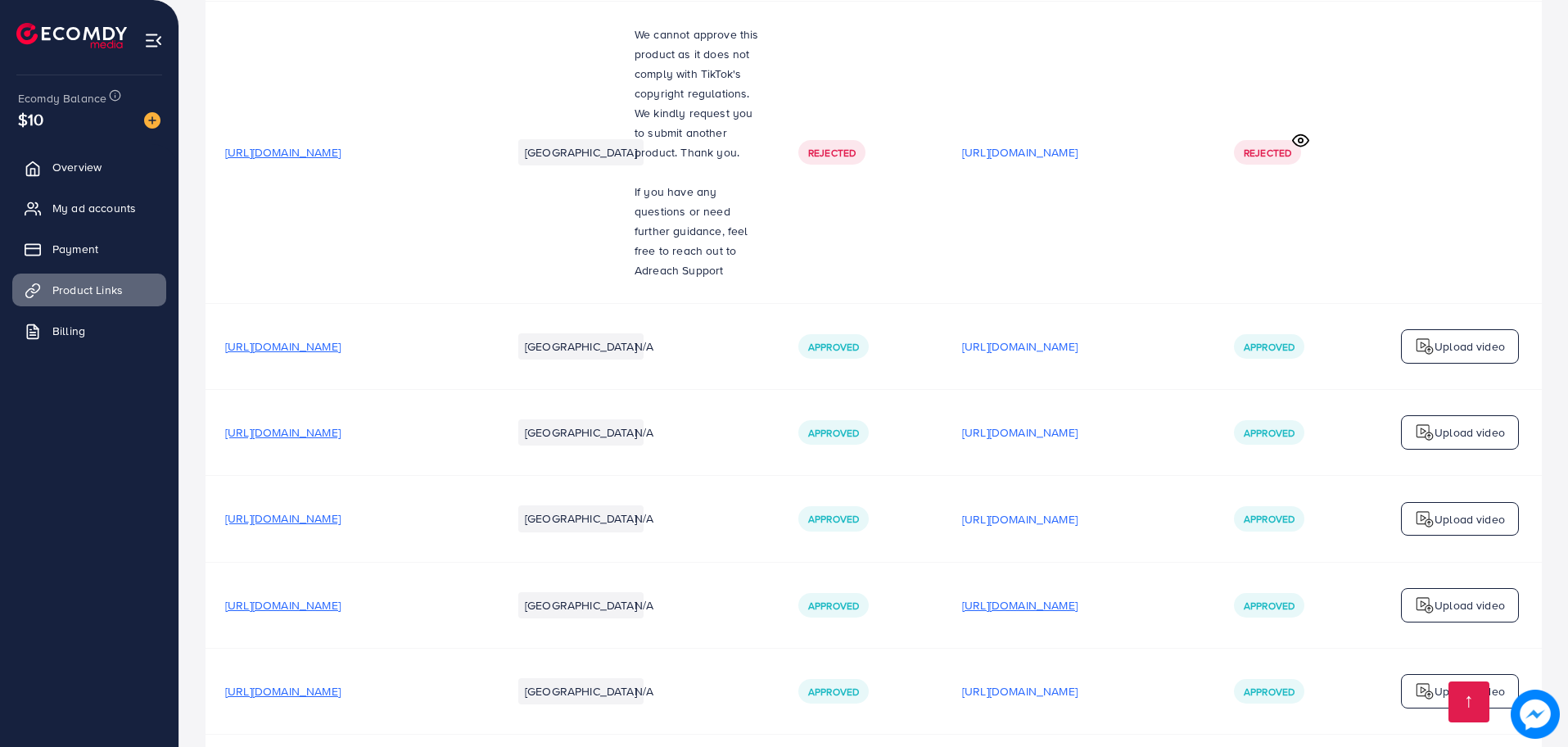
click at [1078, 595] on p "https://files.ecomdy.com/videos/2cb21031-3224-4e2f-b7d3-5952dca81387-1755956774…" at bounding box center [1020, 604] width 115 height 20
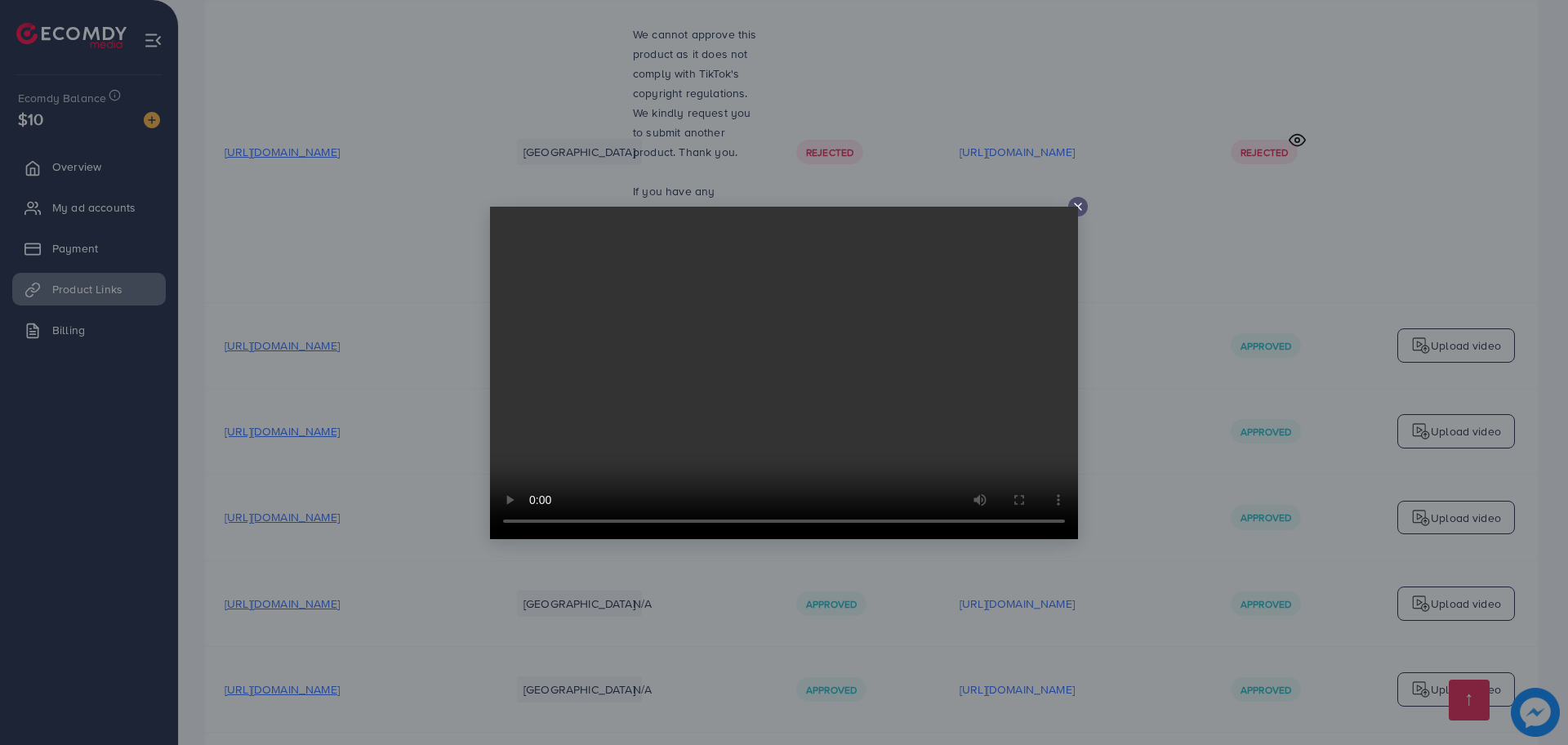
click at [1080, 211] on icon at bounding box center [1078, 206] width 13 height 13
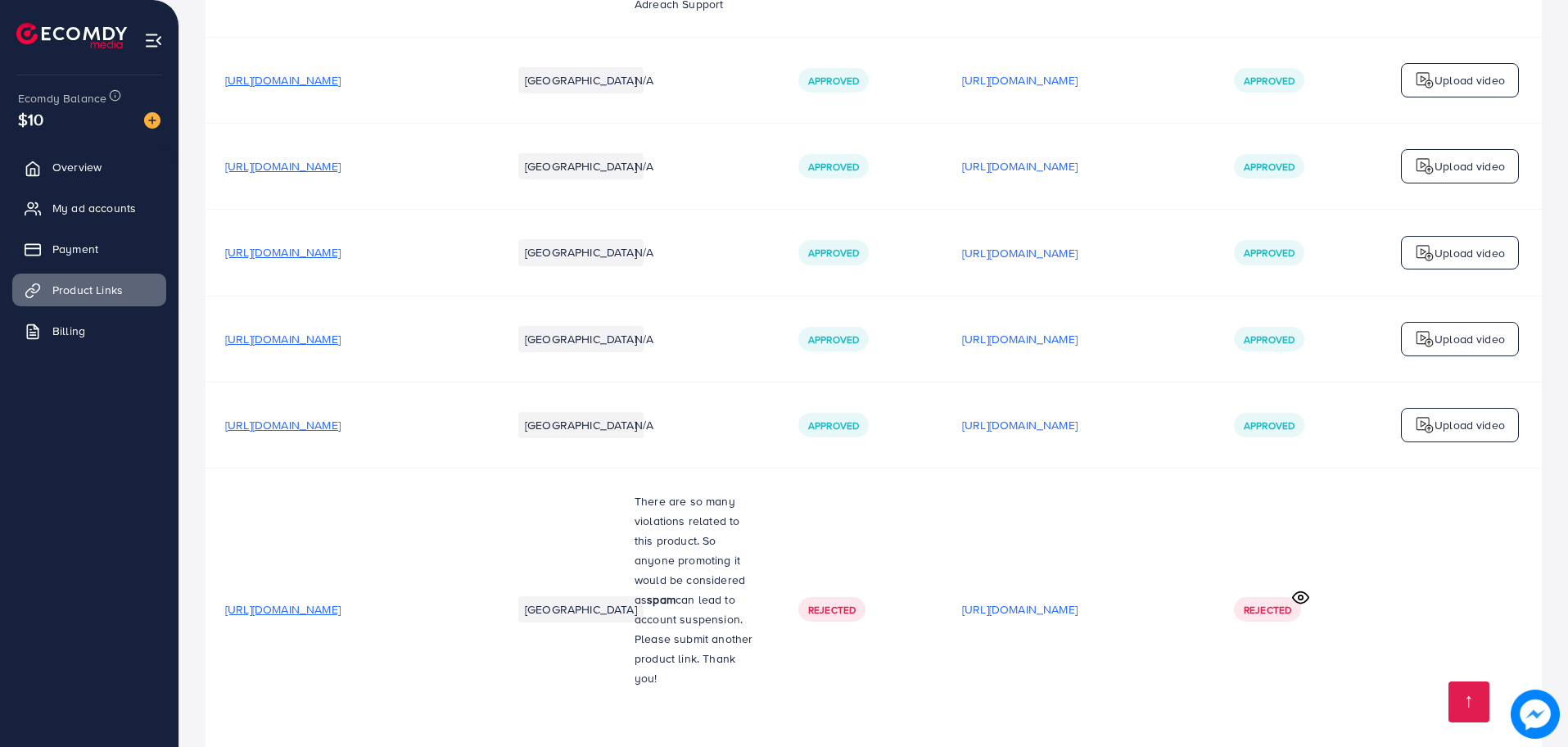
scroll to position [2550, 0]
click at [1078, 414] on p "https://files.ecomdy.com/videos/14889e7c-8981-4be7-a818-9fc9fc4c6d9d-1756388254…" at bounding box center [1020, 423] width 115 height 20
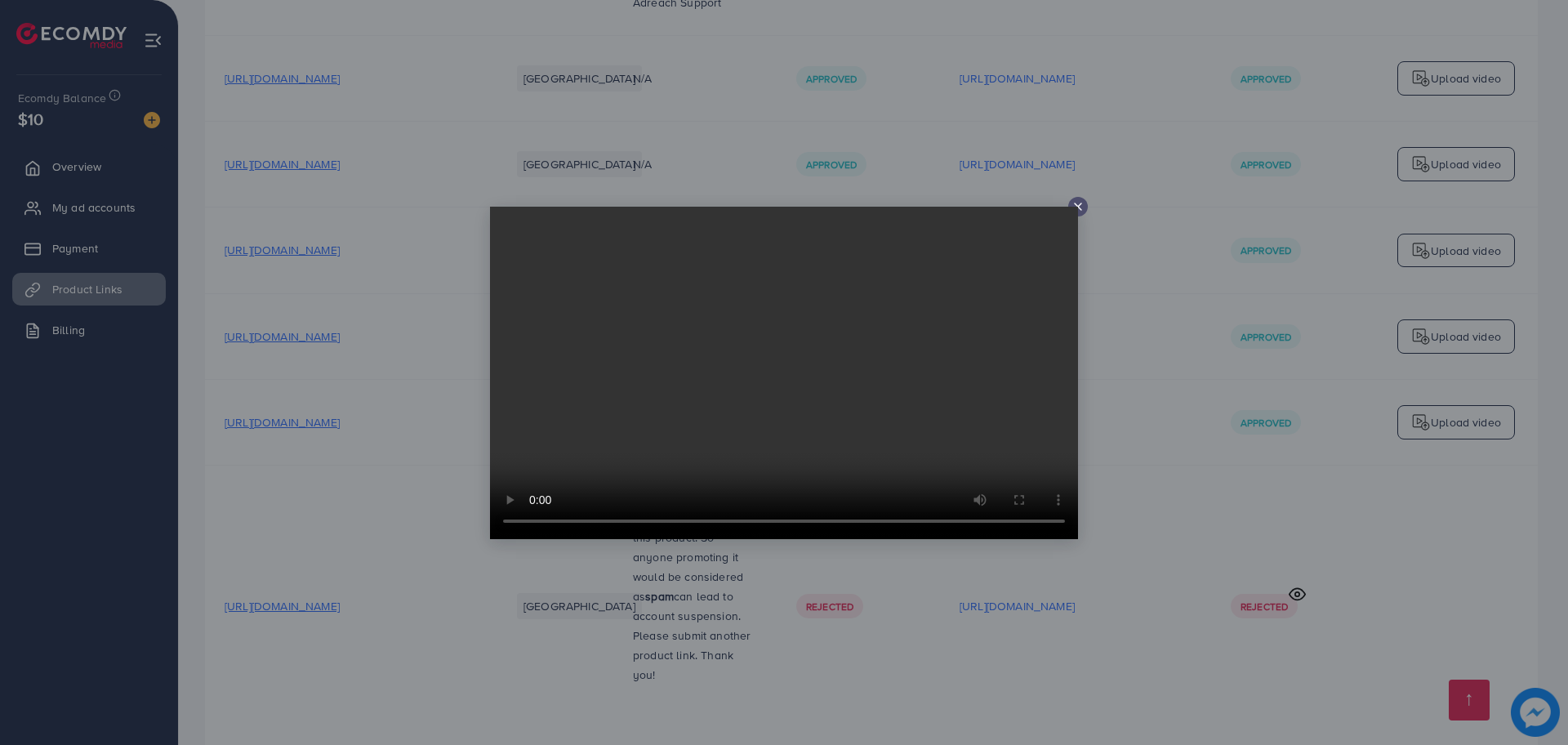
click at [1074, 203] on icon at bounding box center [1078, 206] width 13 height 13
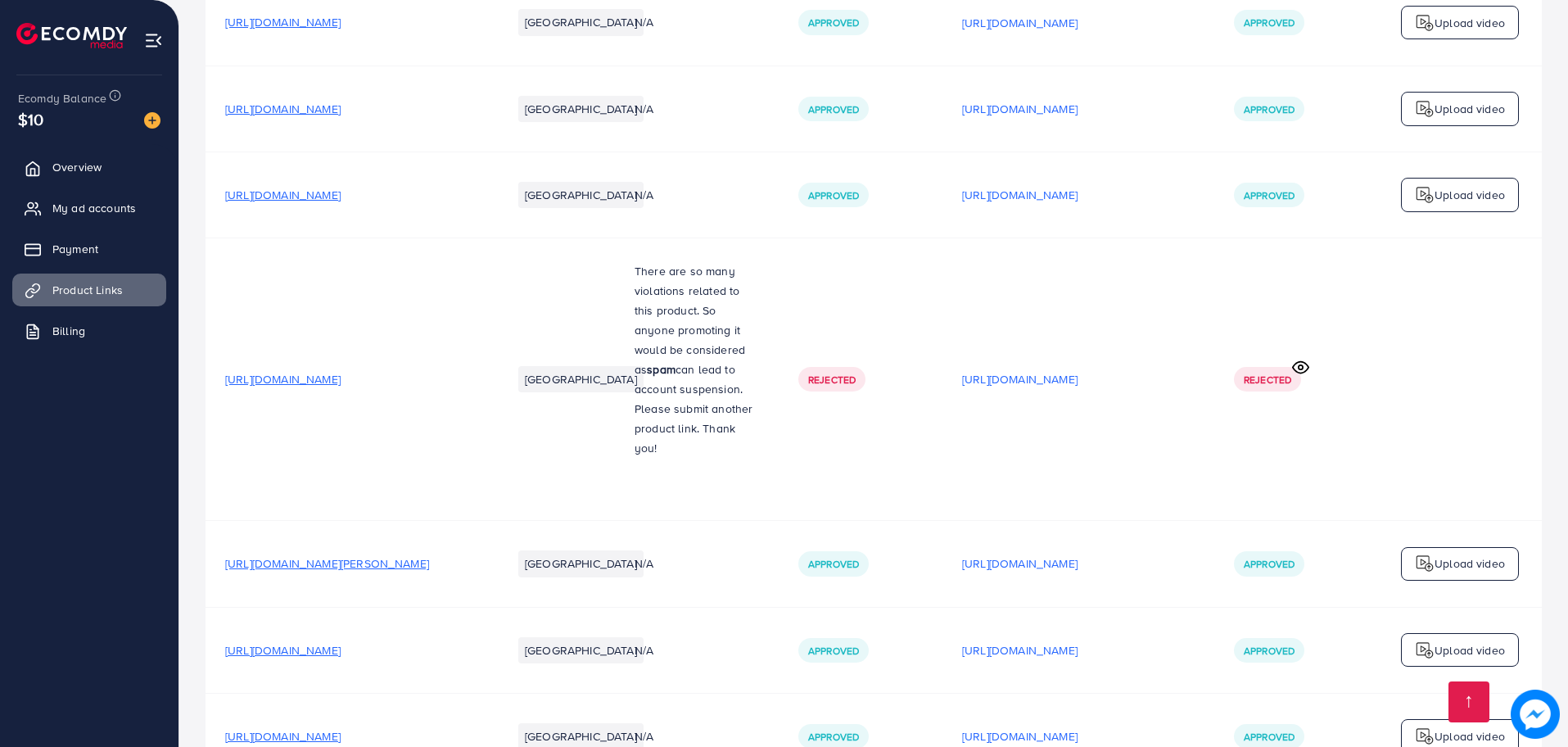
scroll to position [2779, 0]
click at [1051, 553] on p "https://files.ecomdy.com/videos/aeb5d58c-a657-4535-8e09-f5ce8bc3c1c2-1756542673…" at bounding box center [1020, 562] width 115 height 20
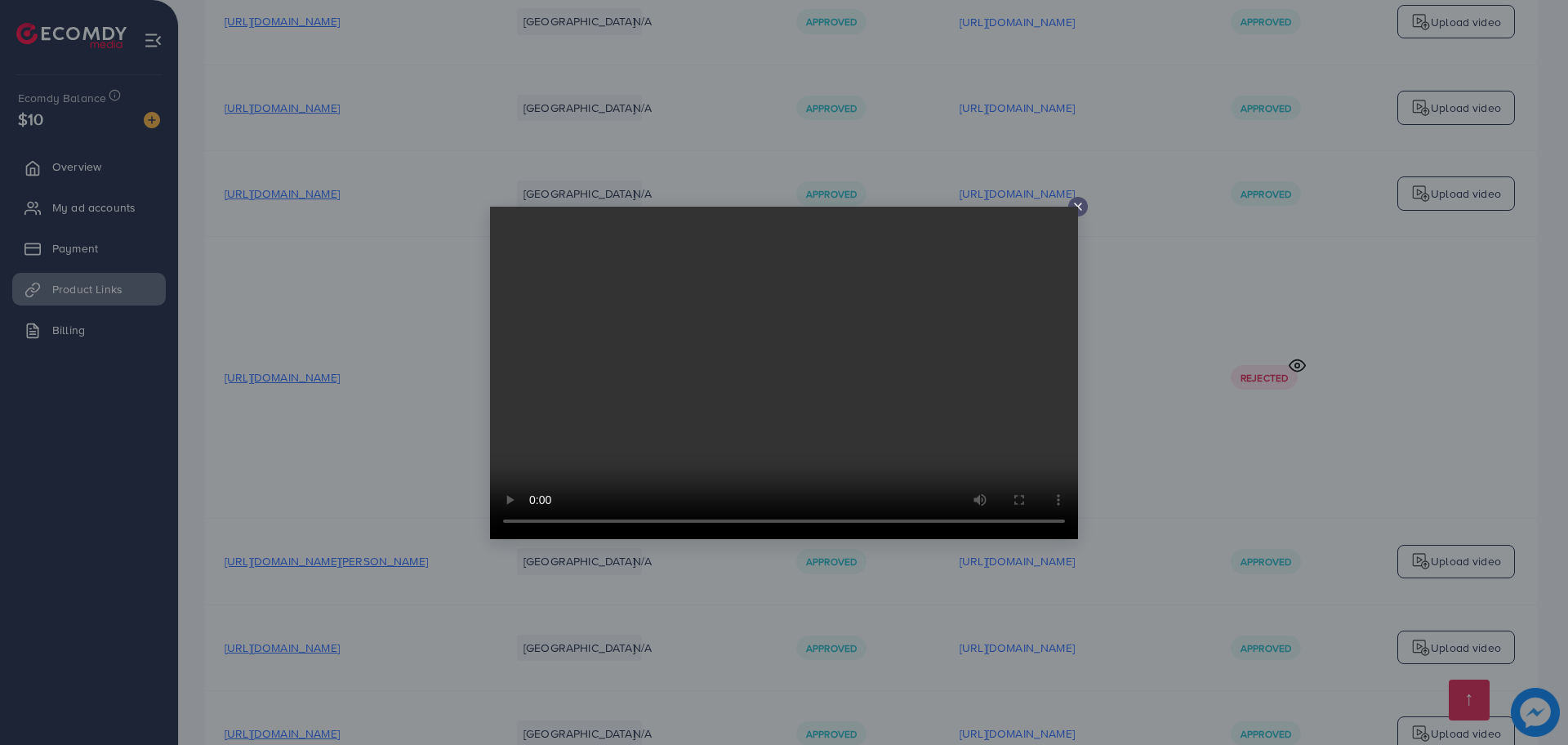
click at [1078, 206] on line at bounding box center [1079, 207] width 7 height 7
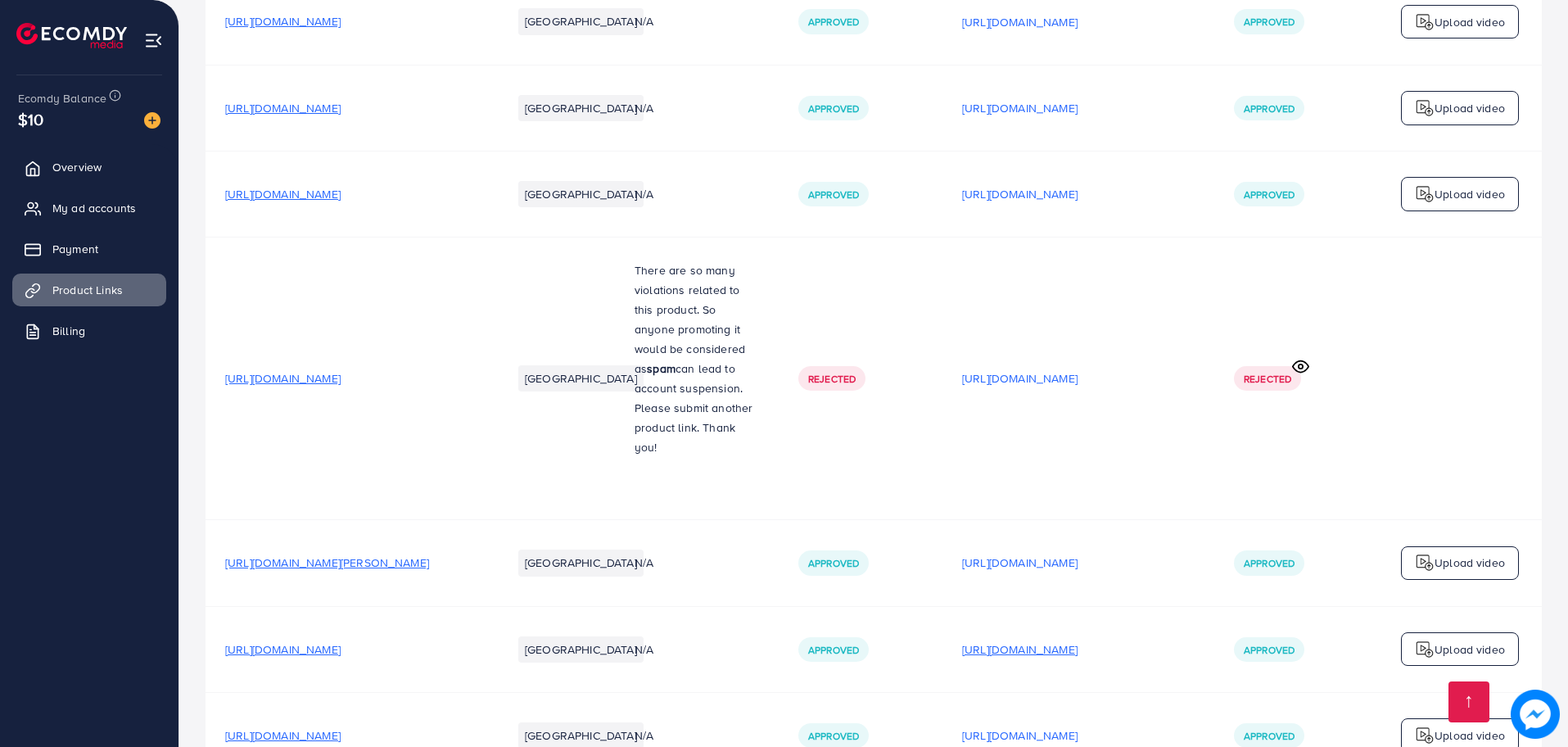
click at [1078, 639] on p "https://files.ecomdy.com/videos/d8f22ec0-f816-461b-b382-91323d57ba48-1756728996…" at bounding box center [1020, 649] width 115 height 20
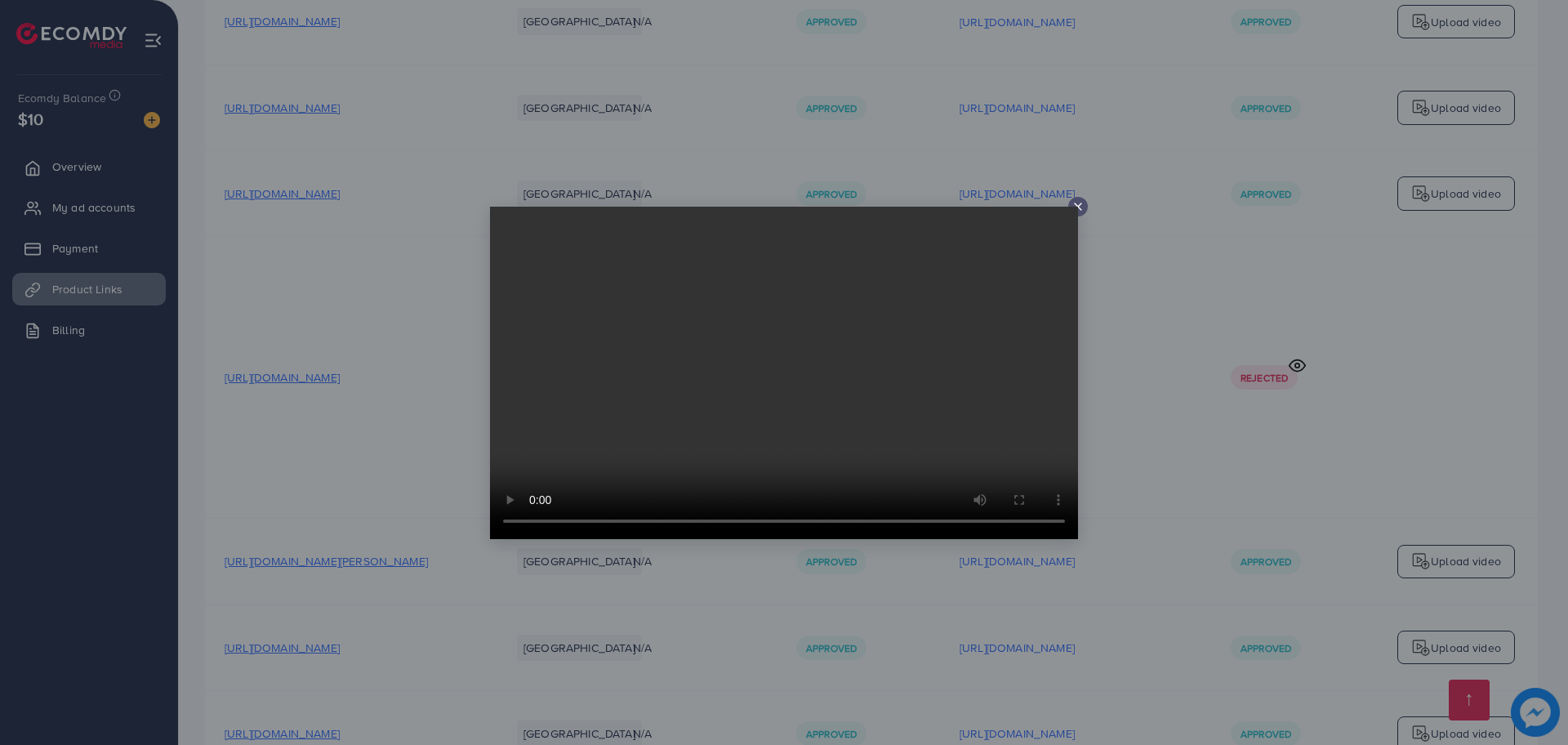
click at [1293, 390] on div at bounding box center [784, 372] width 1568 height 745
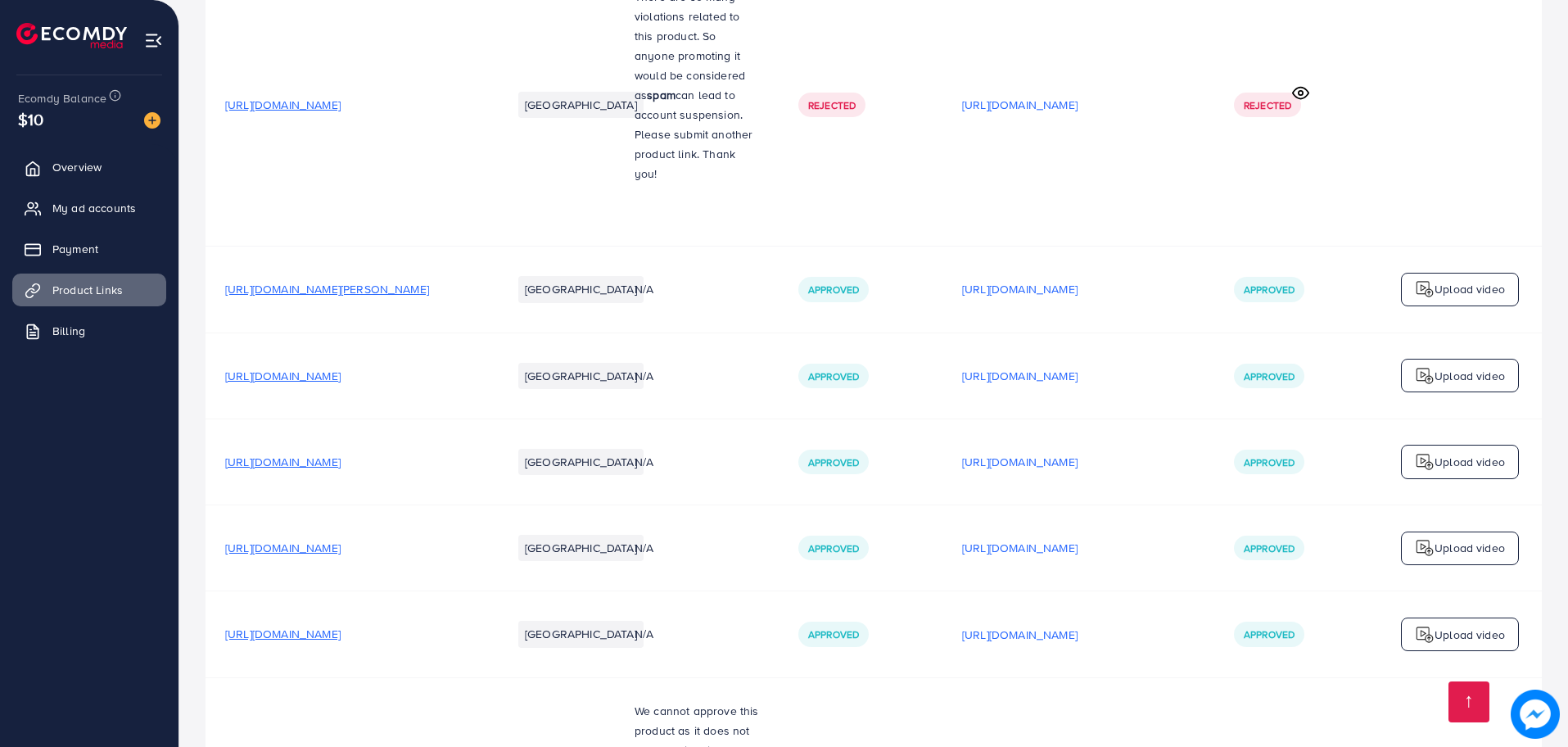
scroll to position [3058, 0]
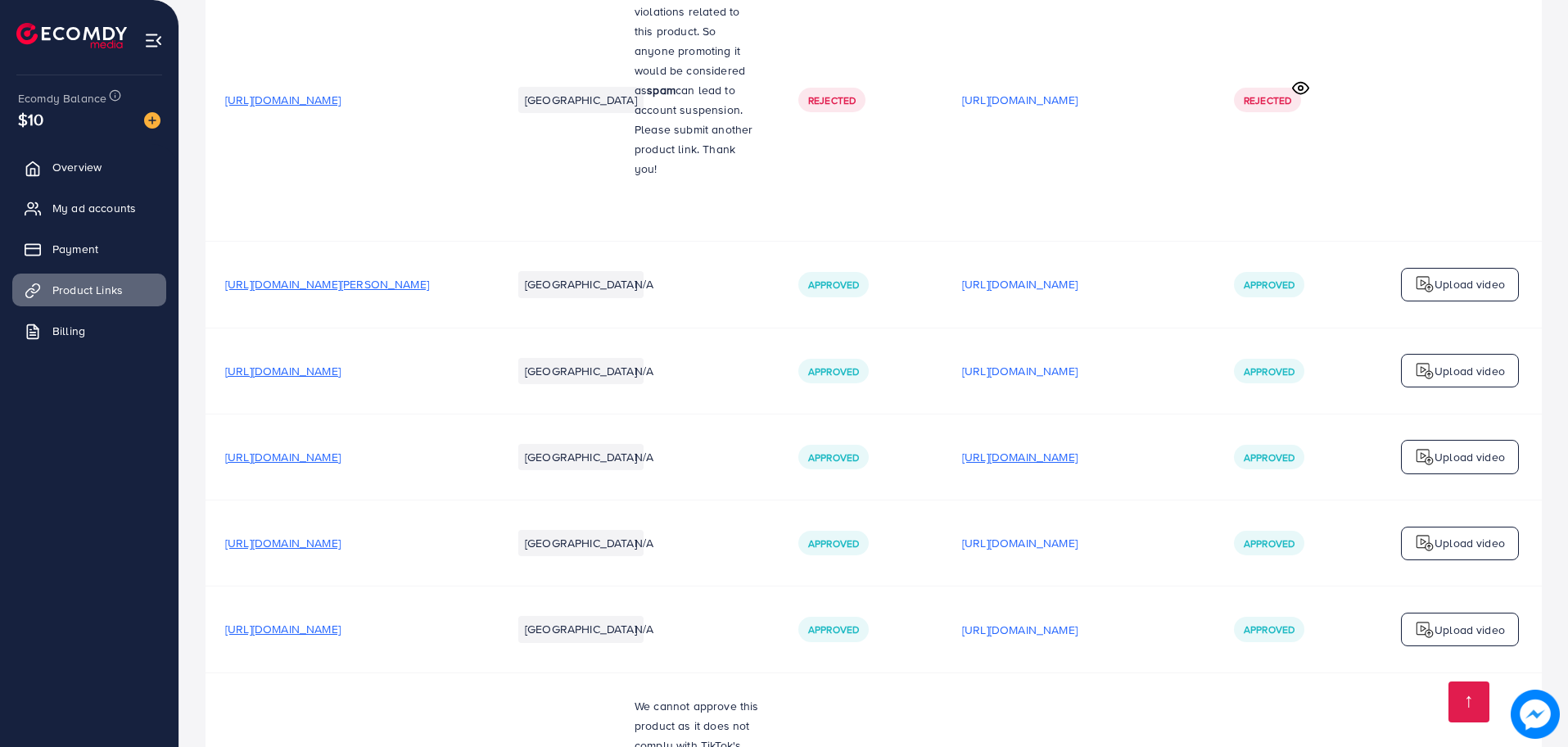
click at [1078, 447] on p "https://files.ecomdy.com/videos/5796fc34-7021-4d5b-aeee-7f5f6fbb67c1-1756745563…" at bounding box center [1020, 456] width 115 height 20
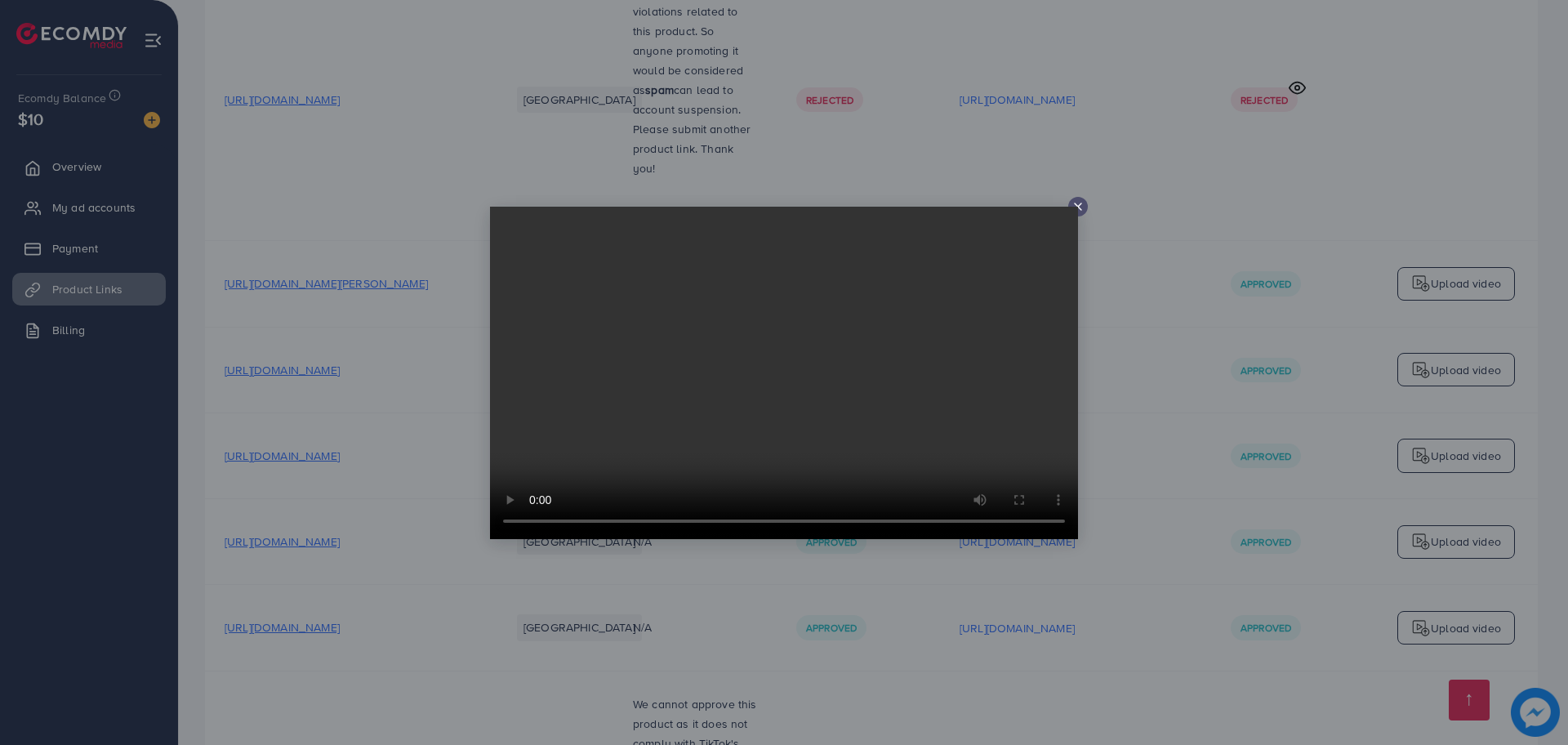
click at [1081, 208] on icon at bounding box center [1078, 206] width 13 height 13
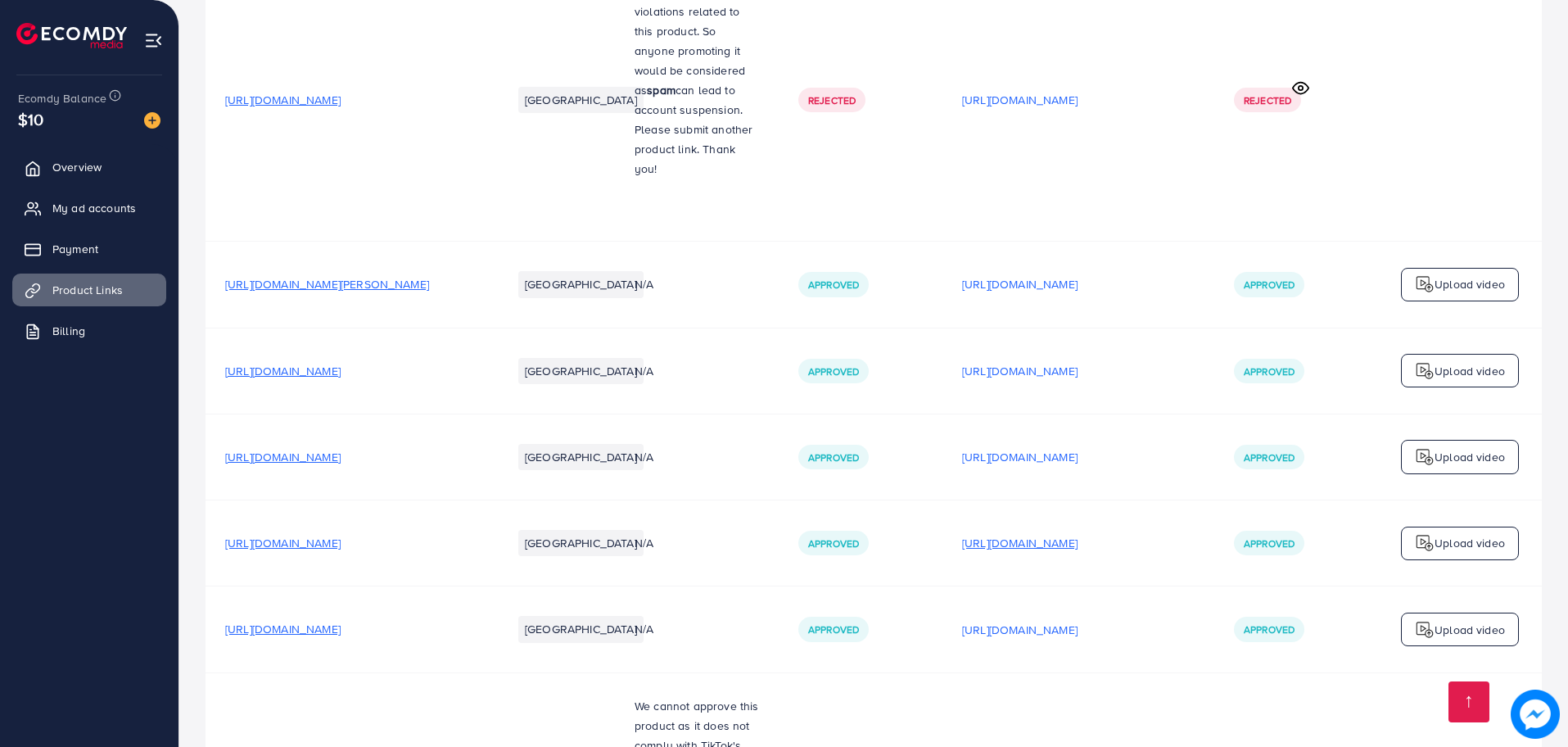
click at [1078, 533] on p "https://files.ecomdy.com/videos/139e6b06-7889-4b81-951b-d5597369437d-1756747752…" at bounding box center [1020, 543] width 115 height 20
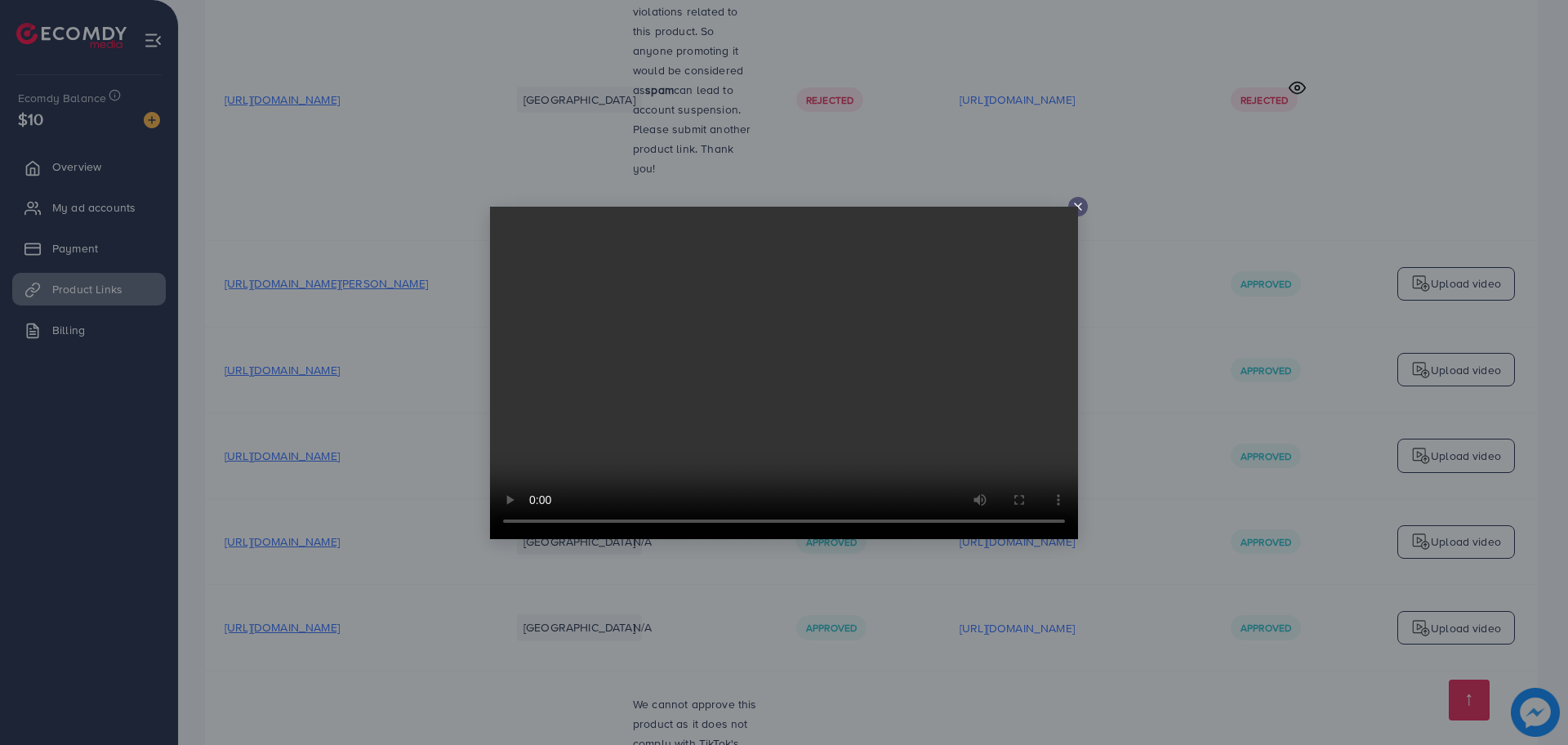
click at [1075, 206] on video at bounding box center [784, 372] width 588 height 332
click at [1078, 204] on icon at bounding box center [1078, 206] width 13 height 13
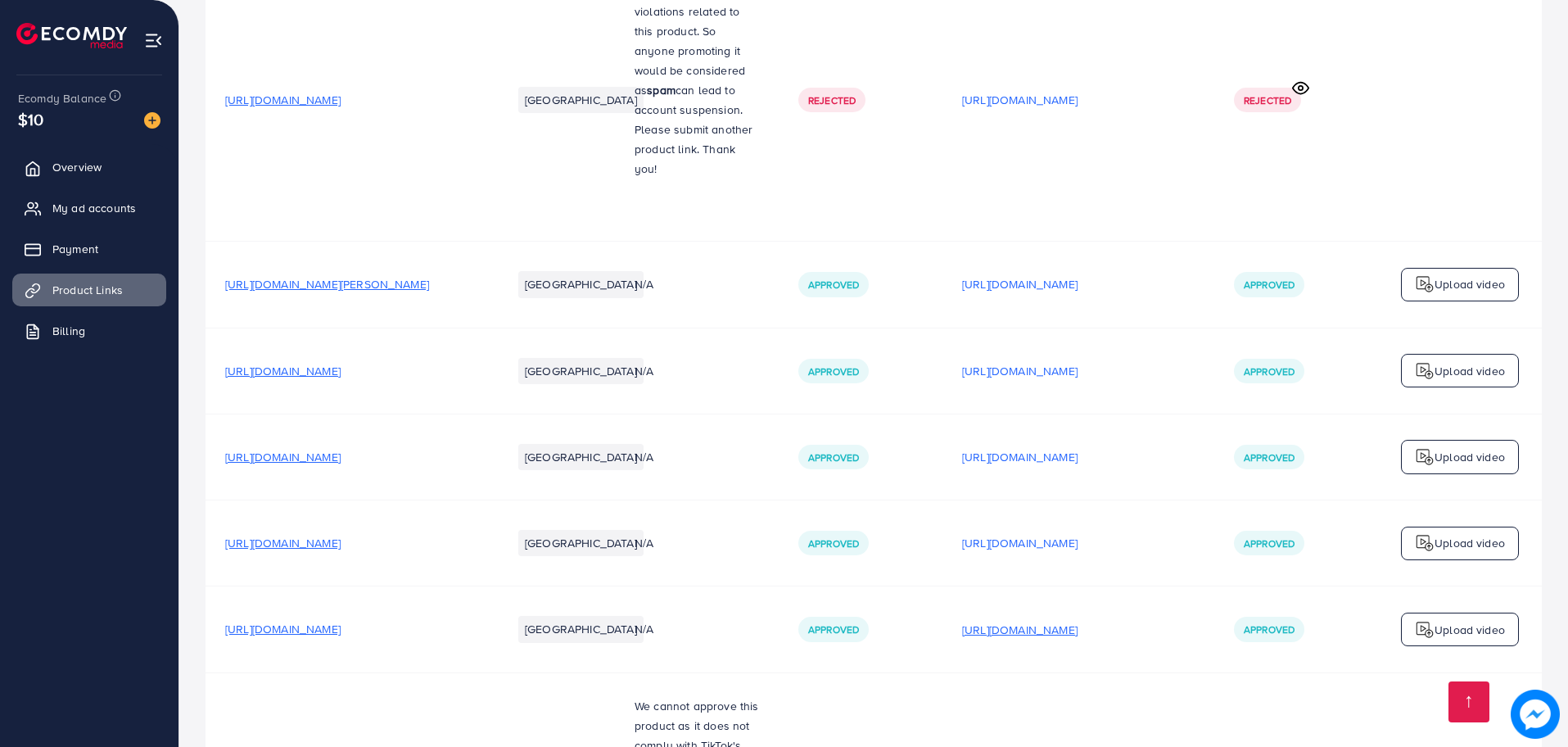
click at [1078, 620] on p "https://files.ecomdy.com/videos/08e5edbe-7fe3-43f9-9893-d33ea8d0a75a-1756929279…" at bounding box center [1020, 629] width 115 height 20
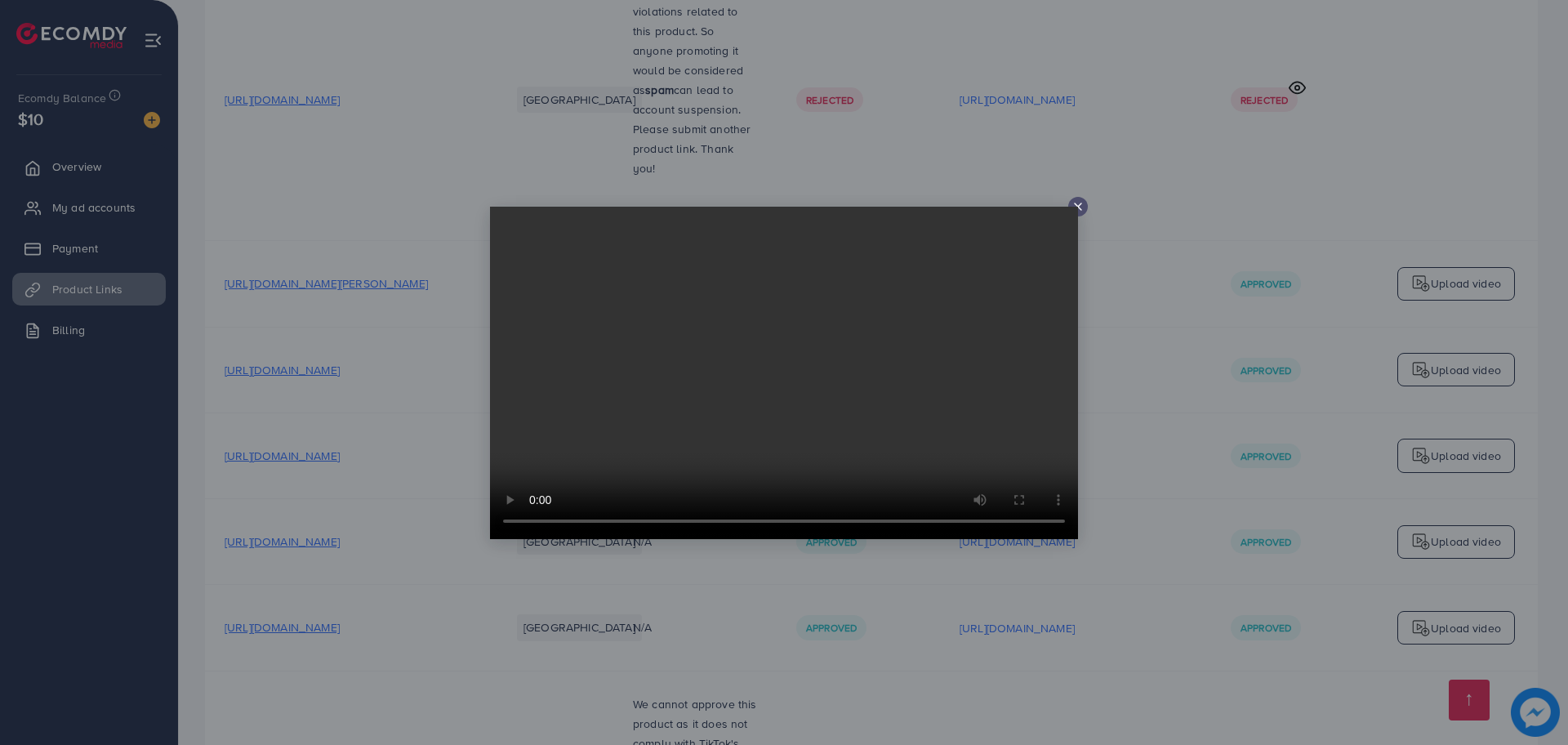
click at [1072, 207] on video at bounding box center [784, 372] width 588 height 332
click at [1082, 210] on icon at bounding box center [1078, 206] width 13 height 13
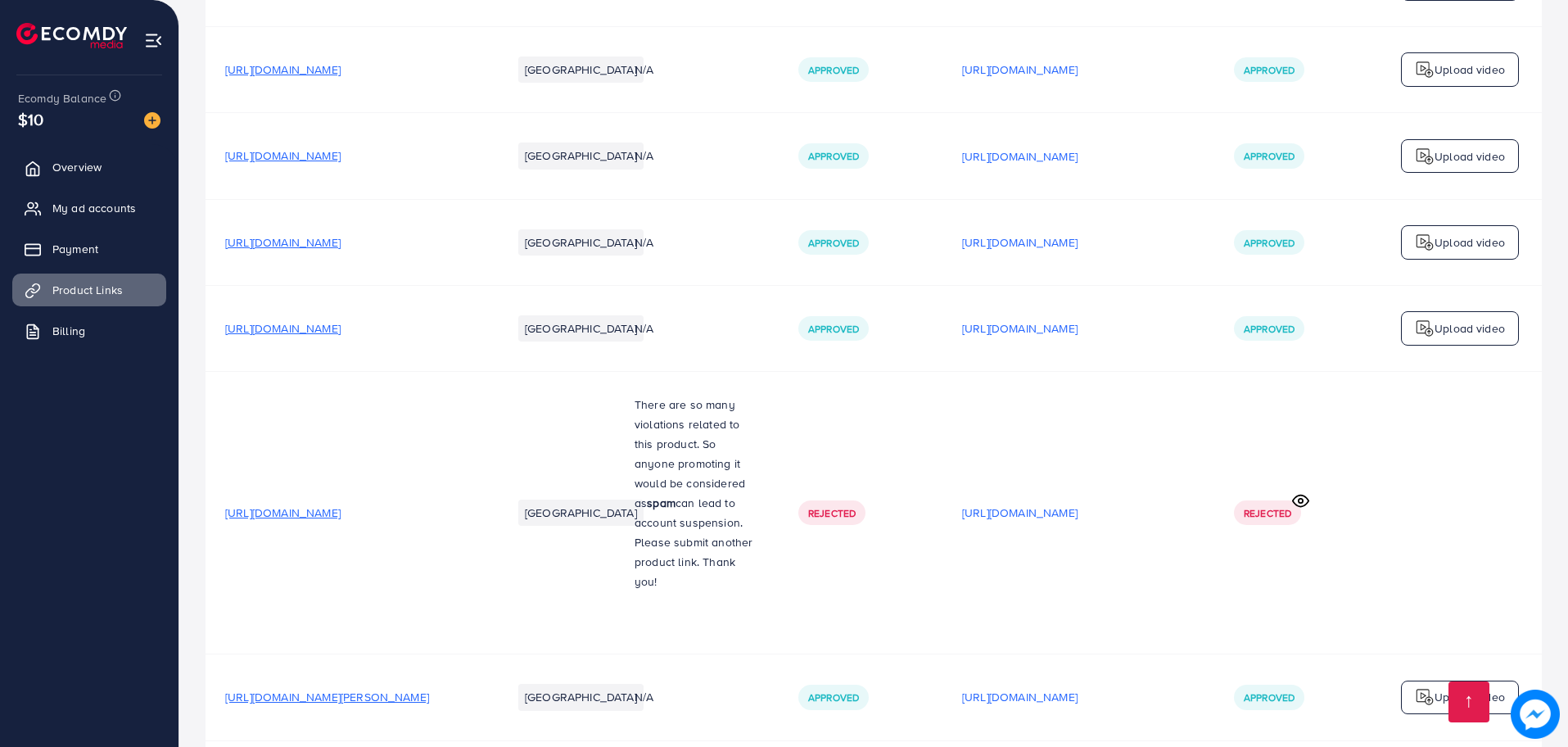
scroll to position [2626, 0]
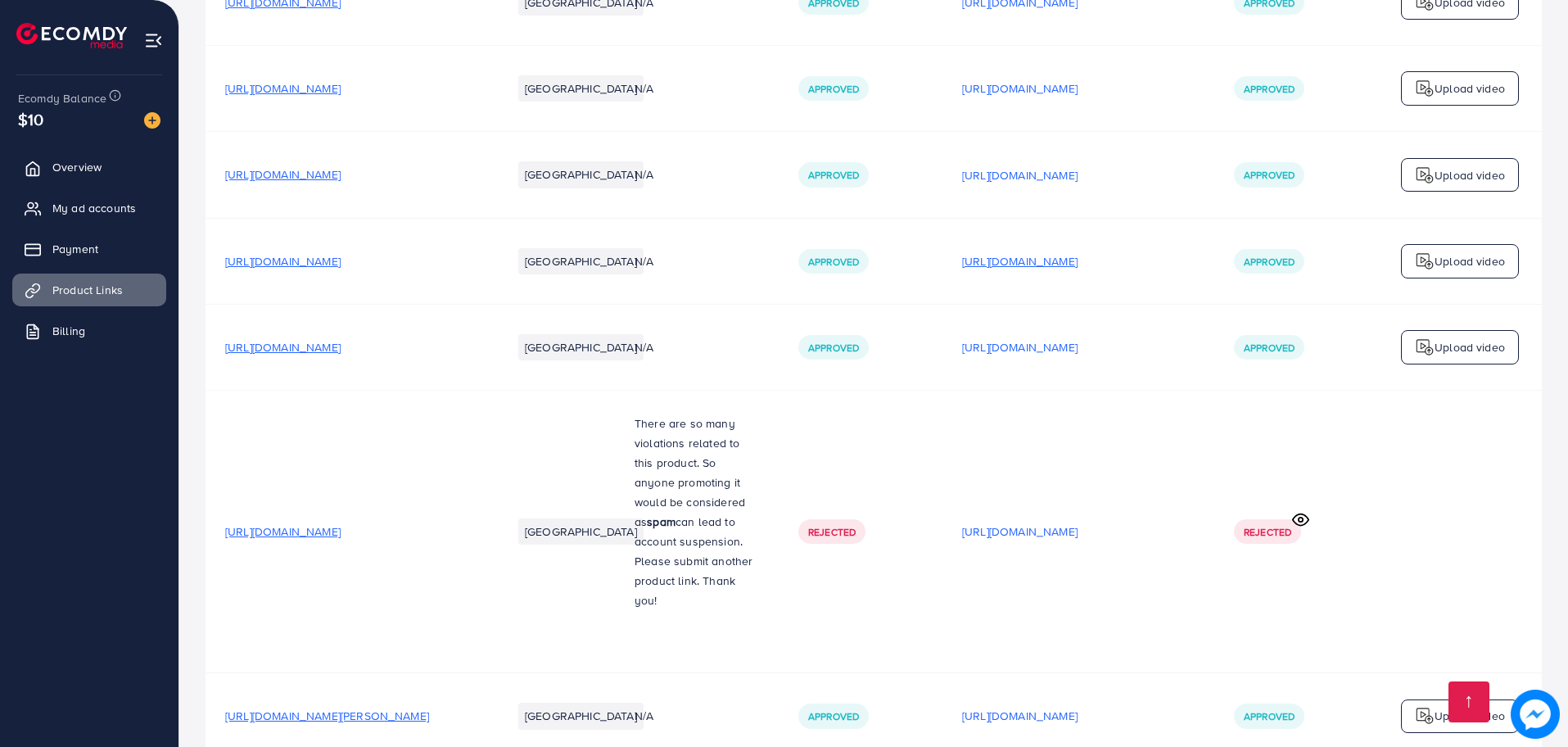
click at [1078, 251] on p "https://files.ecomdy.com/videos/2cb21031-3224-4e2f-b7d3-5952dca81387-1755956774…" at bounding box center [1020, 261] width 115 height 20
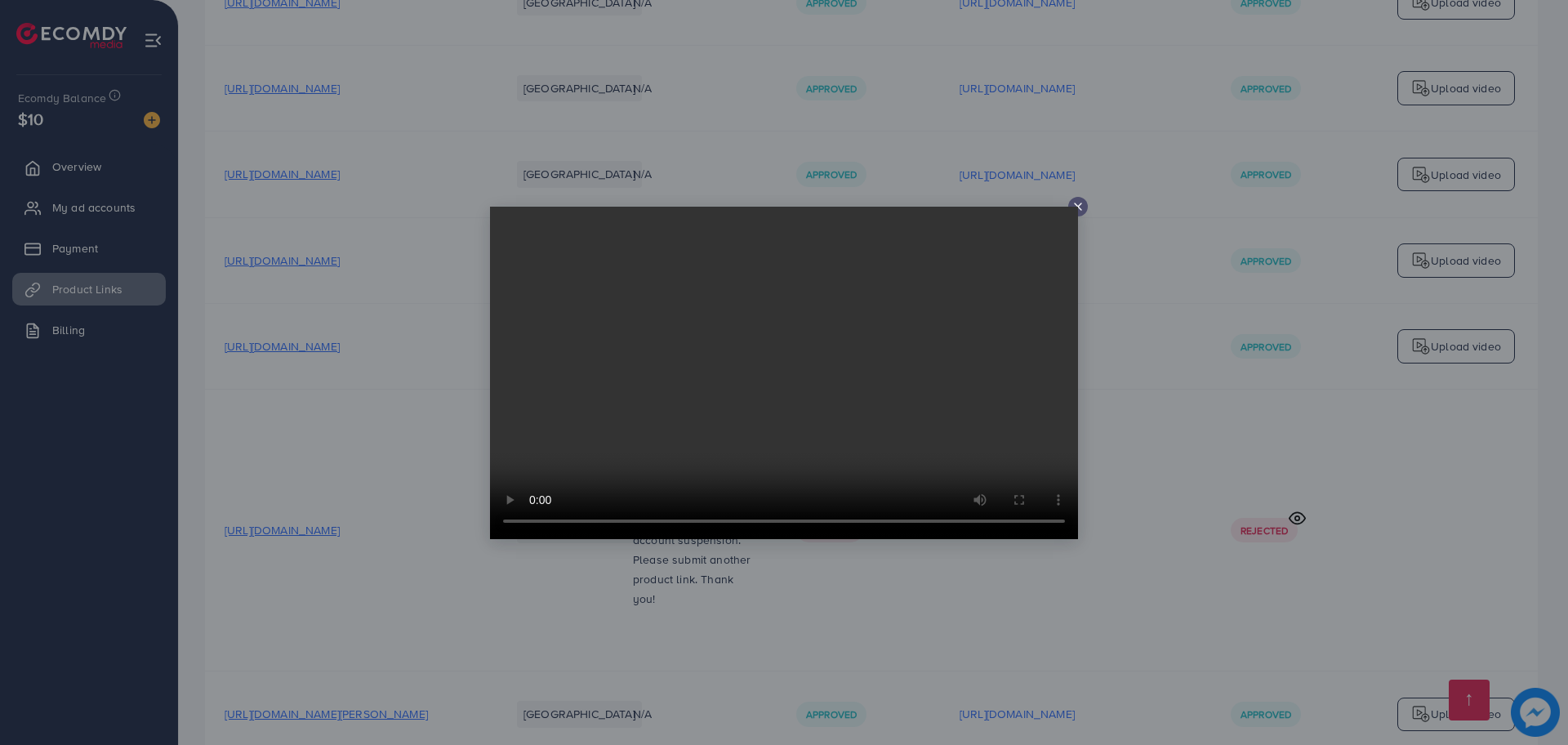
click at [1083, 214] on div at bounding box center [1078, 206] width 20 height 20
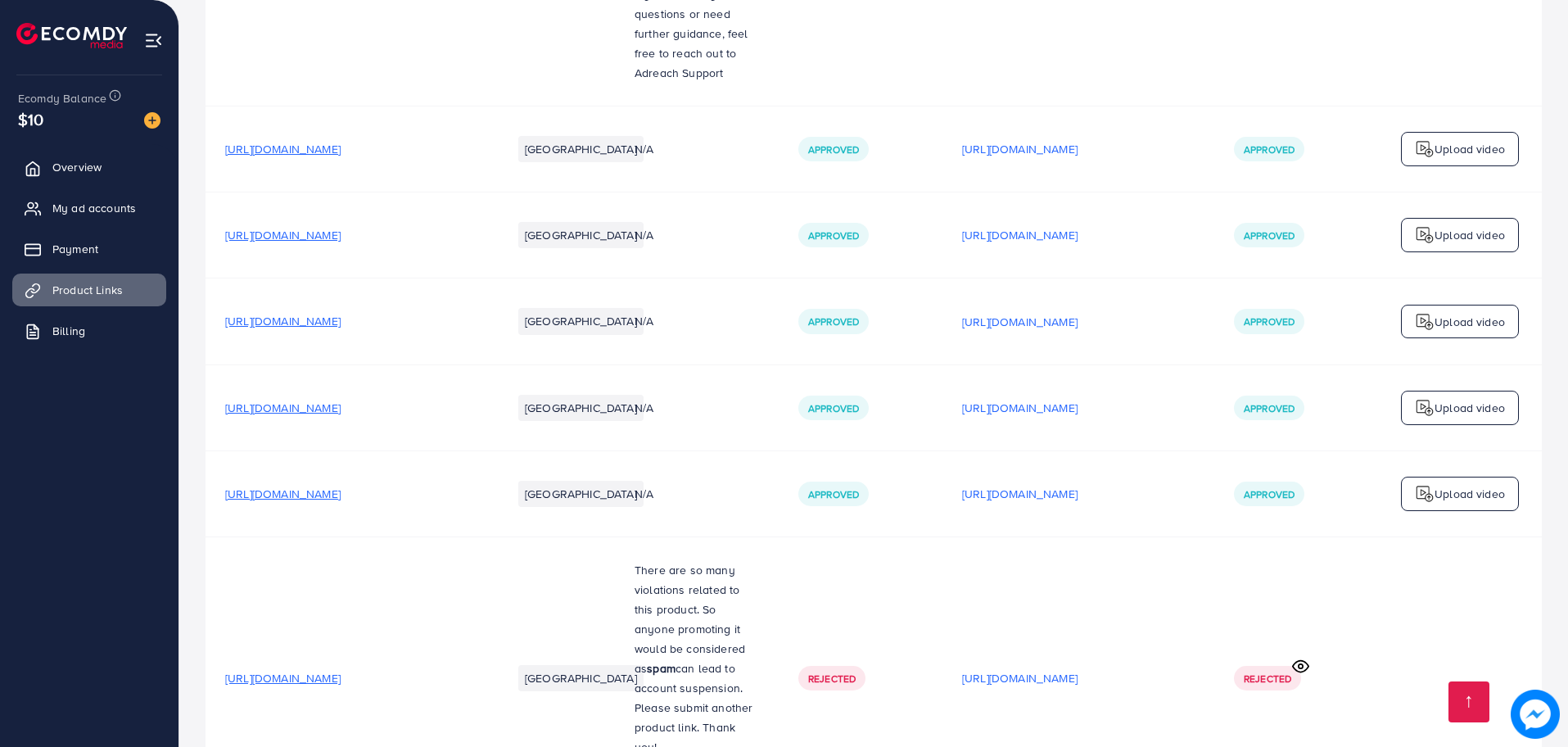
scroll to position [2479, 0]
click at [1078, 226] on p "https://files.ecomdy.com/videos/51333642-6f51-4dbd-9b20-70bca0e5605c-1754840535…" at bounding box center [1020, 235] width 115 height 20
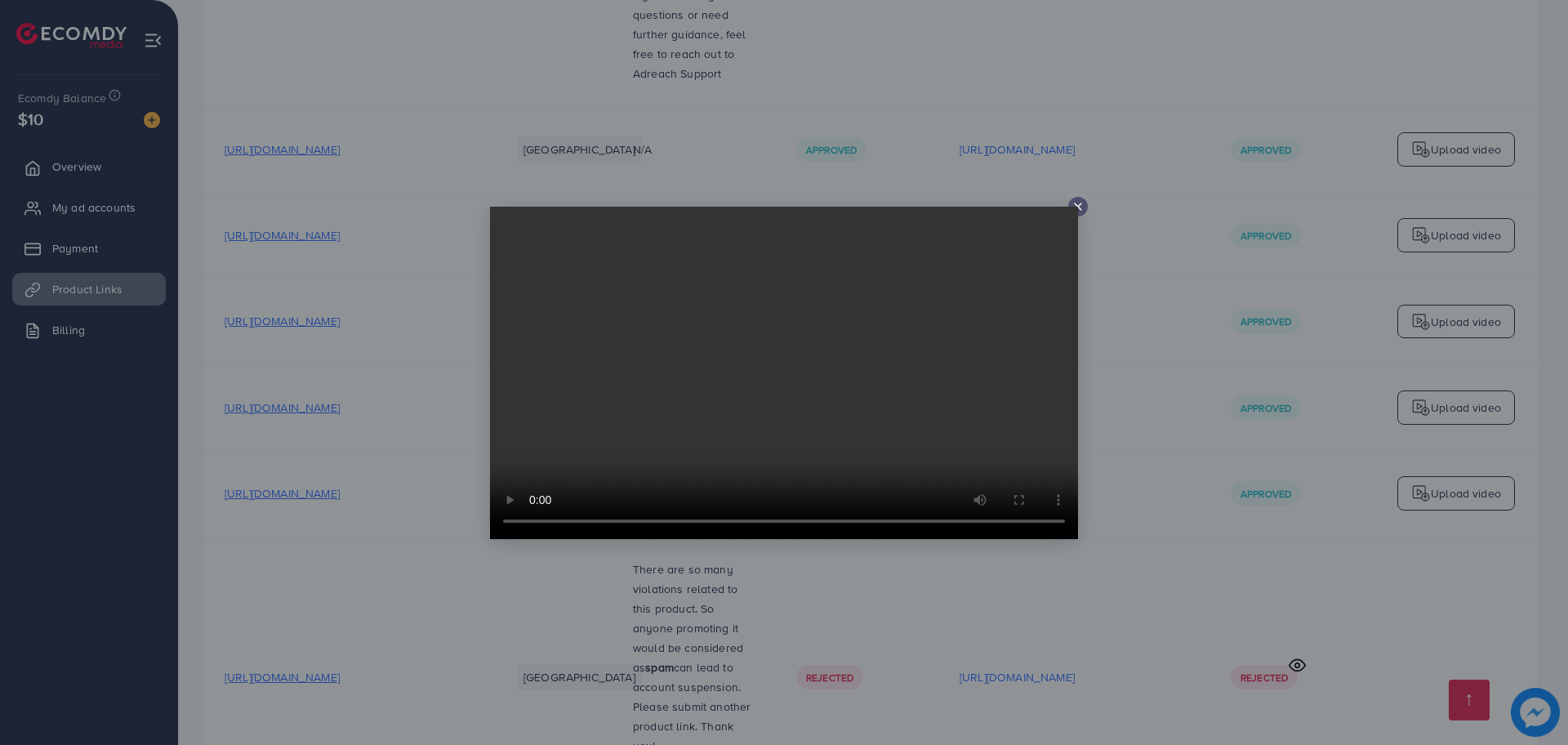
click at [1074, 209] on video at bounding box center [784, 372] width 588 height 332
click at [1078, 118] on div at bounding box center [784, 372] width 1568 height 745
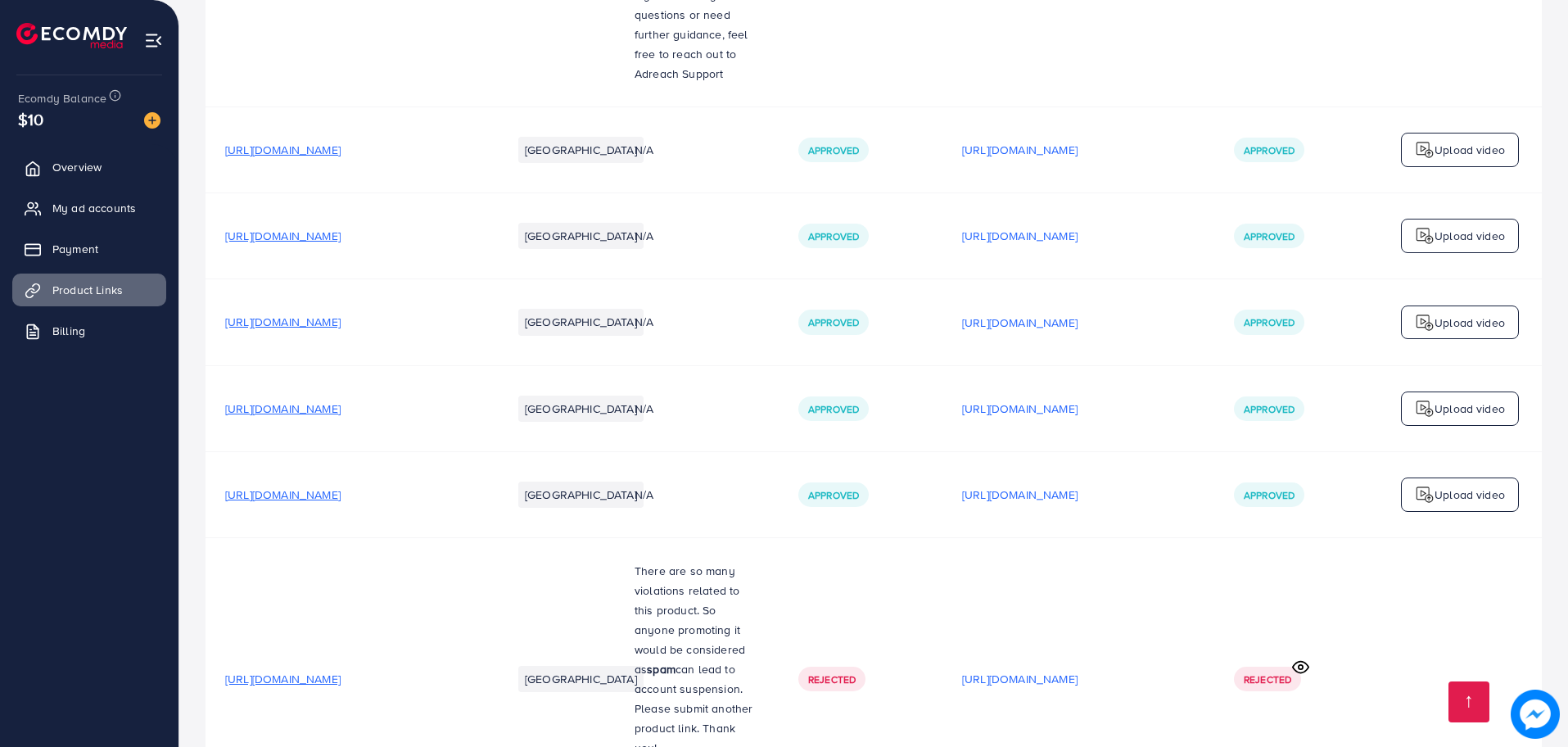
click at [1078, 140] on p "https://files.ecomdy.com/videos/06253304-29f7-4031-b95b-b303cd1e0c36-1754755080…" at bounding box center [1020, 150] width 115 height 20
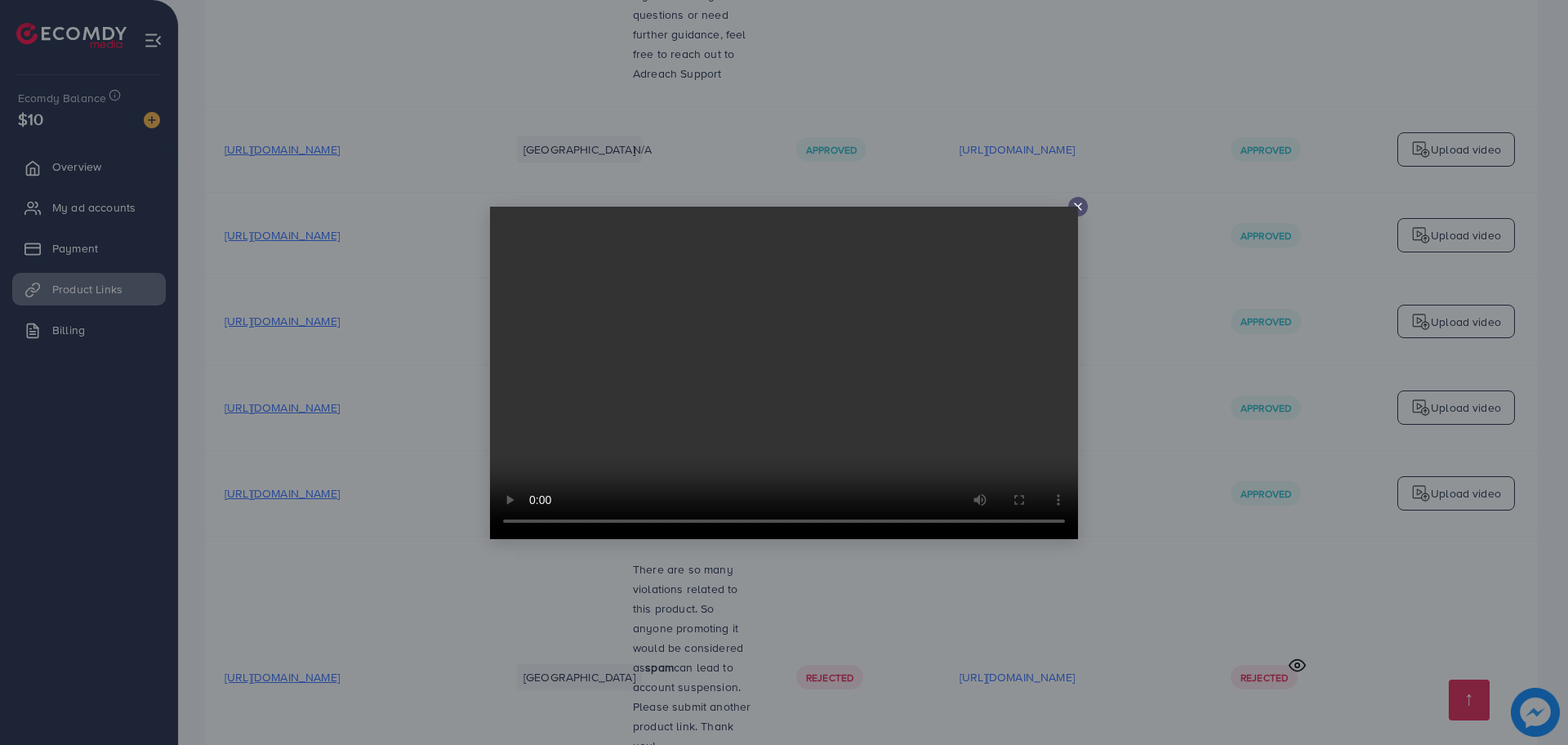
click at [1079, 207] on line at bounding box center [1079, 207] width 7 height 7
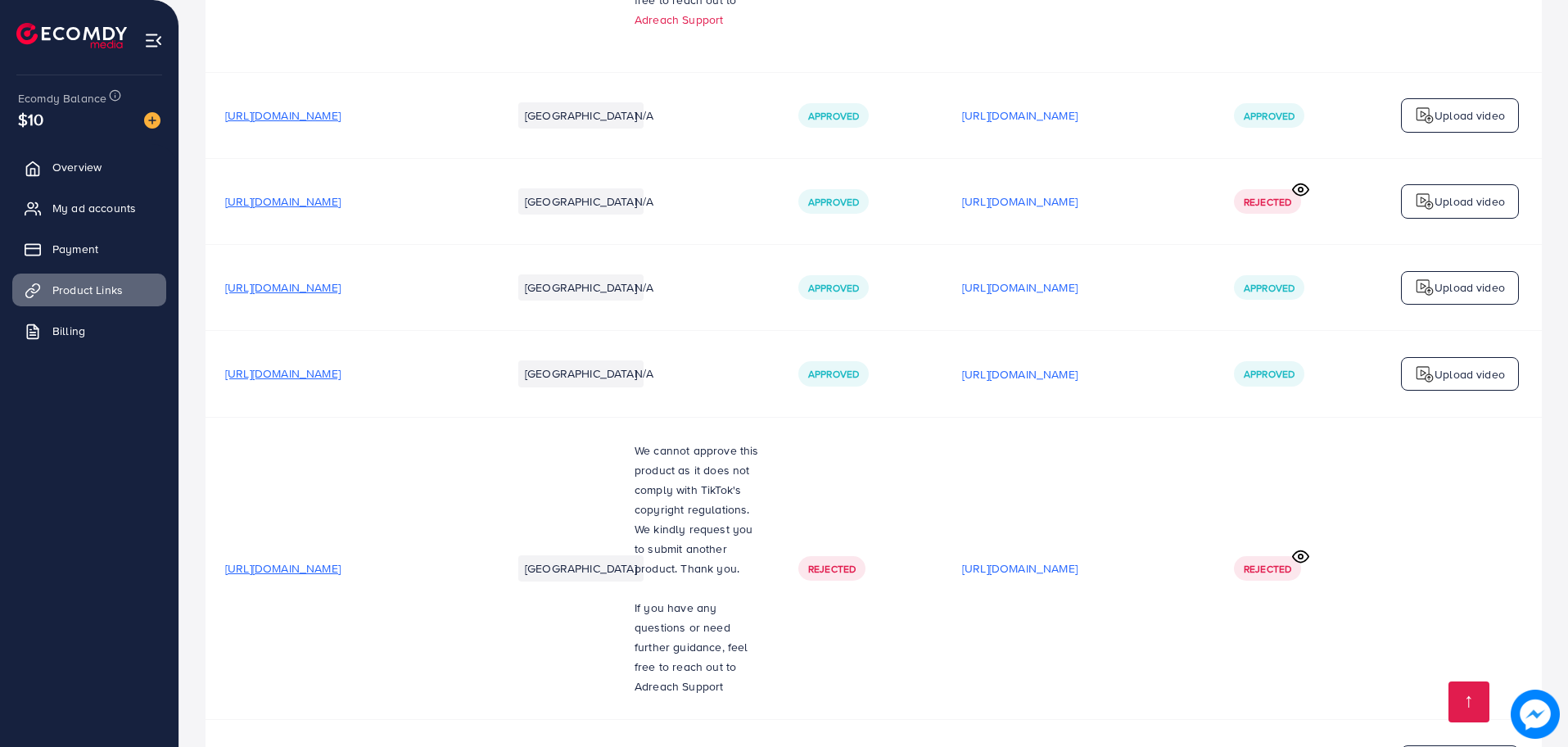
scroll to position [1862, 0]
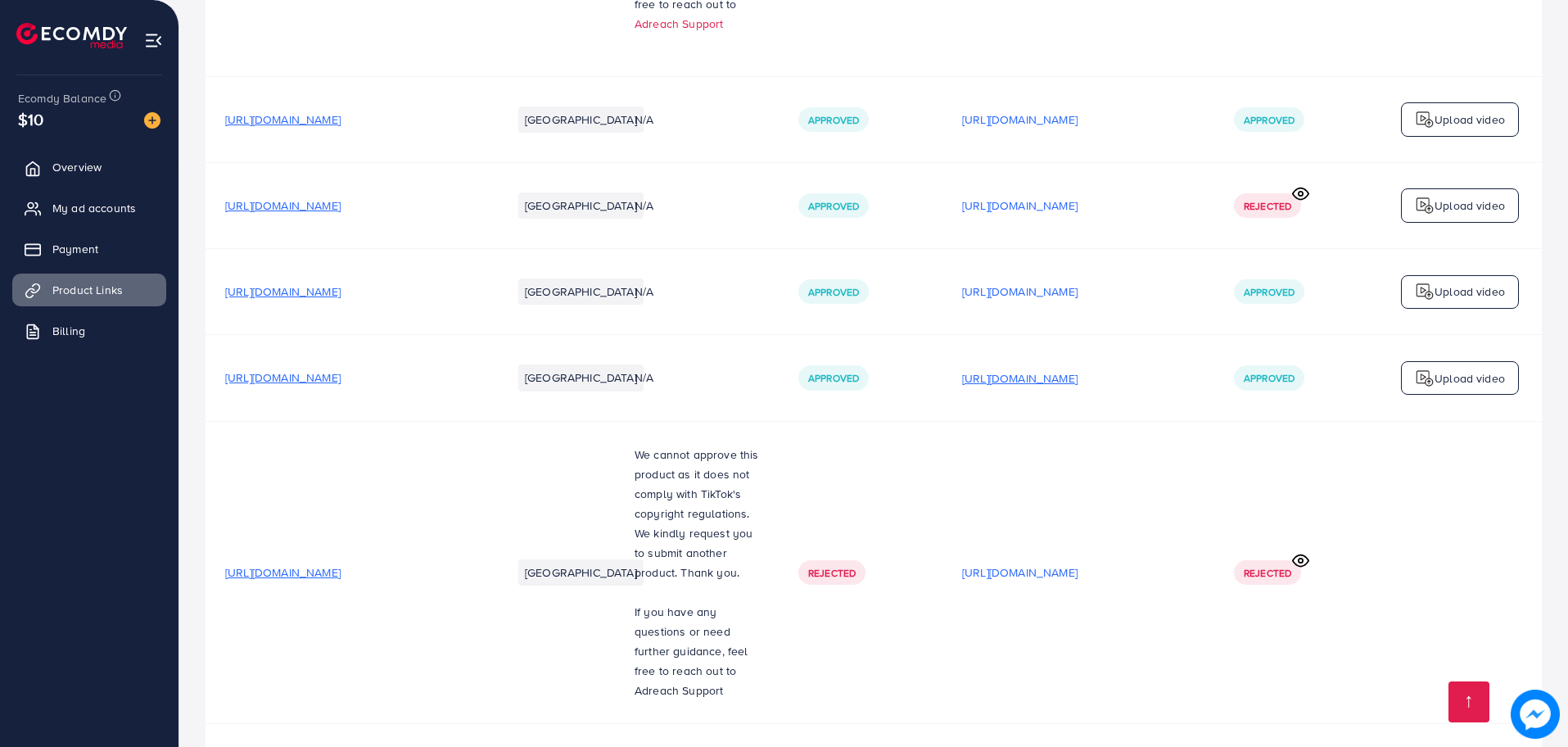
click at [1078, 368] on p "https://files.ecomdy.com/videos/8c353ce4-6168-470b-90d7-b47ca8bf461b-1754744277…" at bounding box center [1020, 378] width 115 height 20
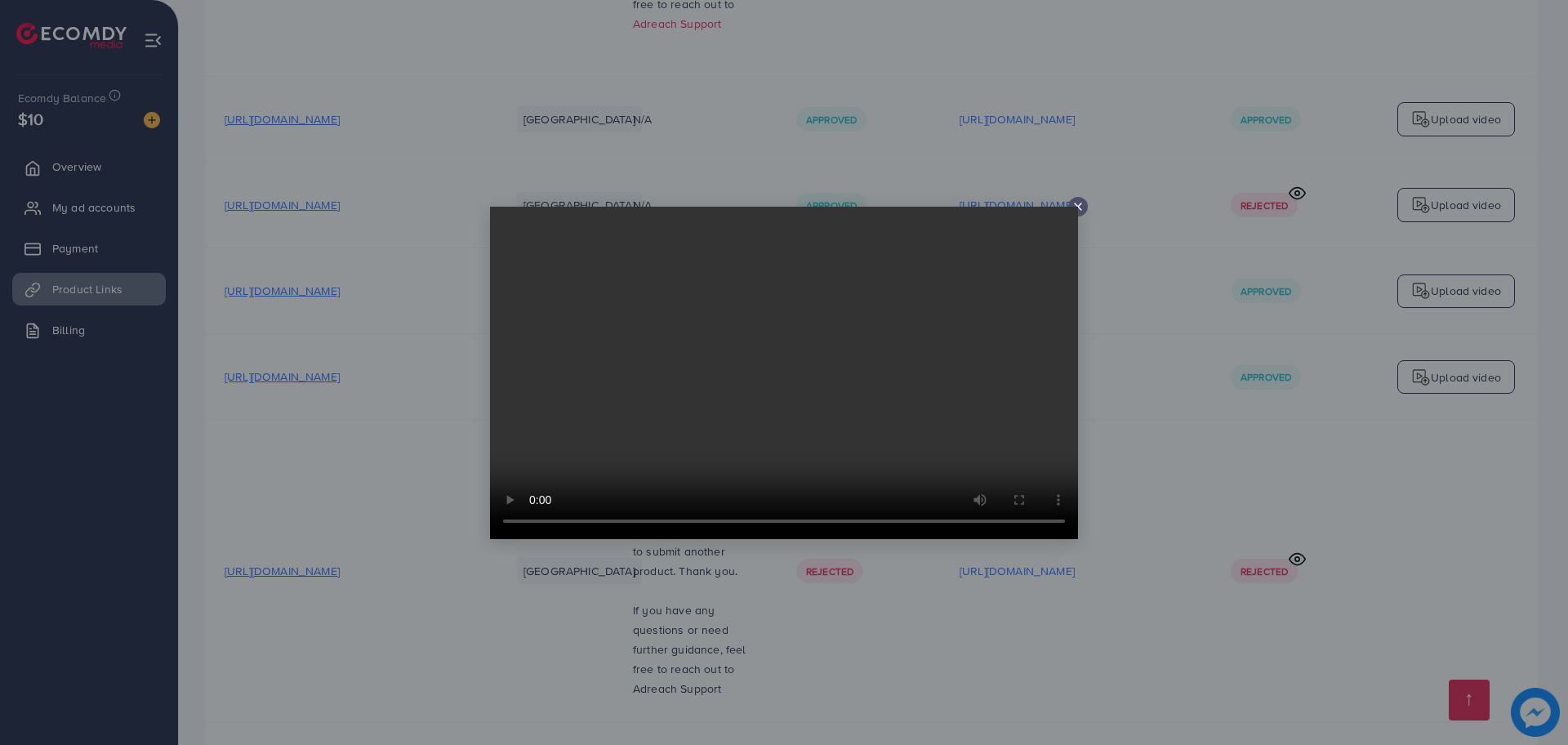
click at [1082, 209] on icon at bounding box center [1078, 206] width 13 height 13
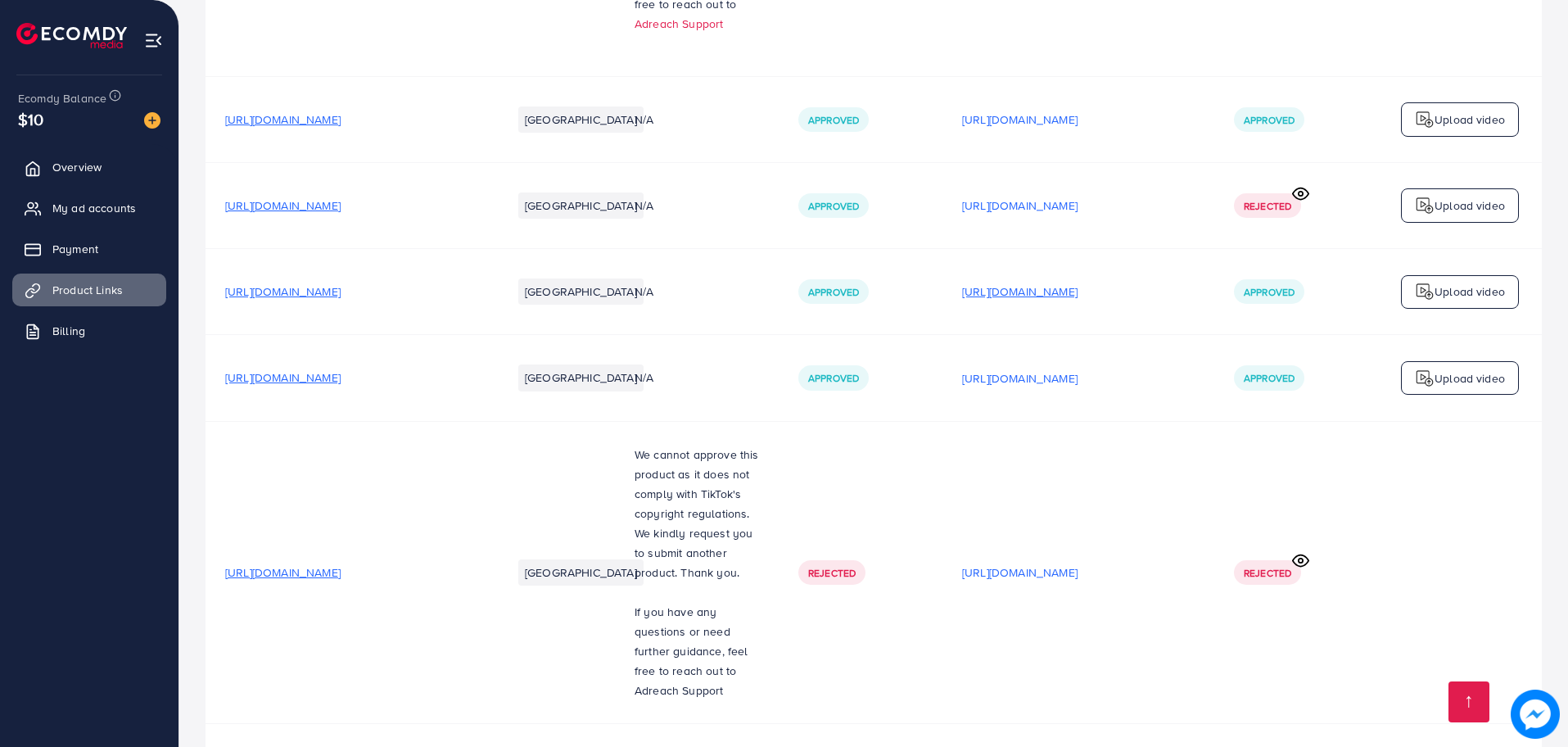
click at [1077, 282] on p "https://files.ecomdy.com/videos/1dd335e5-e814-4605-a61e-489d7b081b60-1754653063…" at bounding box center [1020, 291] width 115 height 20
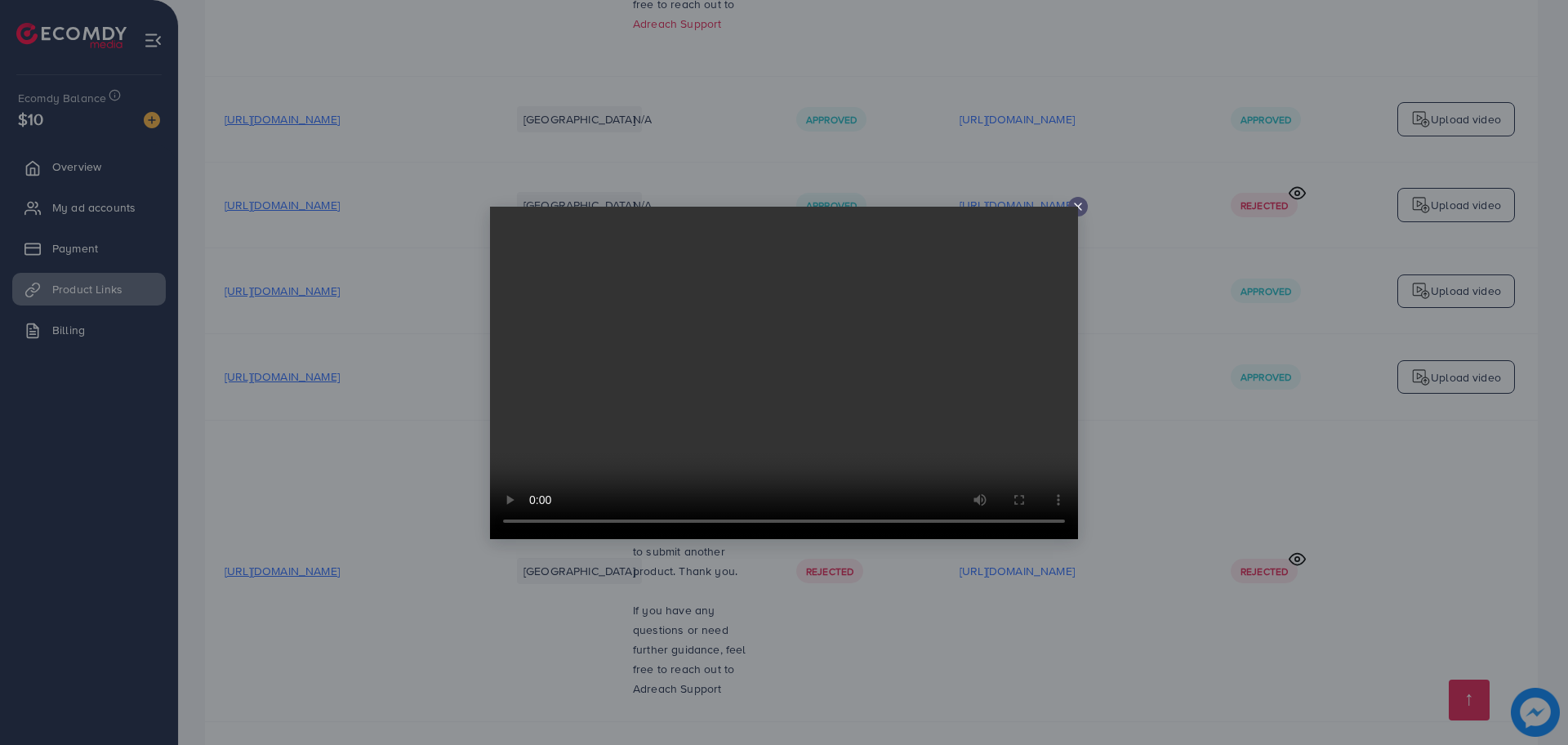
click at [1079, 210] on icon at bounding box center [1078, 206] width 13 height 13
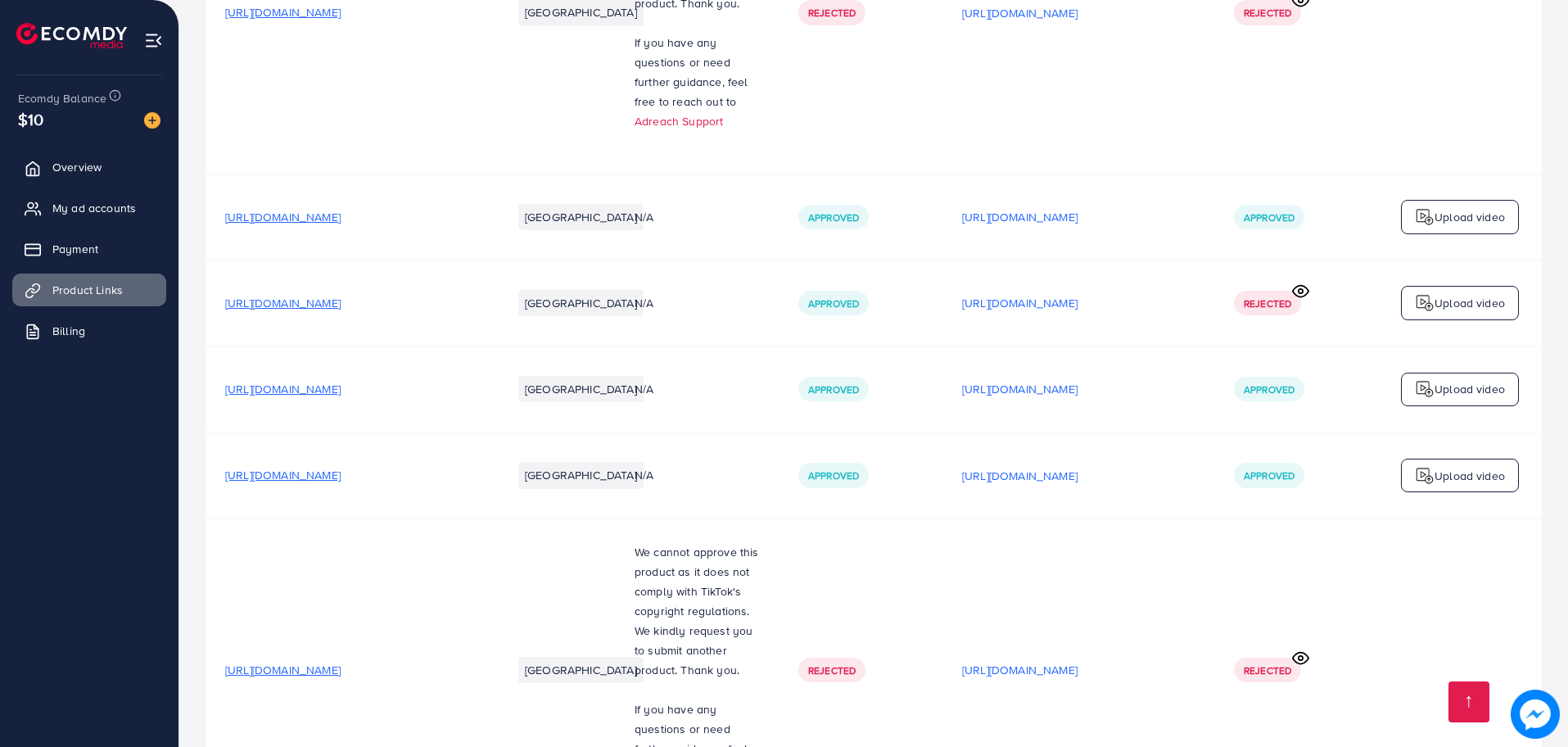
scroll to position [1727, 0]
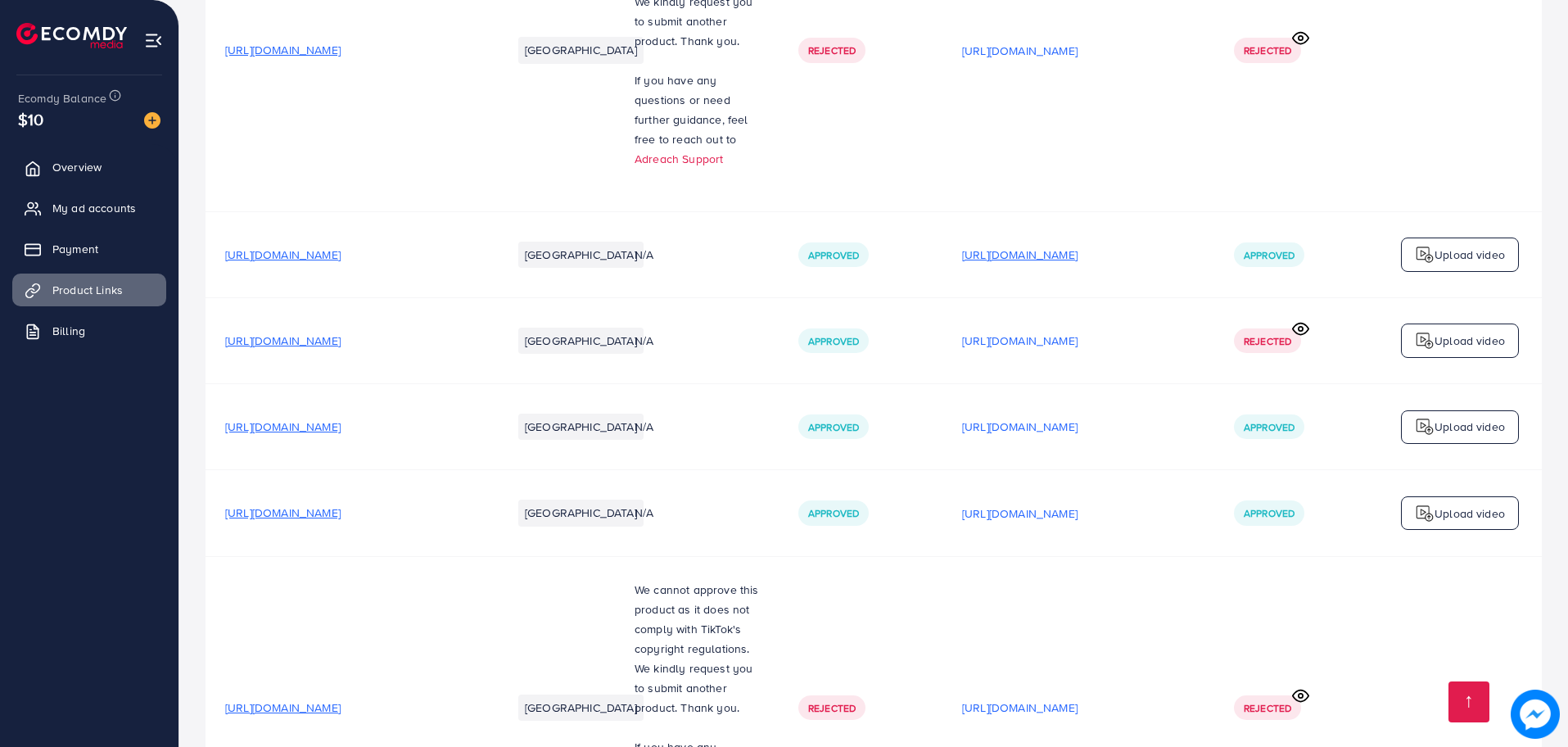
click at [1076, 244] on p "https://files.ecomdy.com/videos/1affb728-fcf4-4736-8155-6f4a879990ba-1754596328…" at bounding box center [1020, 254] width 115 height 20
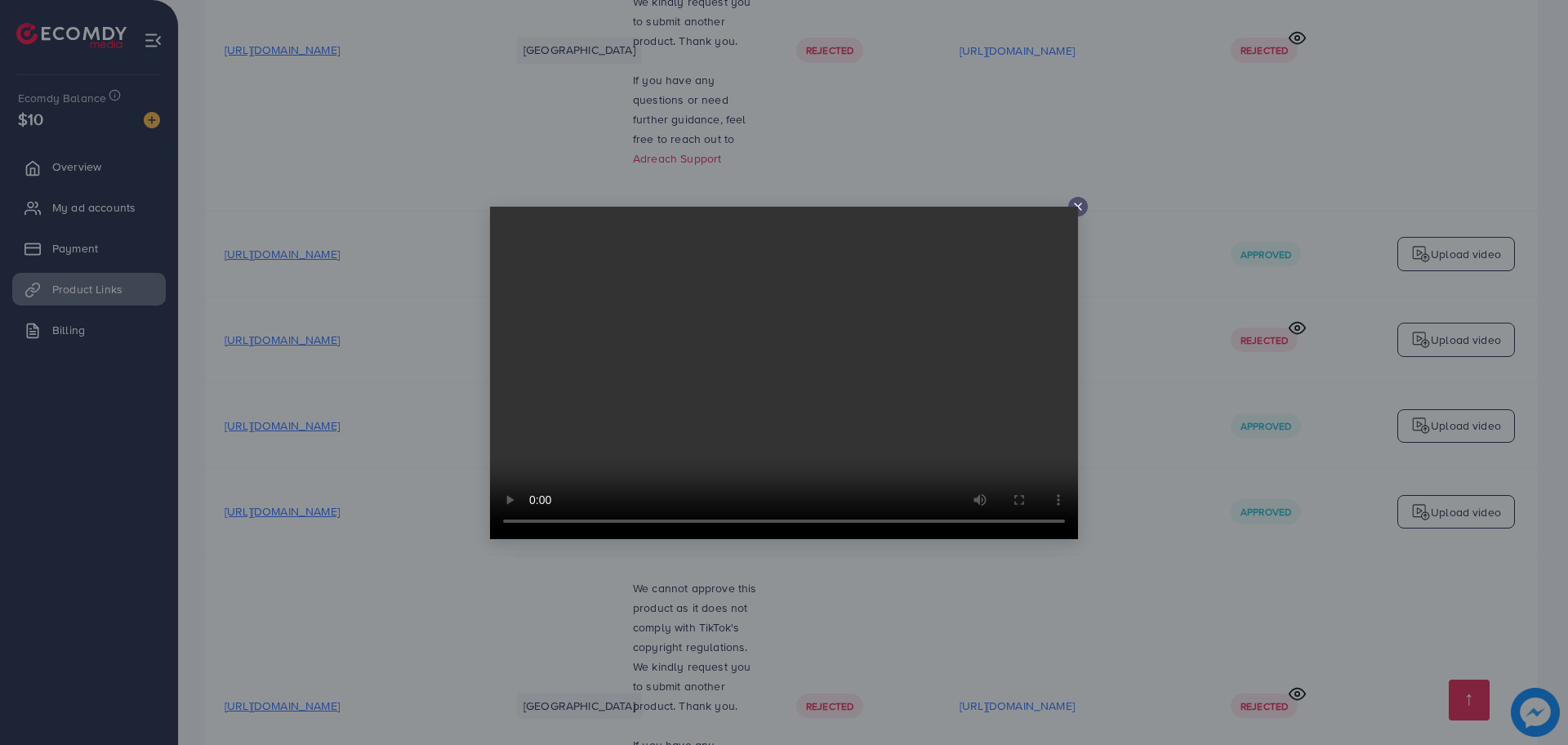
click at [1080, 199] on div at bounding box center [1078, 206] width 20 height 20
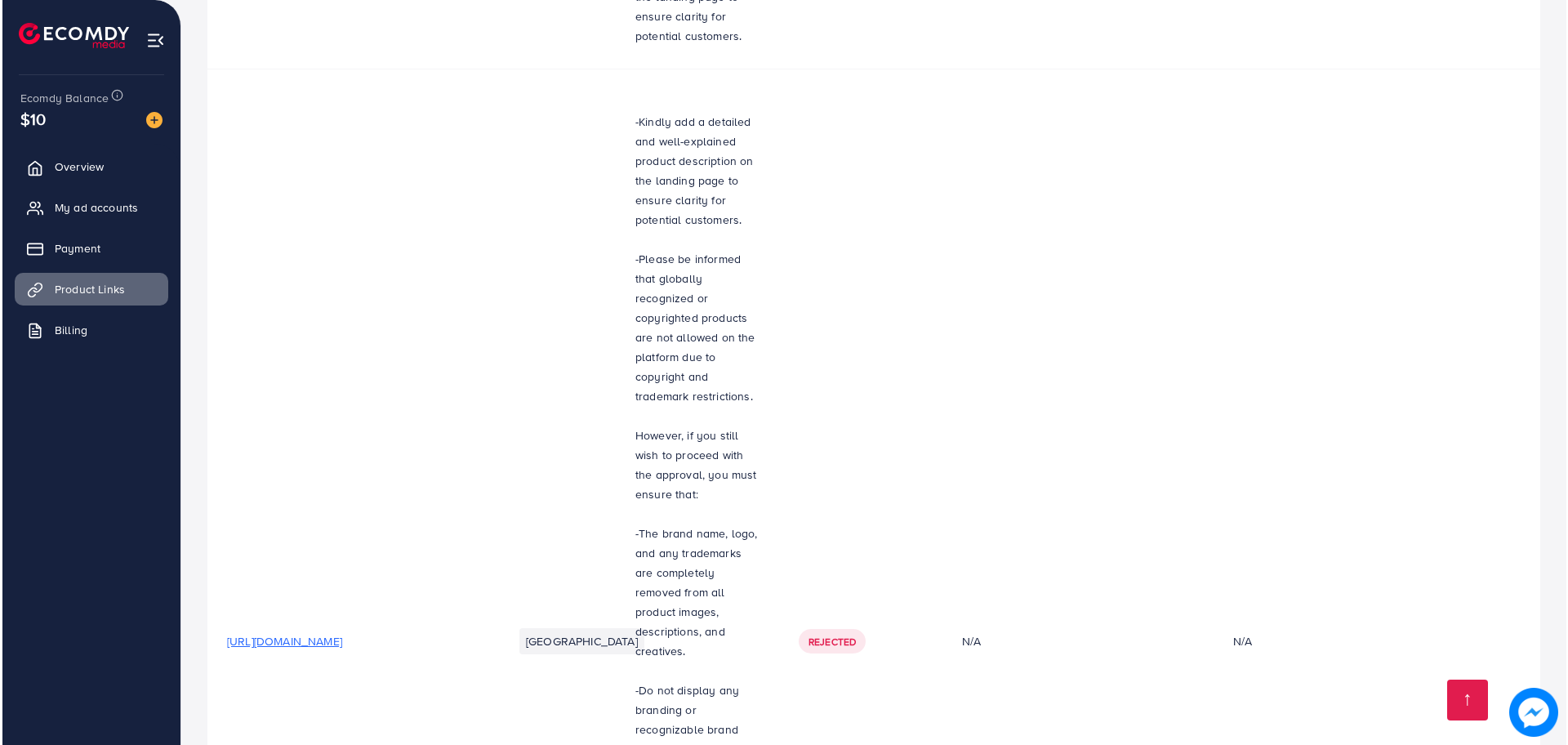
scroll to position [0, 0]
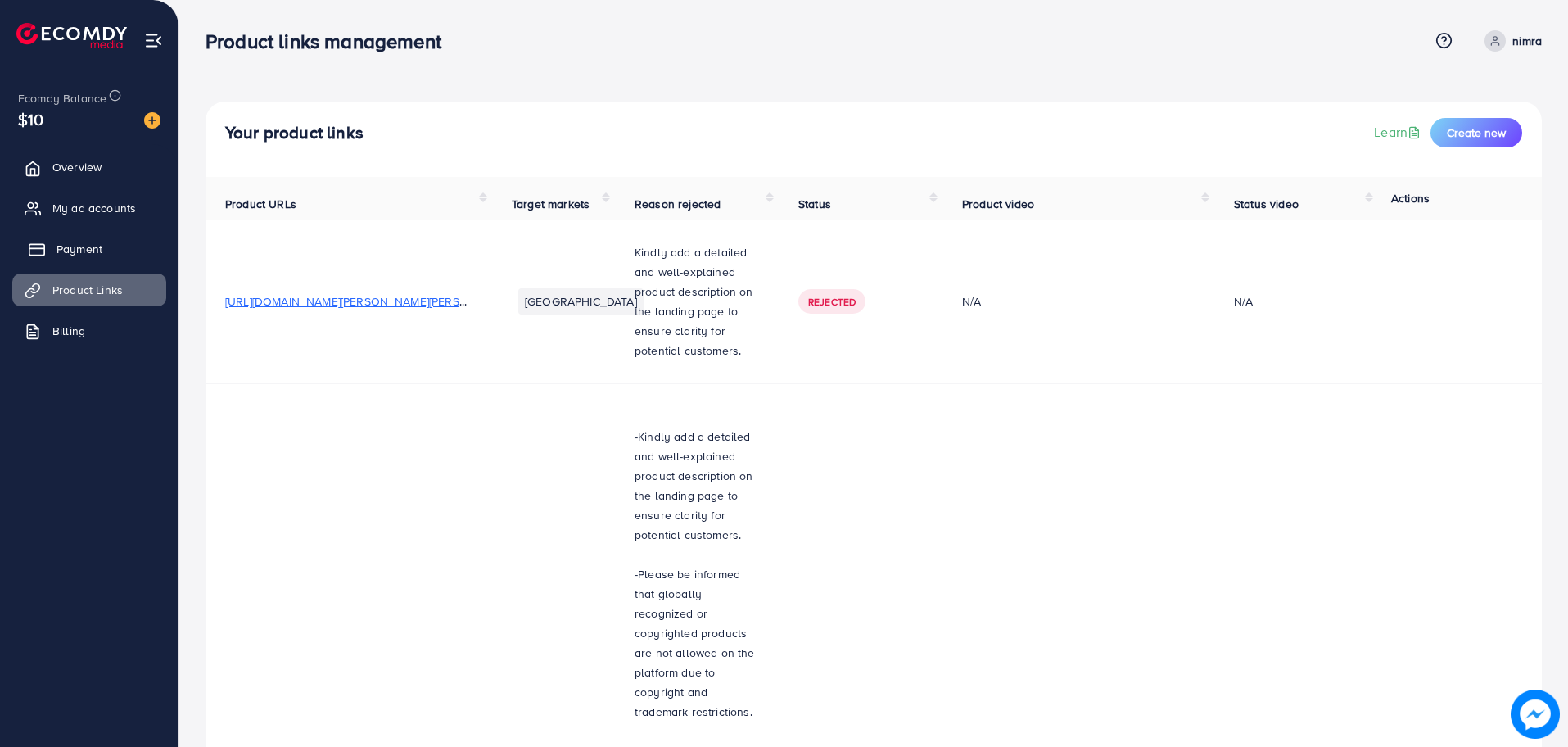
click at [113, 250] on link "Payment" at bounding box center [89, 249] width 154 height 32
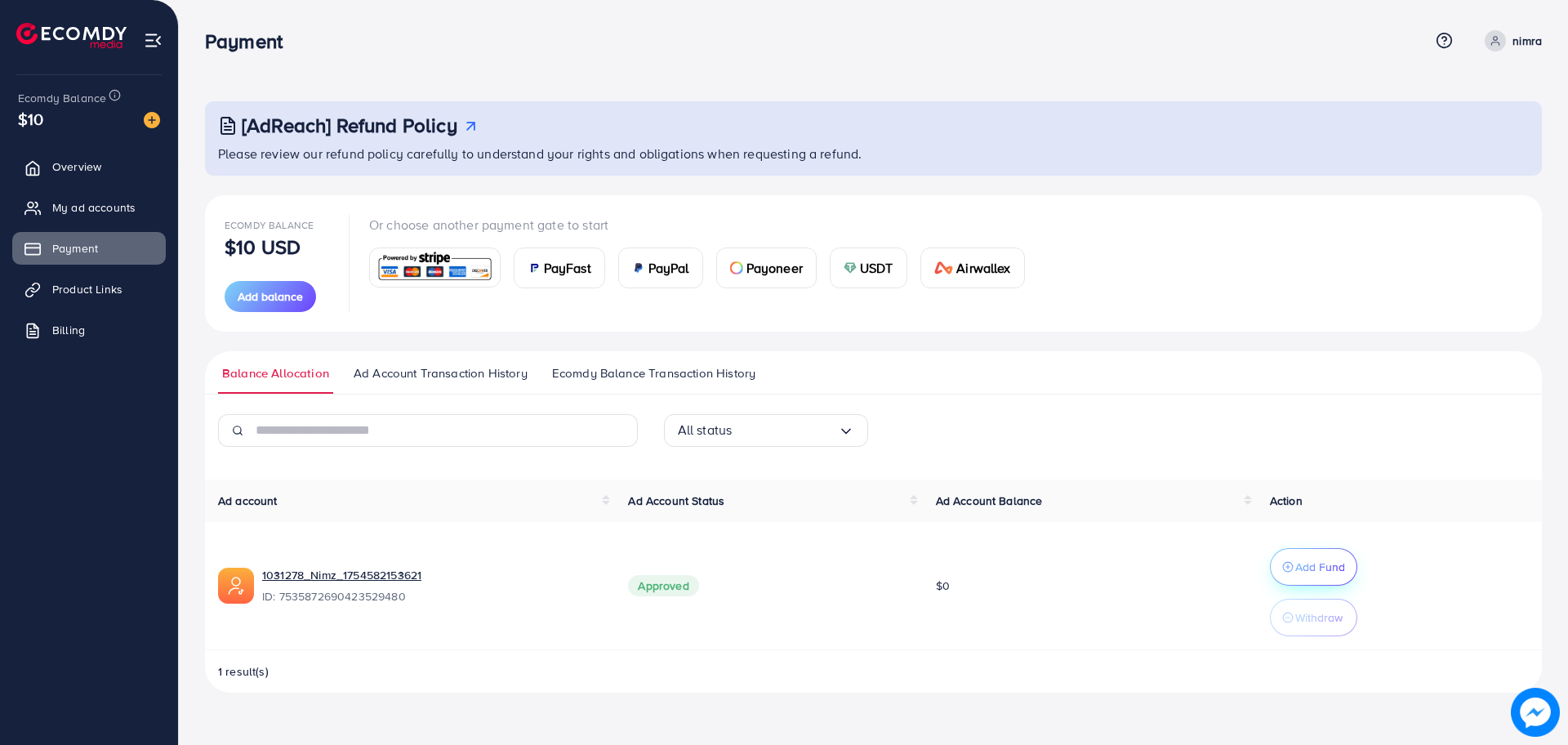
click at [1292, 573] on div "Add Fund" at bounding box center [1314, 566] width 63 height 20
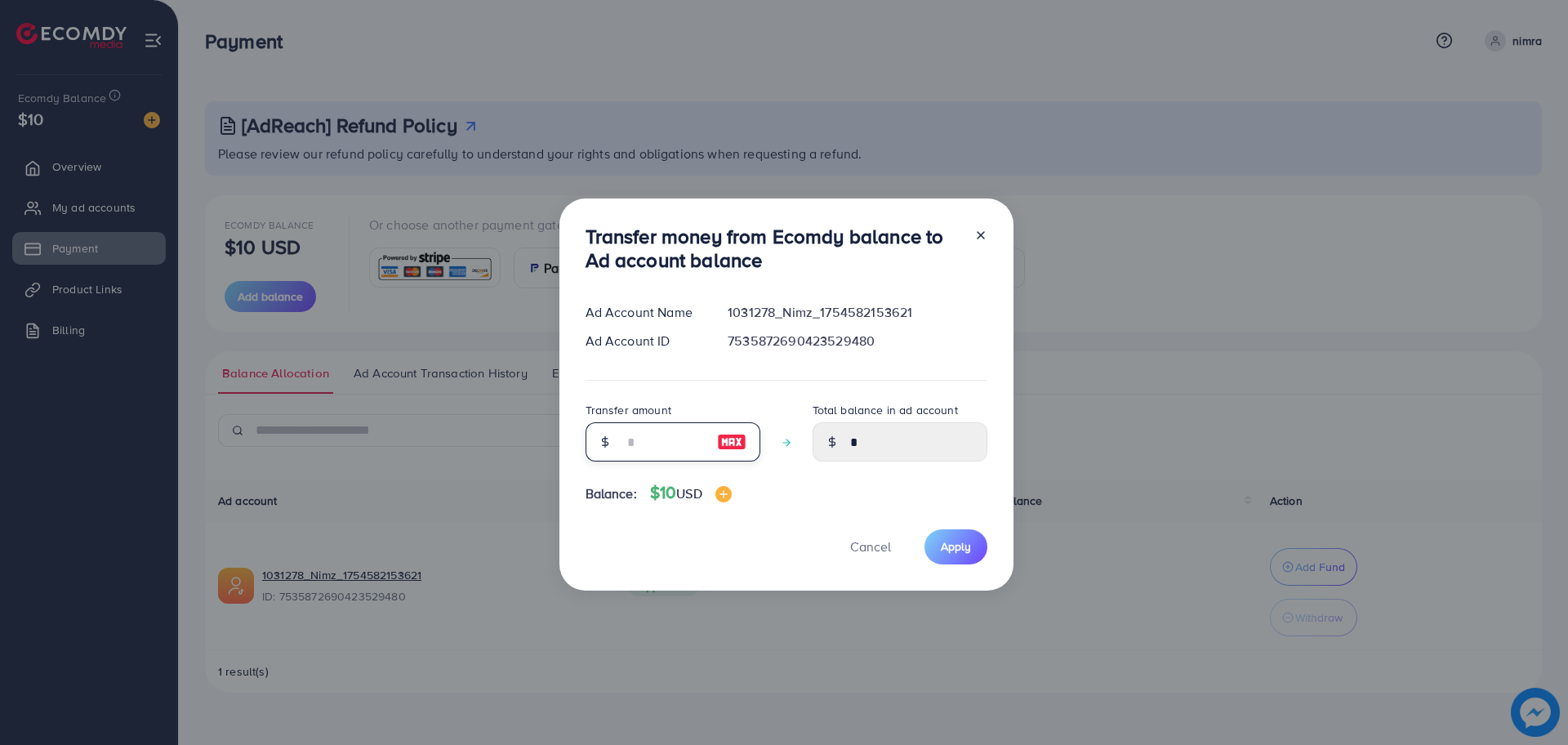
click at [671, 441] on input "number" at bounding box center [664, 442] width 82 height 39
type input "*"
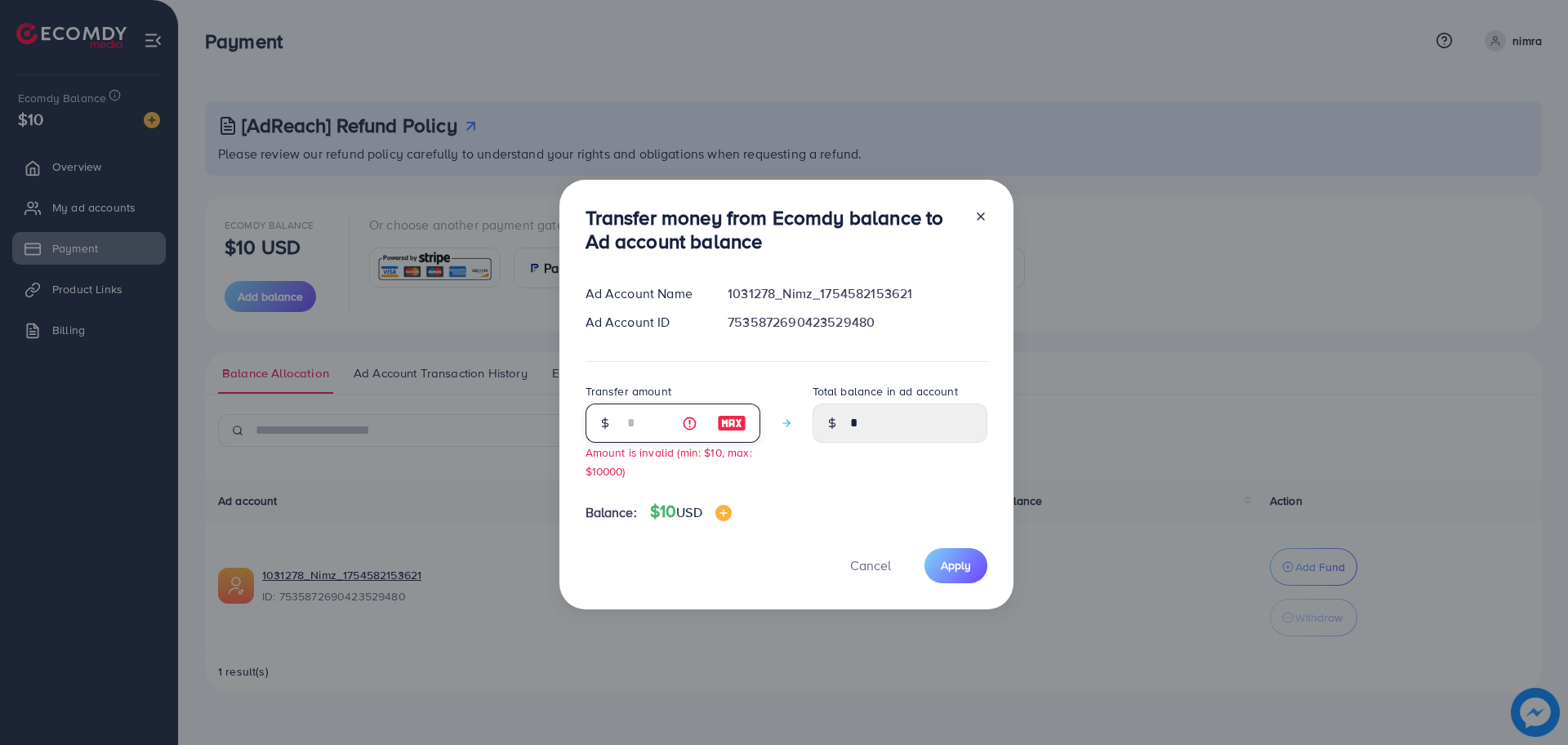
type input "****"
type input "**"
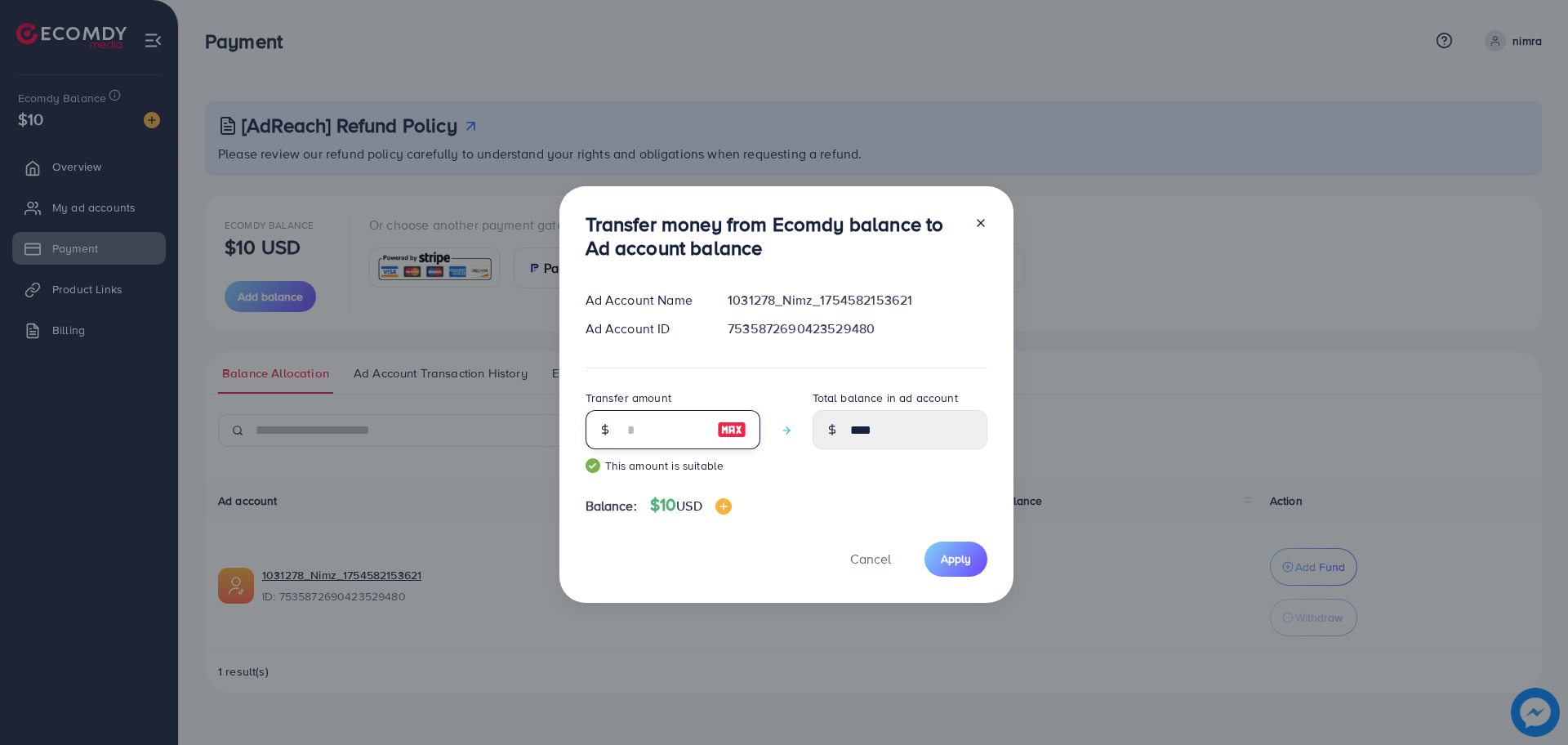
type input "*****"
type input "**"
click at [976, 566] on button "Apply" at bounding box center [956, 558] width 63 height 35
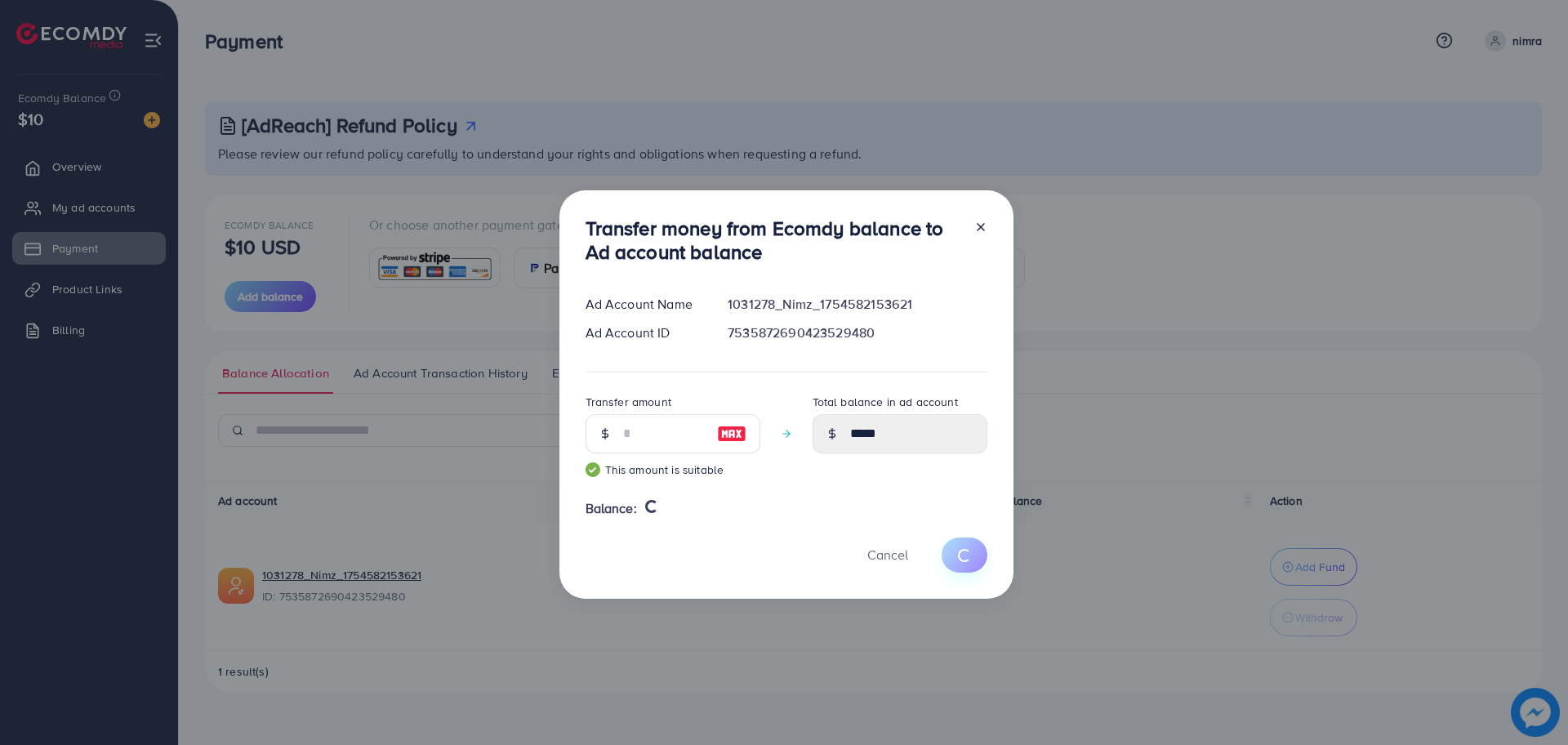
type input "*"
